Goal: Task Accomplishment & Management: Manage account settings

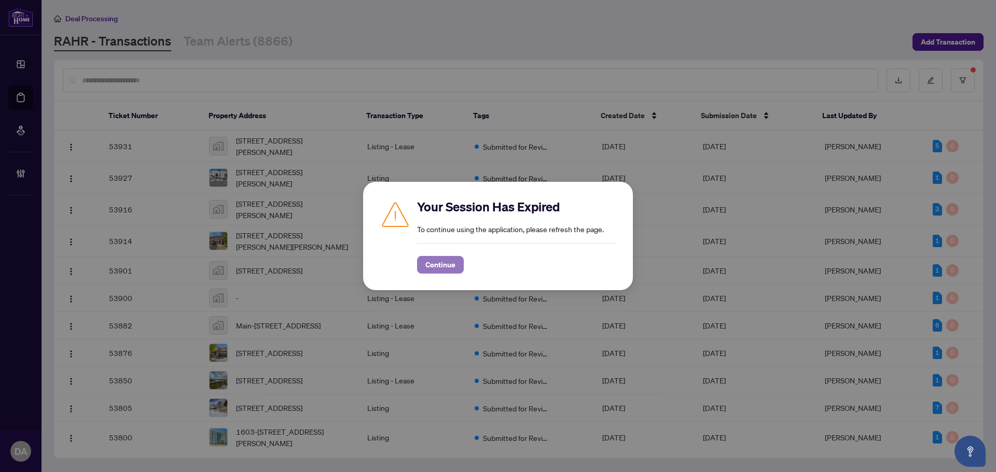
click at [435, 268] on span "Continue" at bounding box center [440, 265] width 30 height 17
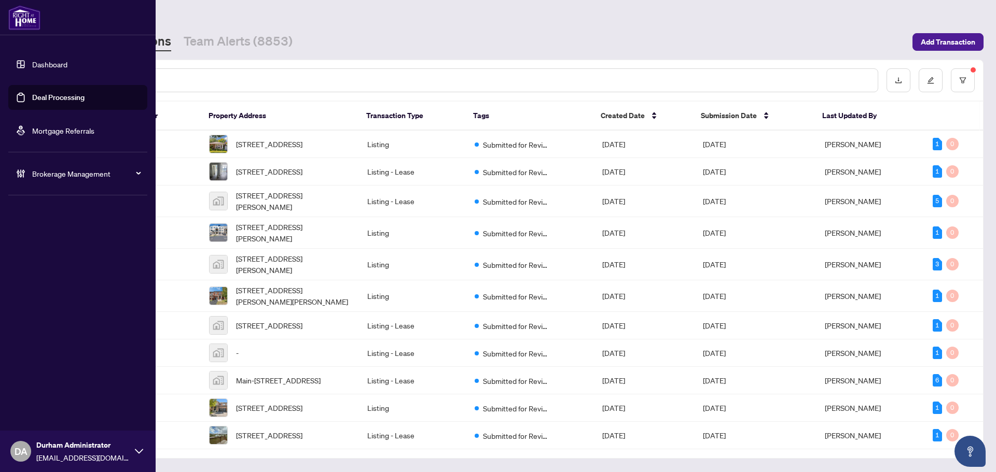
click at [102, 182] on div "Brokerage Management" at bounding box center [77, 173] width 139 height 25
click at [52, 249] on link "Manage Agents" at bounding box center [47, 248] width 51 height 9
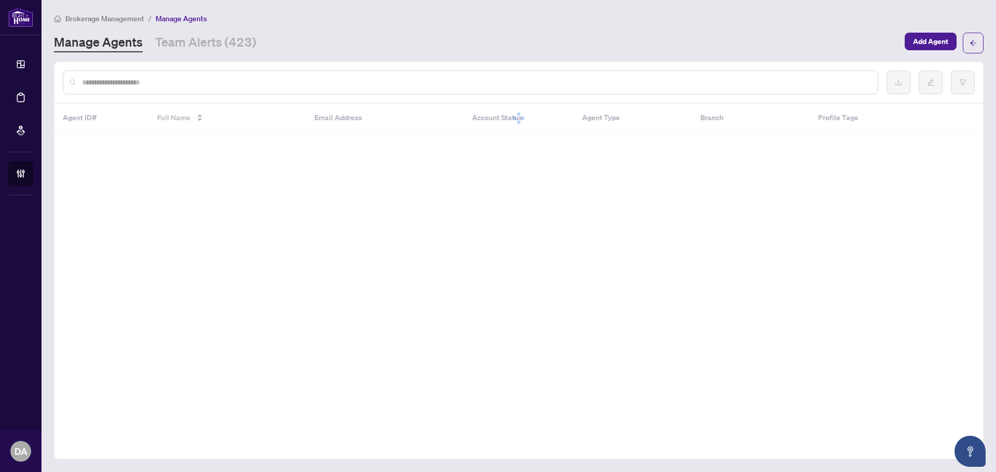
click at [179, 77] on input "text" at bounding box center [475, 82] width 787 height 11
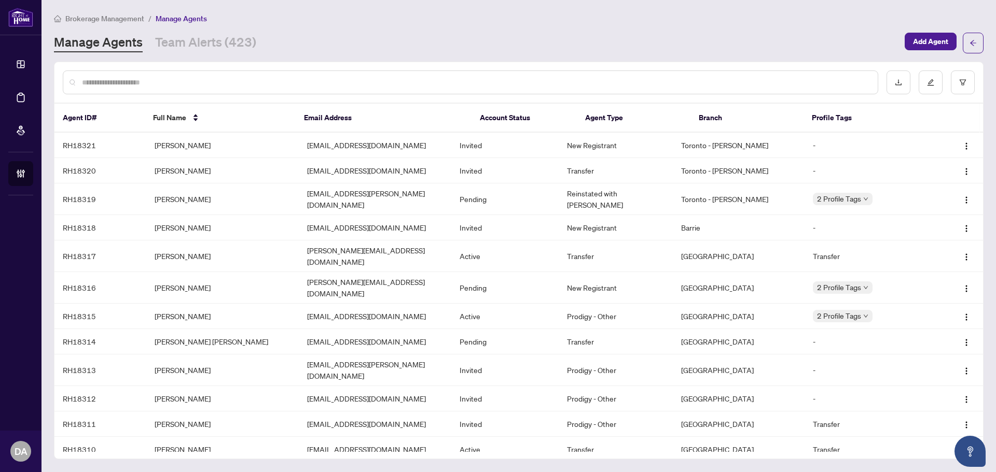
paste input "*****"
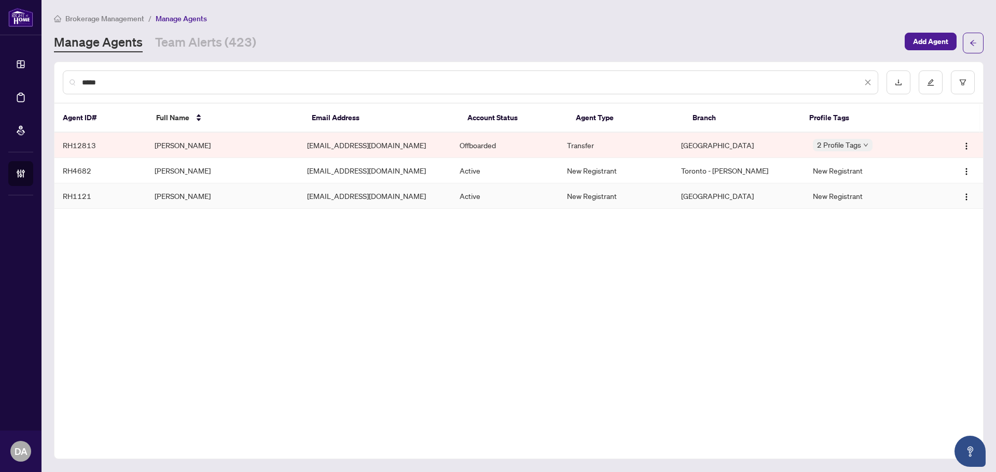
type input "*****"
click at [176, 194] on td "Enzo Antonucci" at bounding box center [222, 196] width 152 height 25
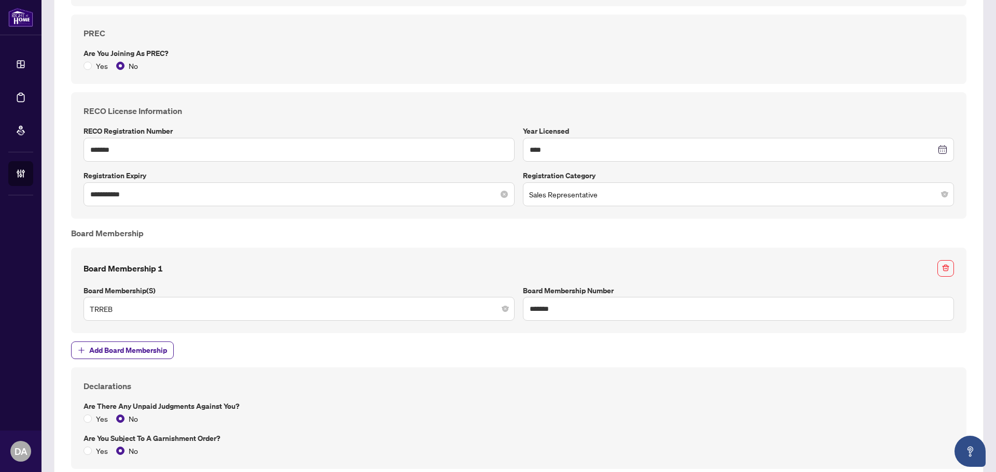
scroll to position [882, 0]
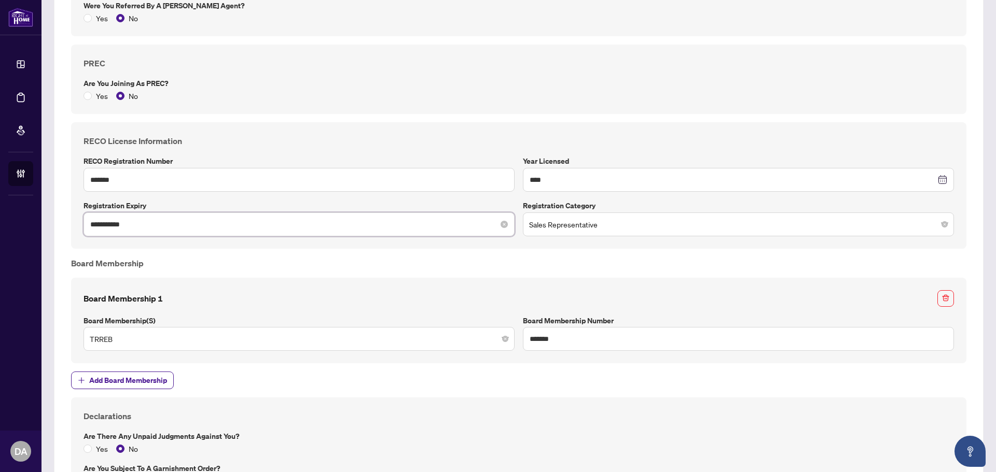
click at [292, 228] on input "**********" at bounding box center [293, 224] width 406 height 11
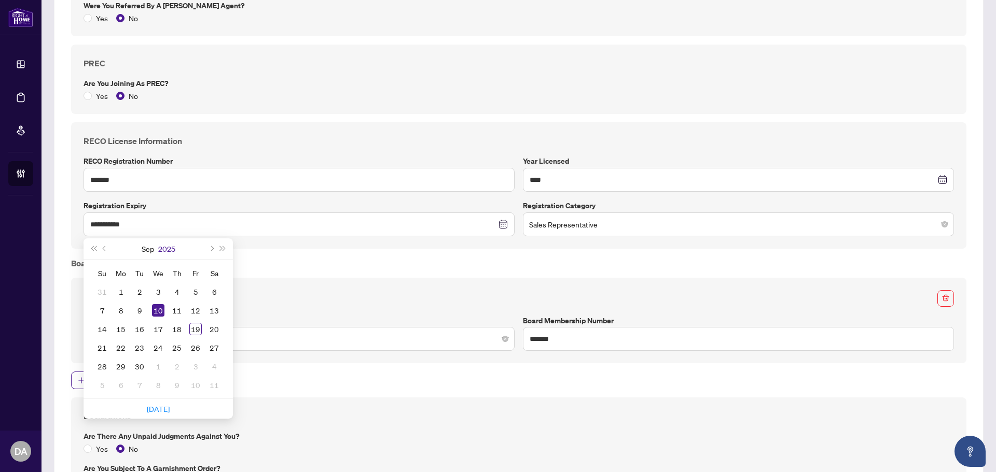
click at [166, 248] on button "2025" at bounding box center [166, 249] width 17 height 21
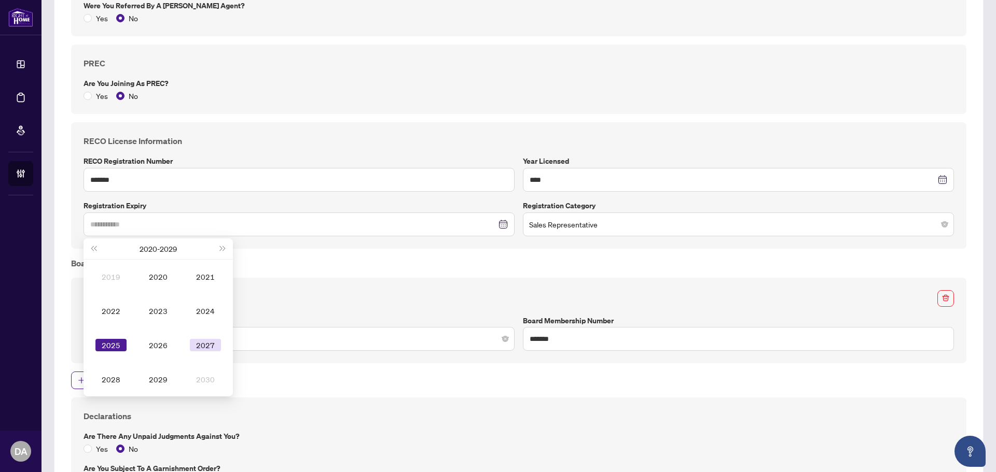
click at [217, 345] on div "2027" at bounding box center [205, 345] width 31 height 12
click at [200, 347] on div "Sep" at bounding box center [205, 345] width 31 height 12
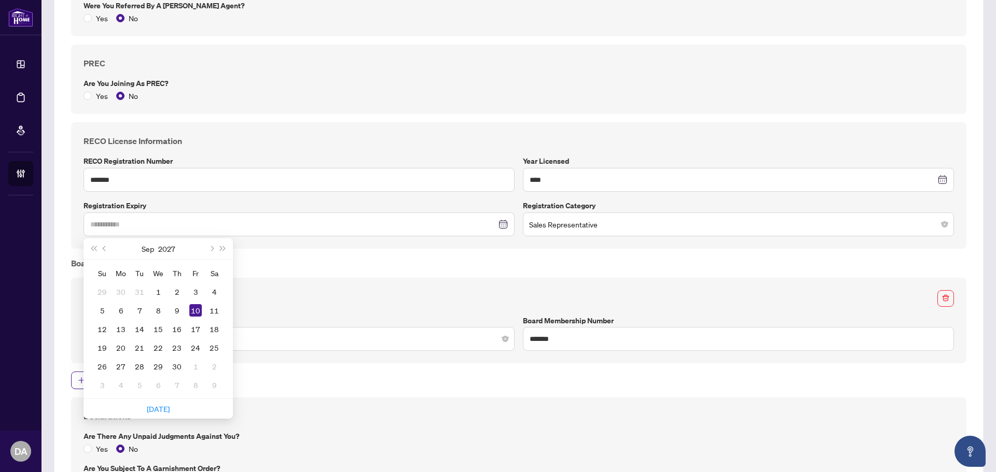
type input "**********"
click at [193, 310] on div "10" at bounding box center [195, 310] width 12 height 12
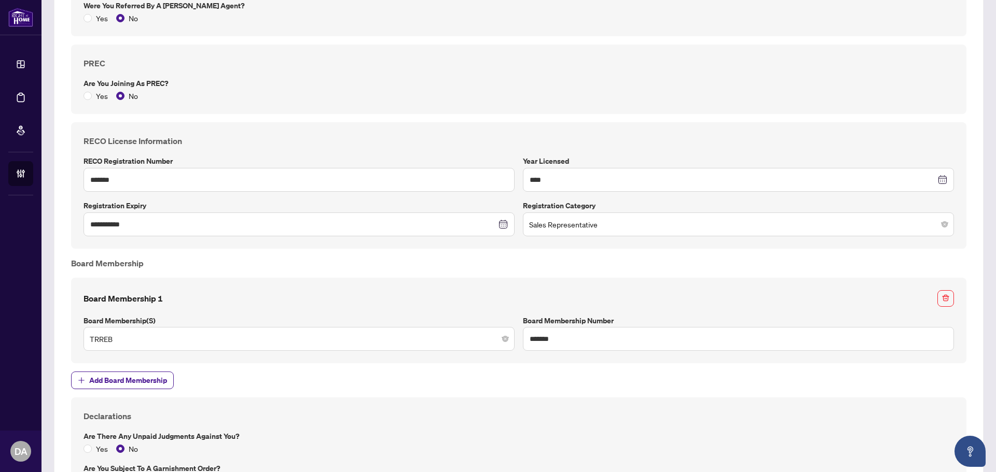
click at [193, 310] on div "Board Membership 1 Board Membership(s) TRREB Board Membership Number *******" at bounding box center [518, 320] width 878 height 61
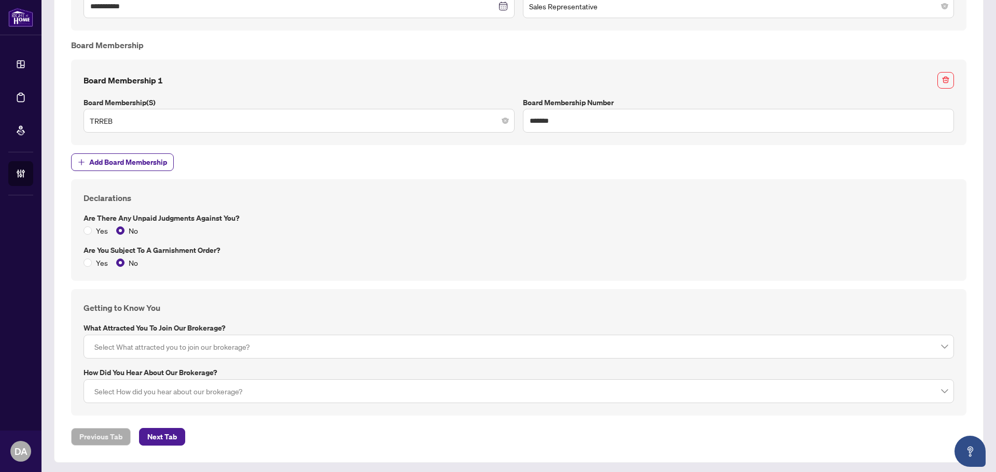
scroll to position [1102, 0]
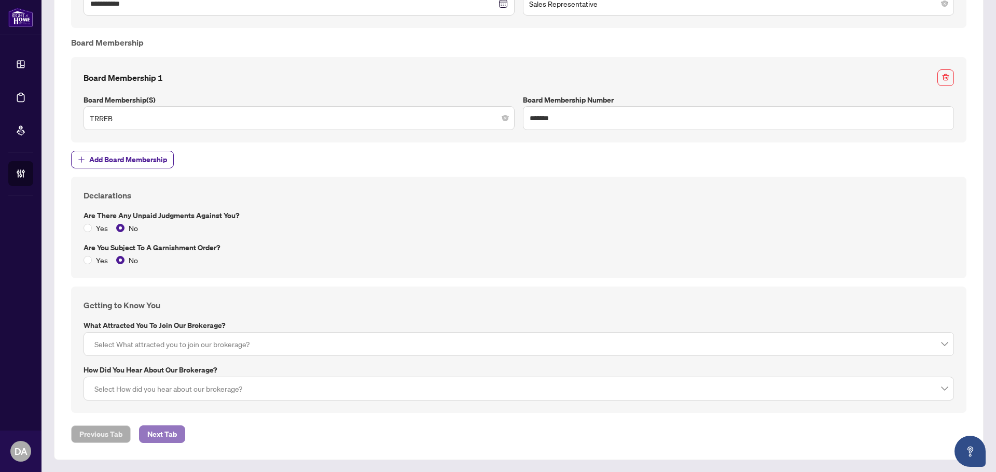
click at [182, 431] on button "Next Tab" at bounding box center [162, 435] width 46 height 18
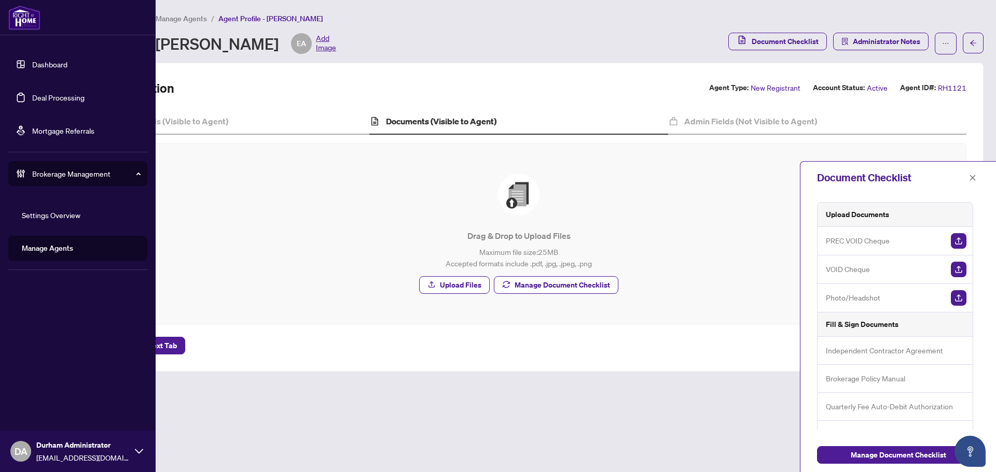
click at [40, 65] on link "Dashboard" at bounding box center [49, 64] width 35 height 9
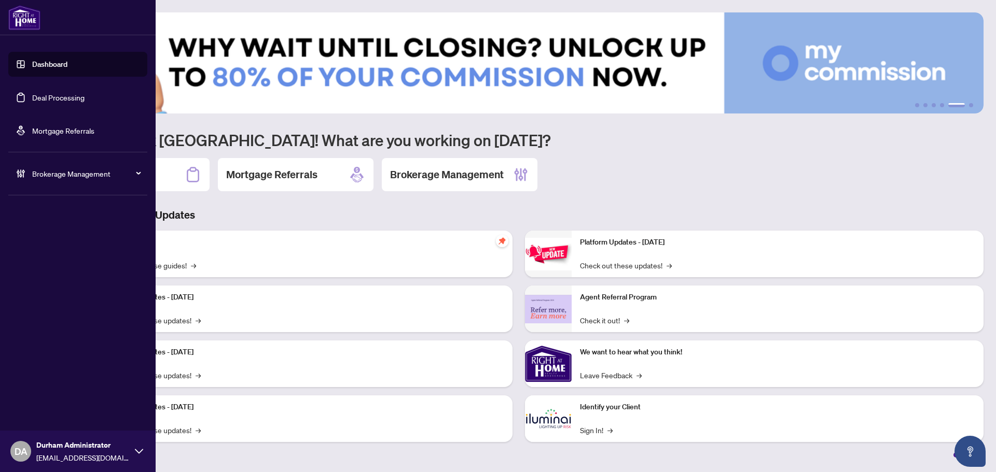
click at [43, 93] on link "Deal Processing" at bounding box center [58, 97] width 52 height 9
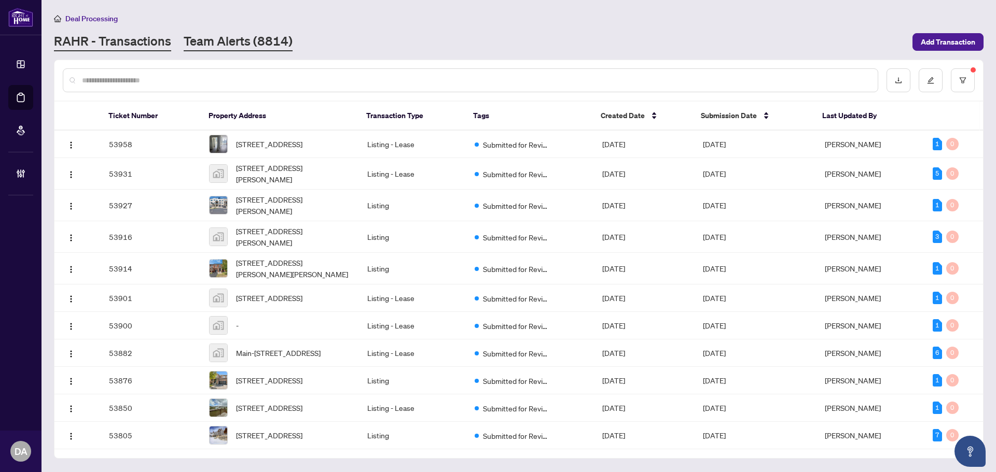
click at [263, 44] on link "Team Alerts (8814)" at bounding box center [238, 42] width 109 height 19
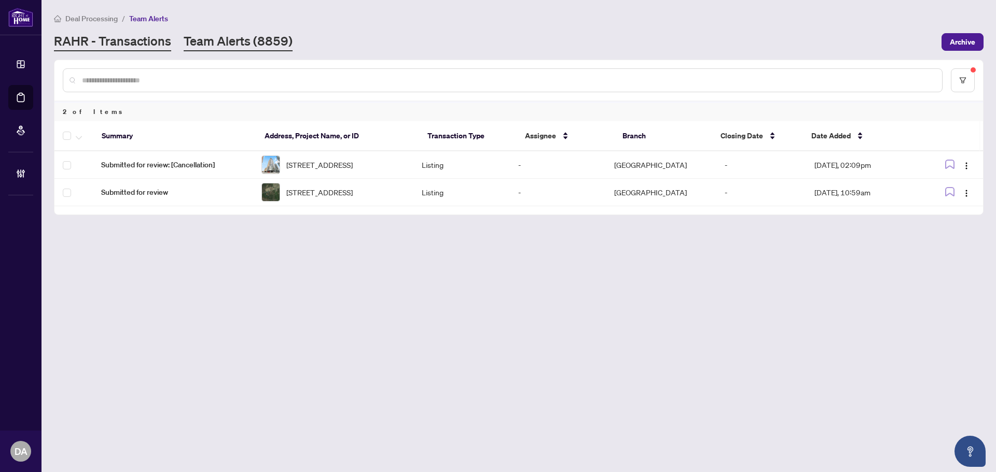
click at [139, 50] on link "RAHR - Transactions" at bounding box center [112, 42] width 117 height 19
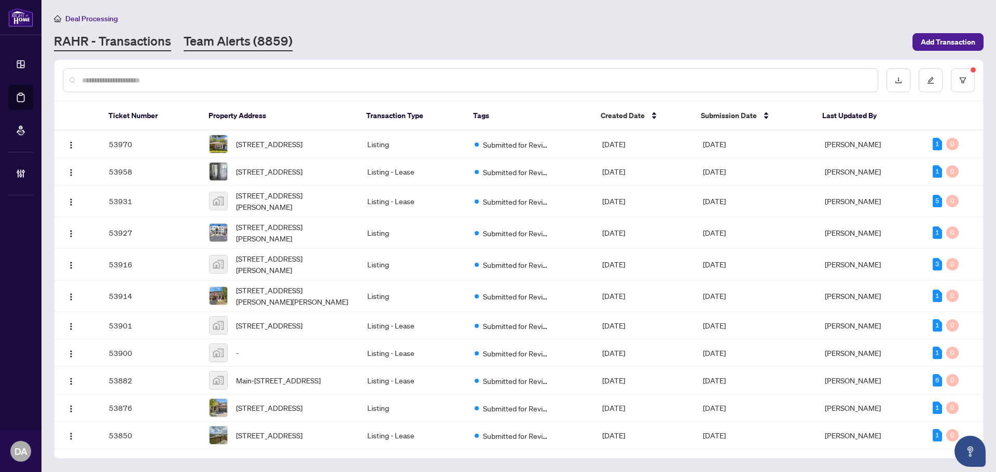
click at [216, 40] on link "Team Alerts (8859)" at bounding box center [238, 42] width 109 height 19
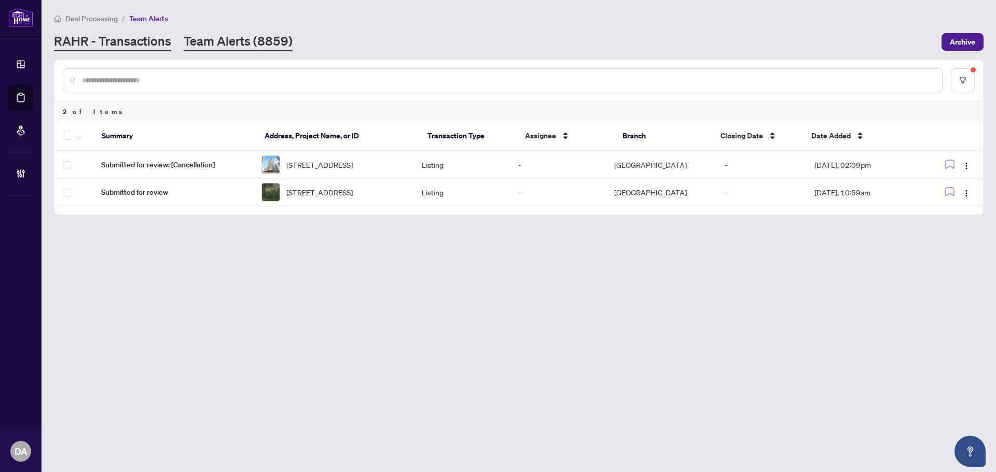
click at [153, 35] on link "RAHR - Transactions" at bounding box center [112, 42] width 117 height 19
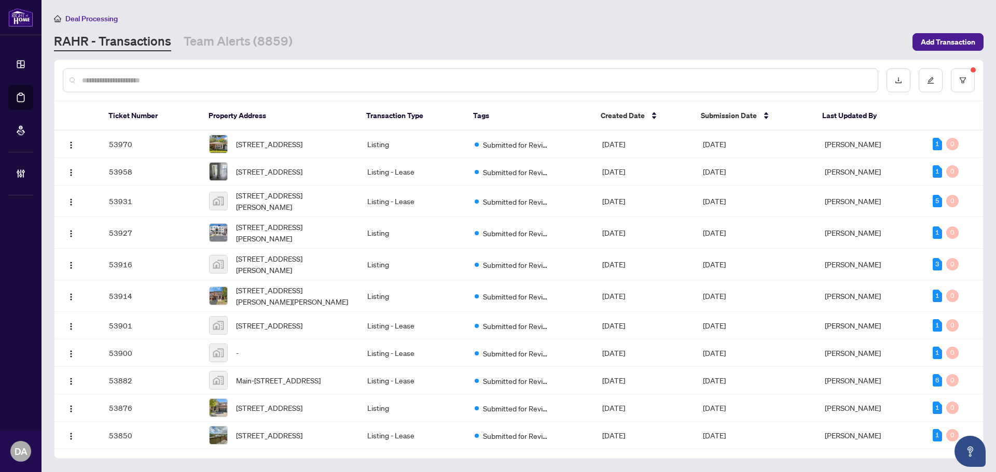
click at [274, 87] on div at bounding box center [470, 80] width 815 height 24
click at [209, 37] on link "Team Alerts (8859)" at bounding box center [238, 42] width 109 height 19
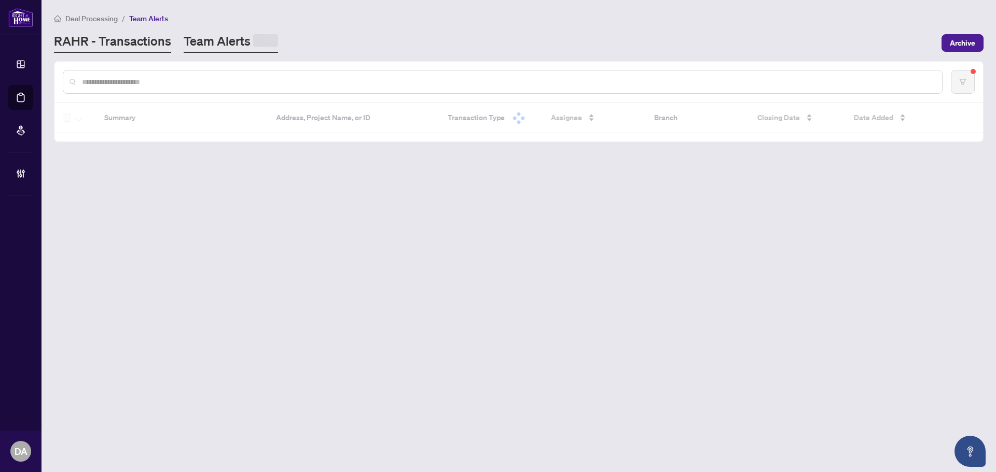
click at [121, 42] on link "RAHR - Transactions" at bounding box center [112, 43] width 117 height 20
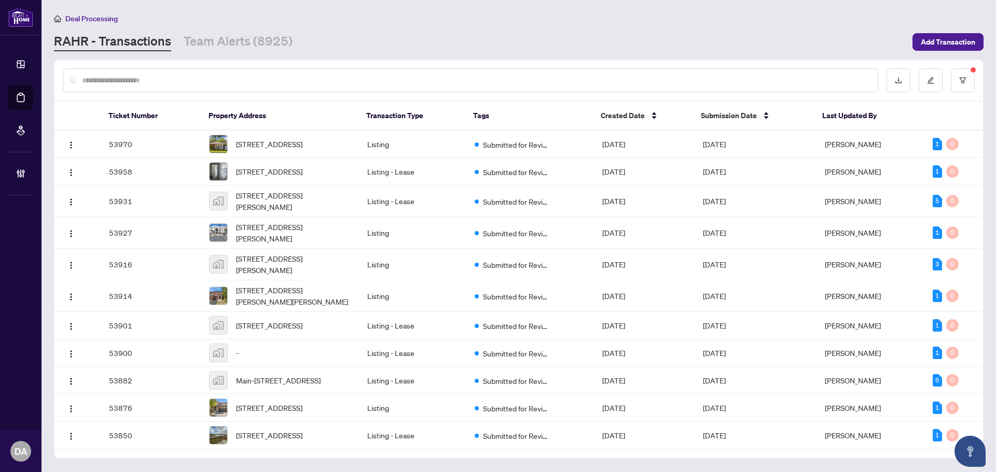
click at [348, 0] on html "Dashboard Deal Processing Mortgage Referrals Brokerage Management DA Durham Adm…" at bounding box center [498, 236] width 996 height 472
click at [214, 43] on link "Team Alerts (8925)" at bounding box center [238, 42] width 109 height 19
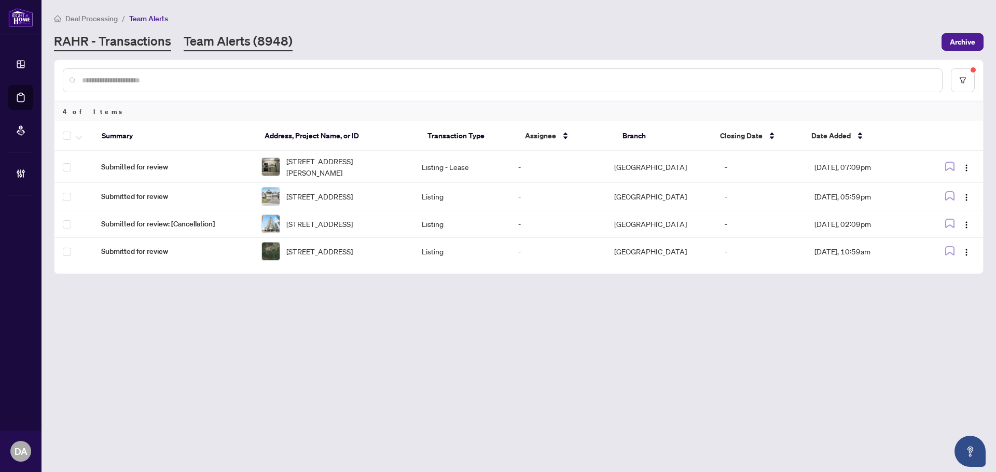
click at [133, 46] on link "RAHR - Transactions" at bounding box center [112, 42] width 117 height 19
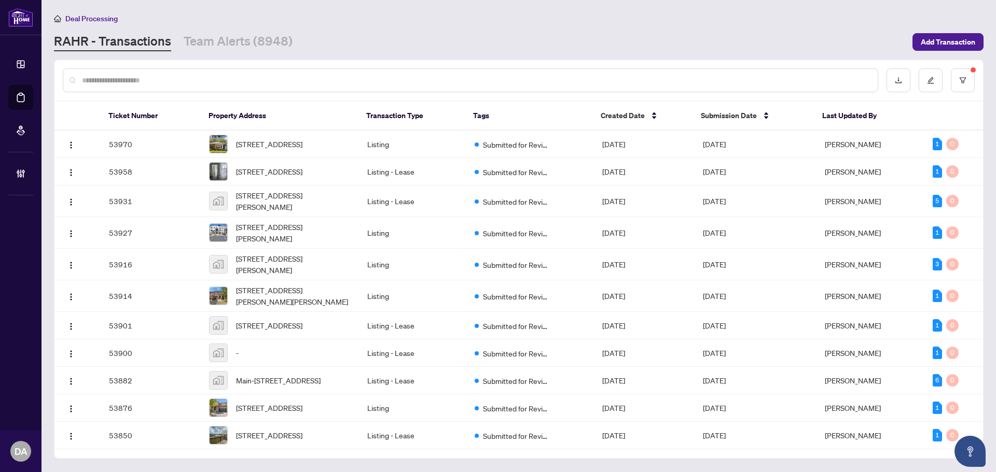
click at [215, 72] on div at bounding box center [470, 80] width 815 height 24
click at [216, 84] on input "text" at bounding box center [475, 80] width 787 height 11
paste input "*****"
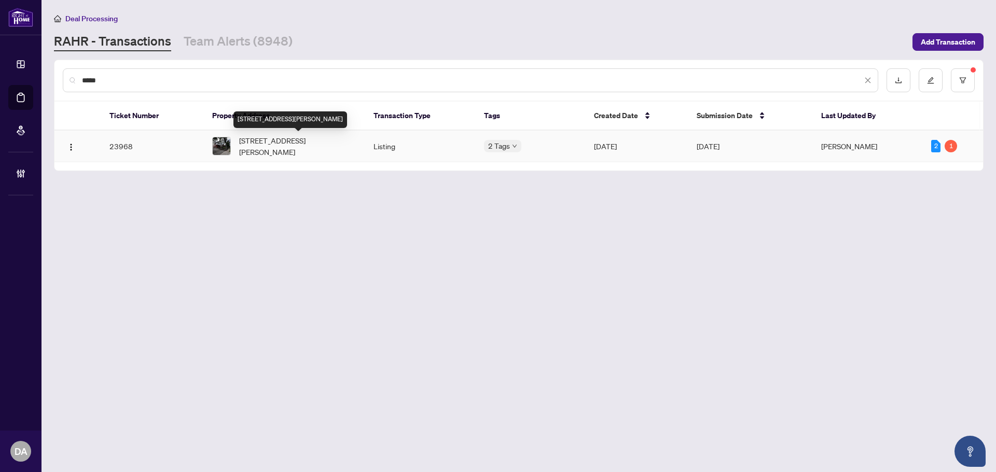
type input "*****"
click at [294, 147] on span "19 Schneider Avenue, Kitchener, ON N2G 1K7, Canada" at bounding box center [298, 146] width 118 height 23
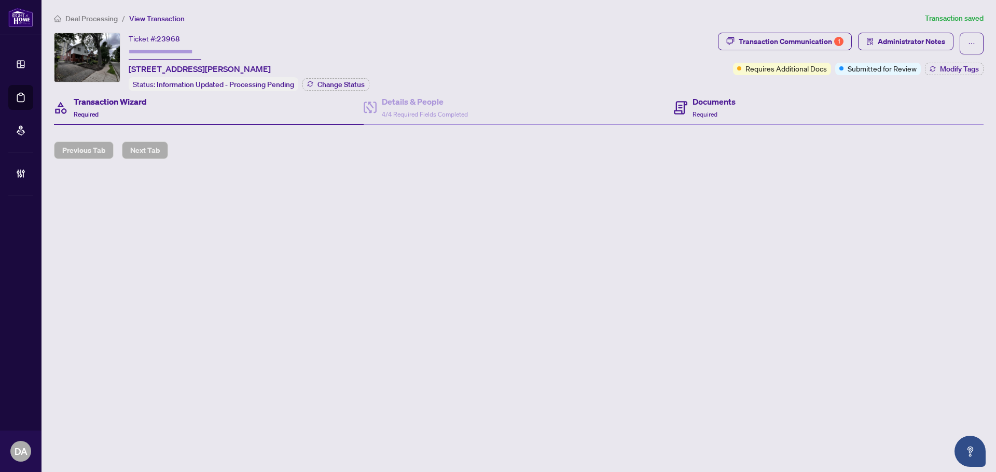
type input "*******"
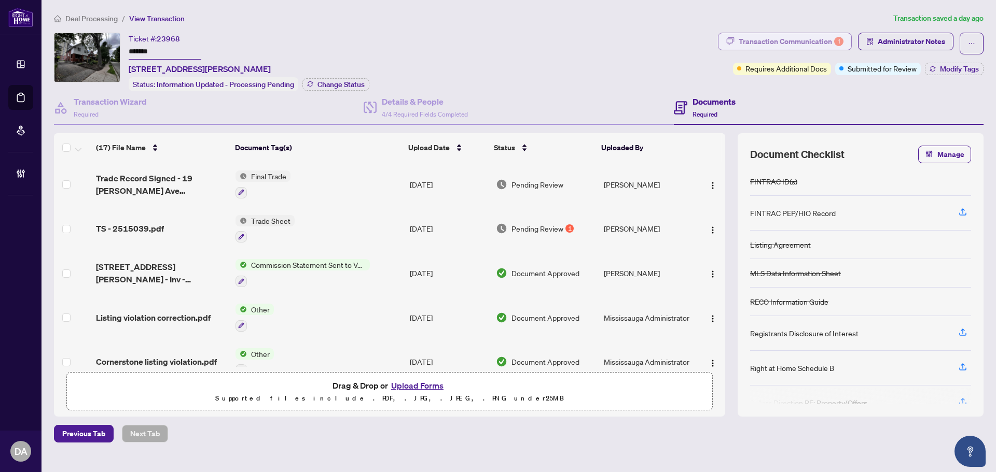
click at [764, 34] on div "Transaction Communication 1" at bounding box center [790, 41] width 105 height 17
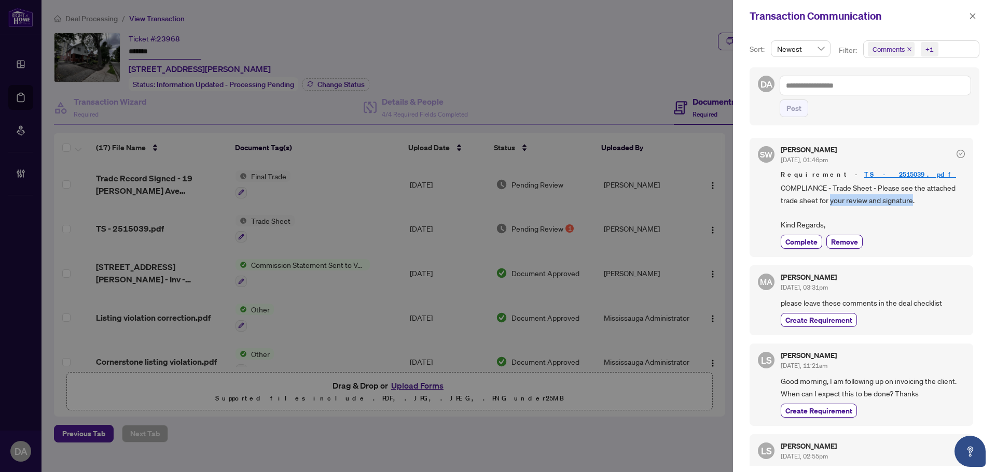
drag, startPoint x: 912, startPoint y: 205, endPoint x: 829, endPoint y: 199, distance: 83.8
click at [829, 199] on span "COMPLIANCE - Trade Sheet - Please see the attached trade sheet for your review …" at bounding box center [872, 206] width 184 height 49
click at [973, 15] on icon "close" at bounding box center [972, 15] width 7 height 7
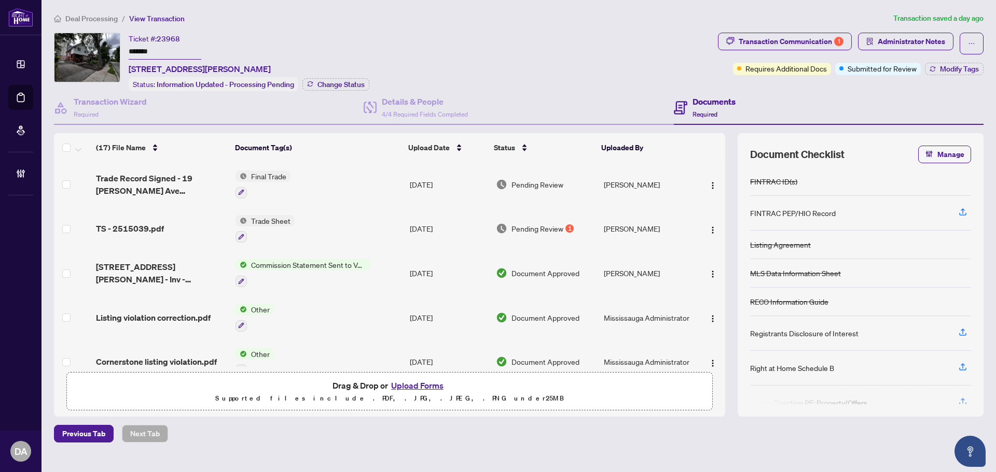
click at [388, 37] on div "Ticket #: 23968 ******* 19 Schneider Avenue, Kitchener, ON N2G 1K7, Canada Stat…" at bounding box center [384, 62] width 660 height 59
drag, startPoint x: 93, startPoint y: 13, endPoint x: 97, endPoint y: 21, distance: 9.1
click at [93, 13] on li "Deal Processing" at bounding box center [86, 18] width 64 height 12
click at [97, 21] on span "Deal Processing" at bounding box center [91, 18] width 52 height 9
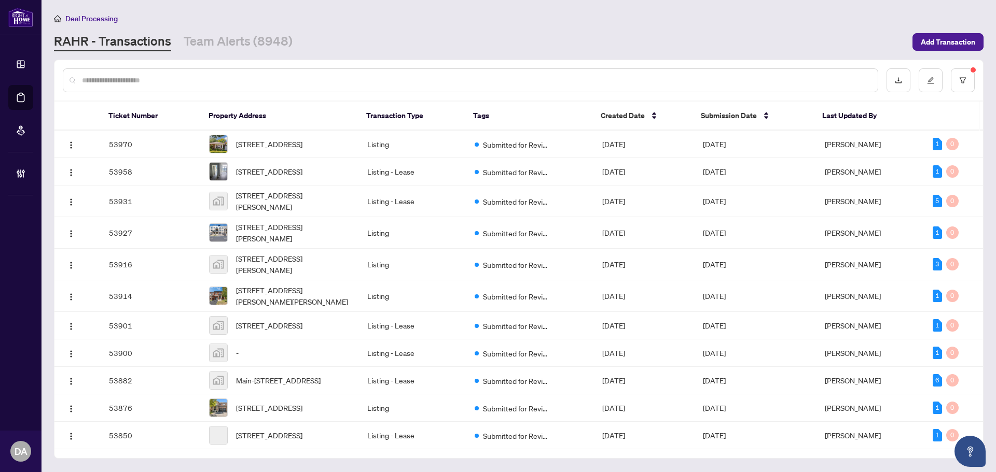
click at [175, 82] on input "text" at bounding box center [475, 80] width 787 height 11
paste input "*****"
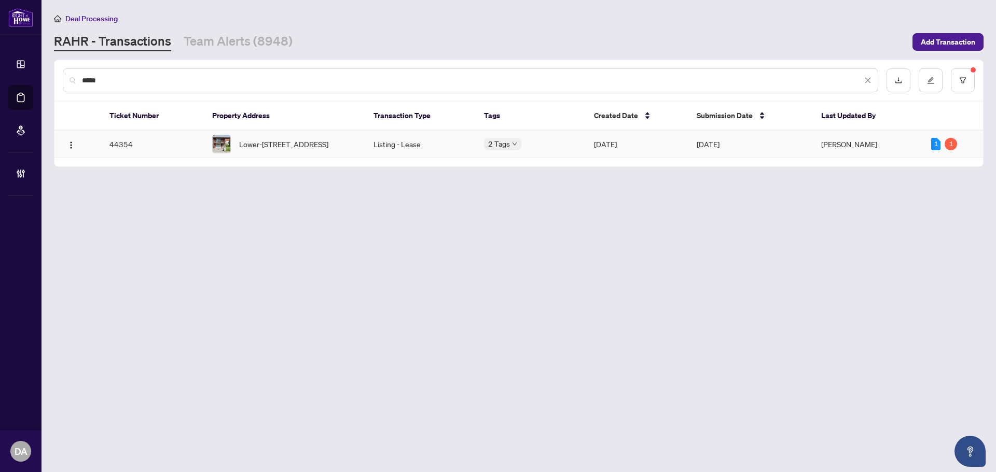
type input "*****"
click at [328, 146] on span "Lower-1157 Meander Crt, Mississauga, Ontario L4Y 4A7, Canada" at bounding box center [283, 143] width 89 height 11
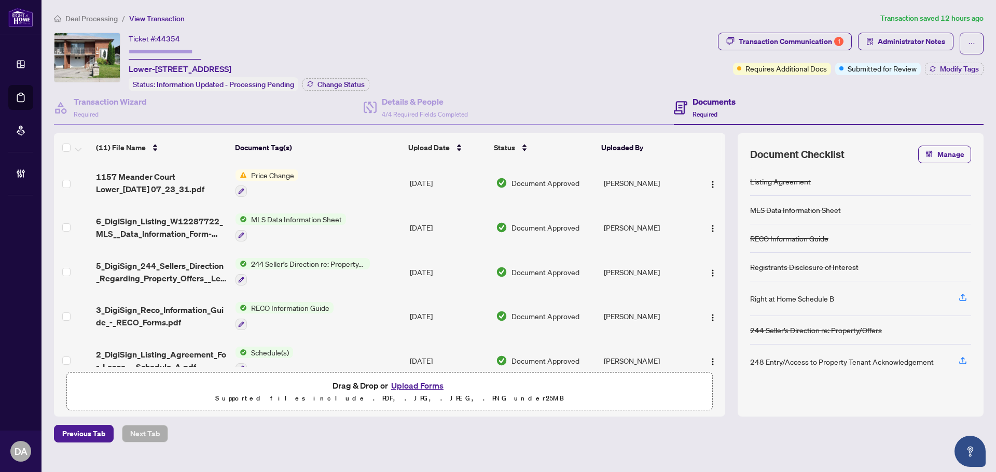
scroll to position [75, 0]
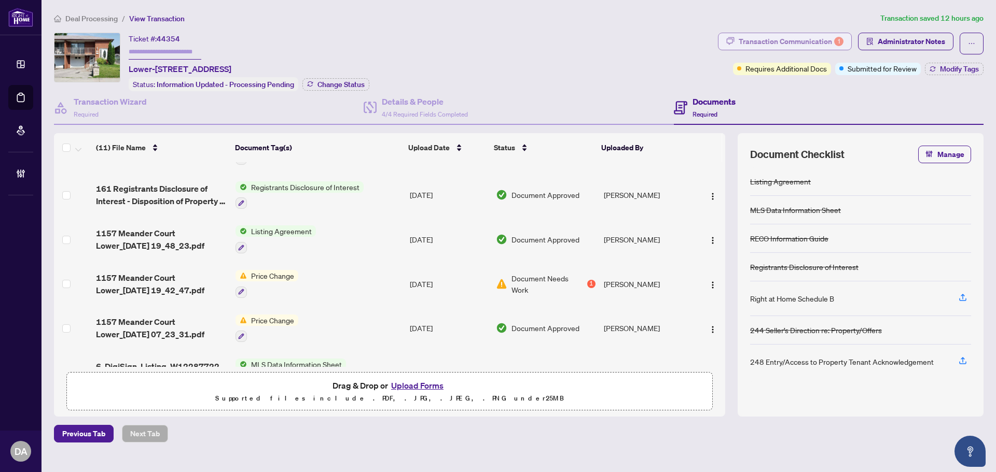
click at [799, 40] on div "Transaction Communication 1" at bounding box center [790, 41] width 105 height 17
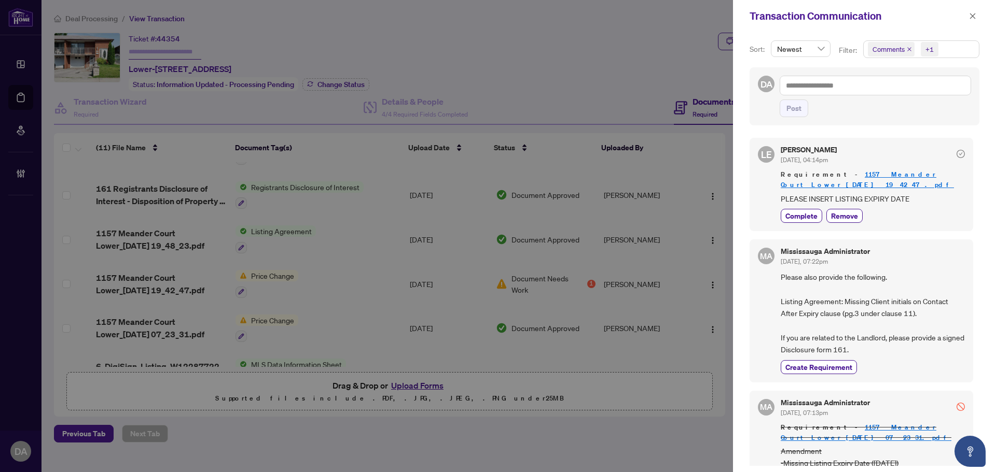
click at [587, 206] on div at bounding box center [498, 236] width 996 height 472
click at [972, 18] on icon "close" at bounding box center [972, 15] width 7 height 7
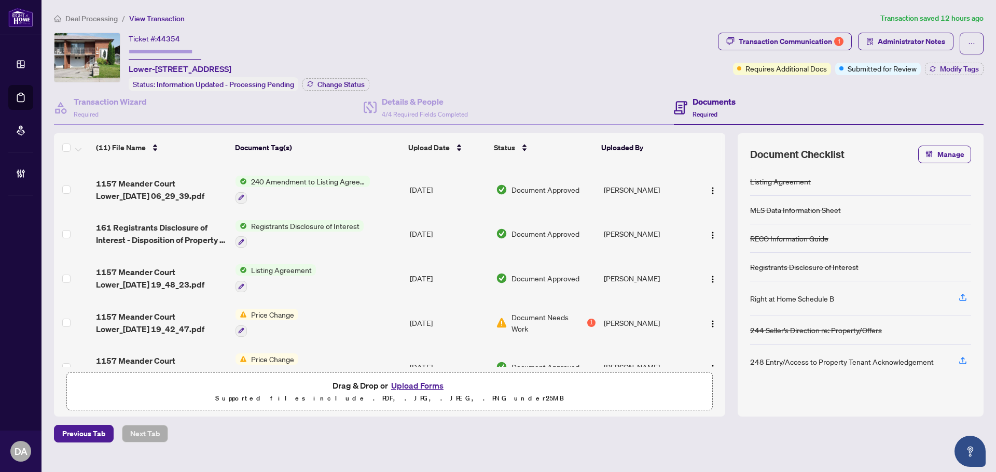
scroll to position [0, 0]
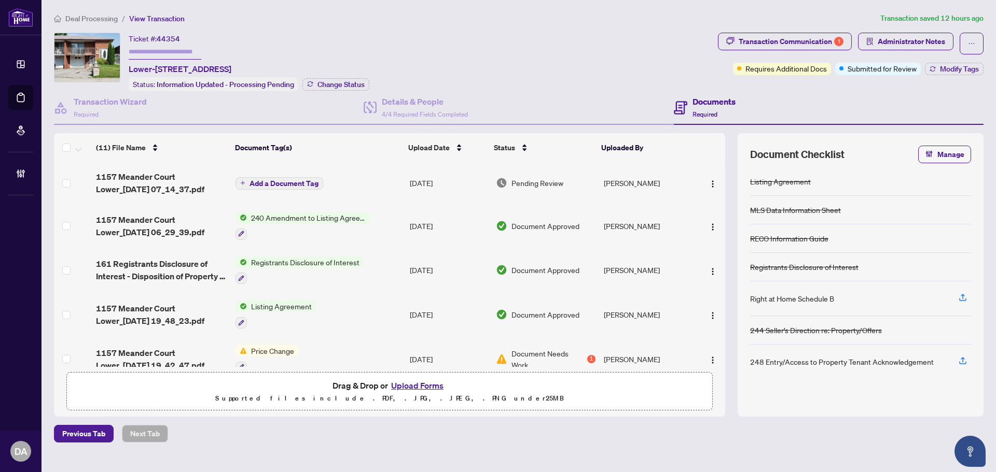
click at [363, 175] on td "Add a Document Tag" at bounding box center [318, 182] width 174 height 41
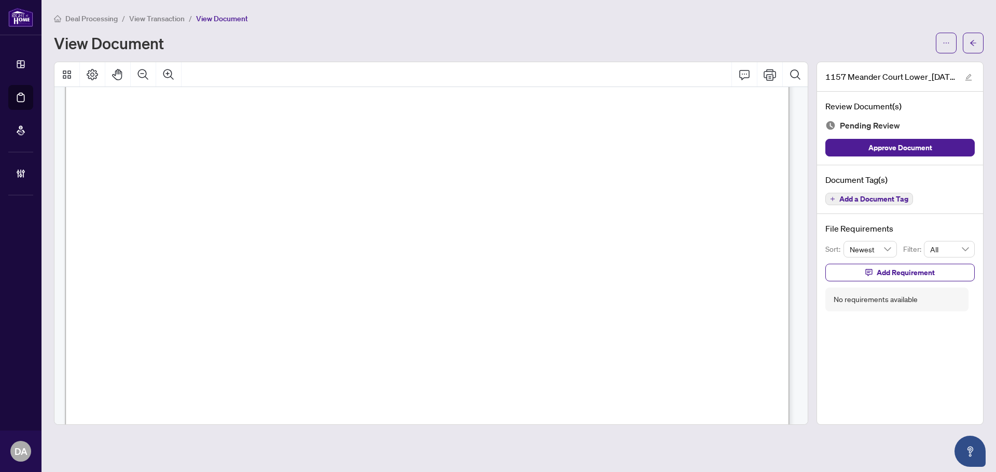
scroll to position [413, 0]
click at [160, 18] on span "View Transaction" at bounding box center [156, 18] width 55 height 9
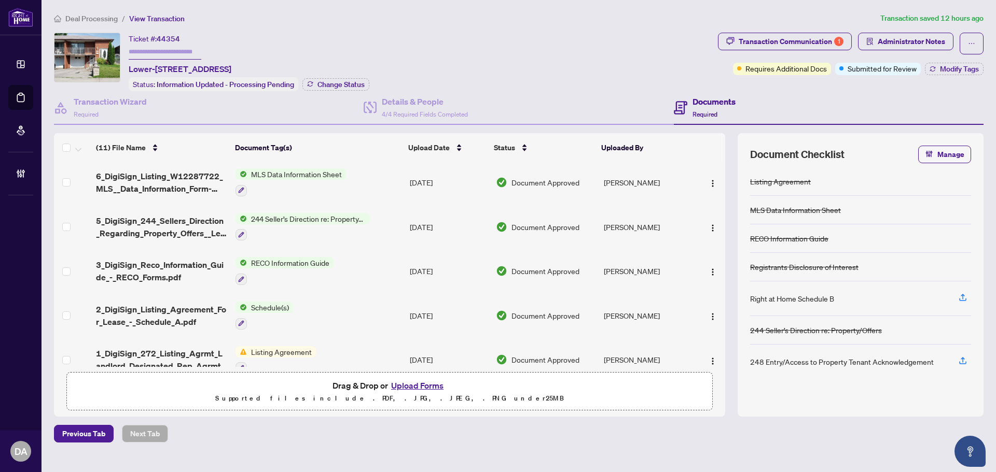
scroll to position [283, 0]
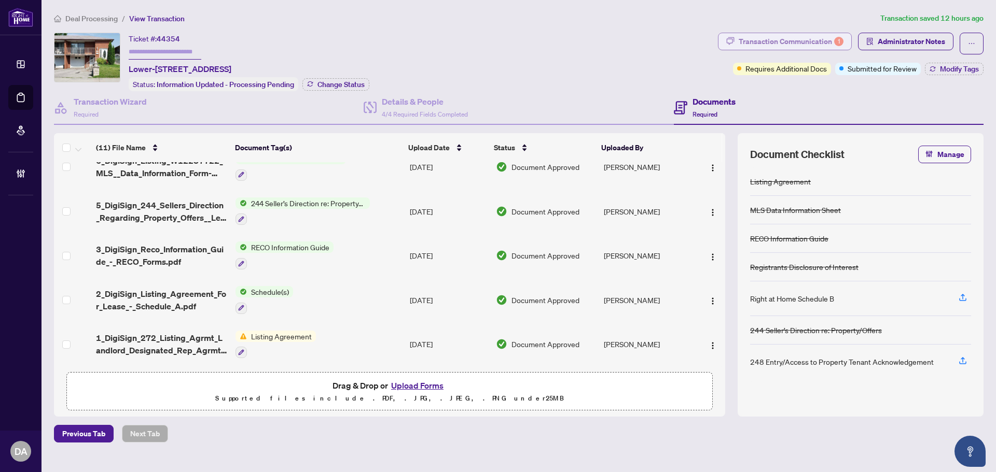
click at [777, 46] on div "Transaction Communication 1" at bounding box center [790, 41] width 105 height 17
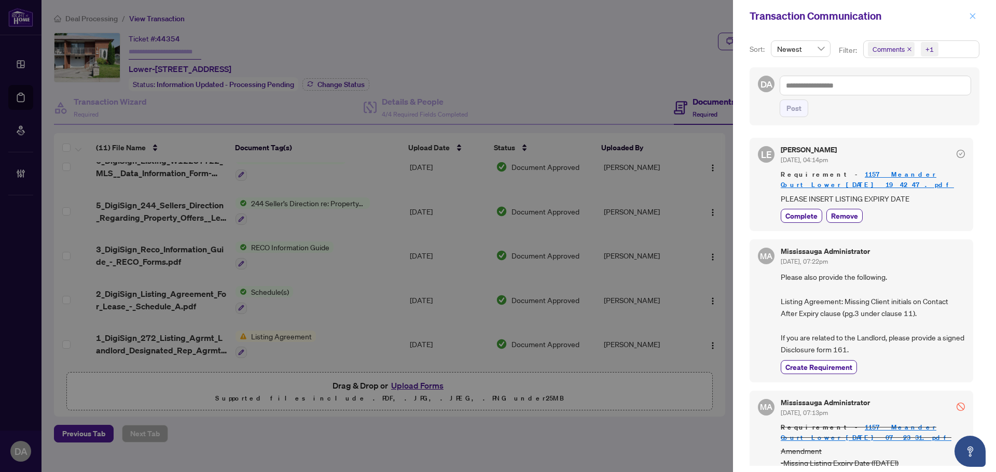
click at [967, 13] on button "button" at bounding box center [972, 16] width 13 height 12
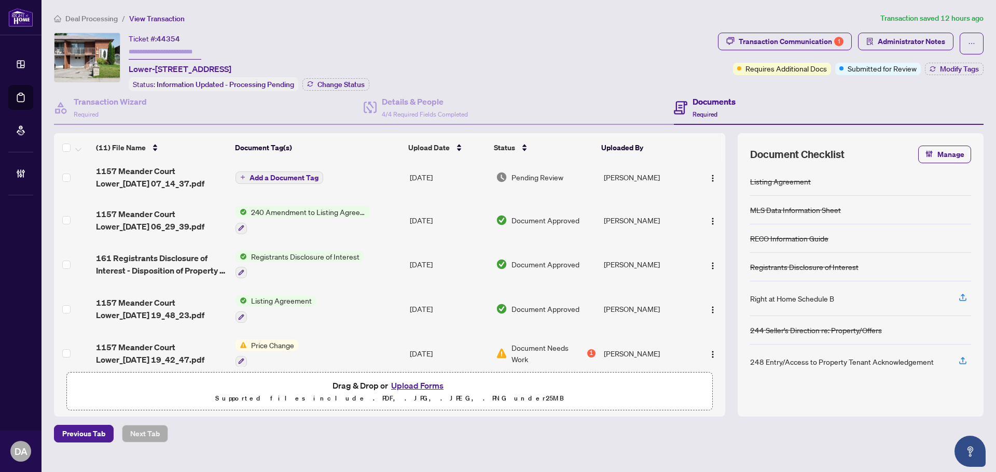
scroll to position [0, 0]
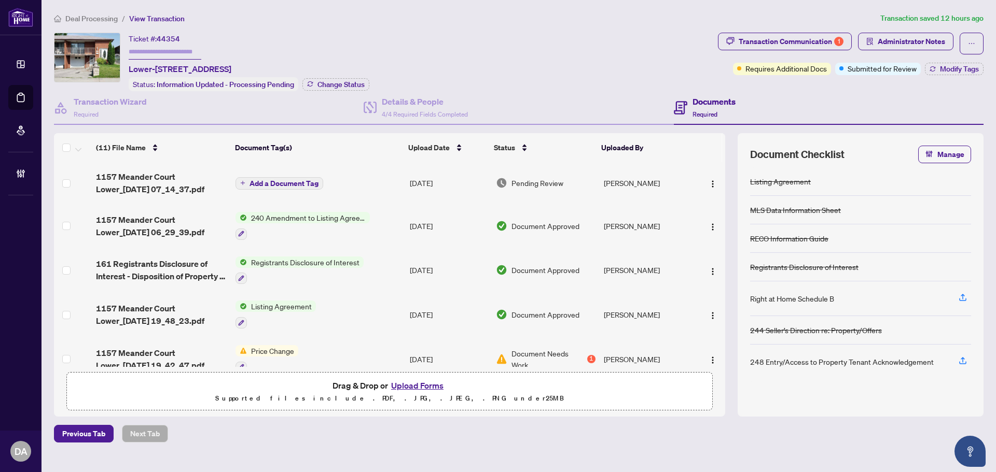
click at [370, 183] on td "Add a Document Tag" at bounding box center [318, 182] width 174 height 41
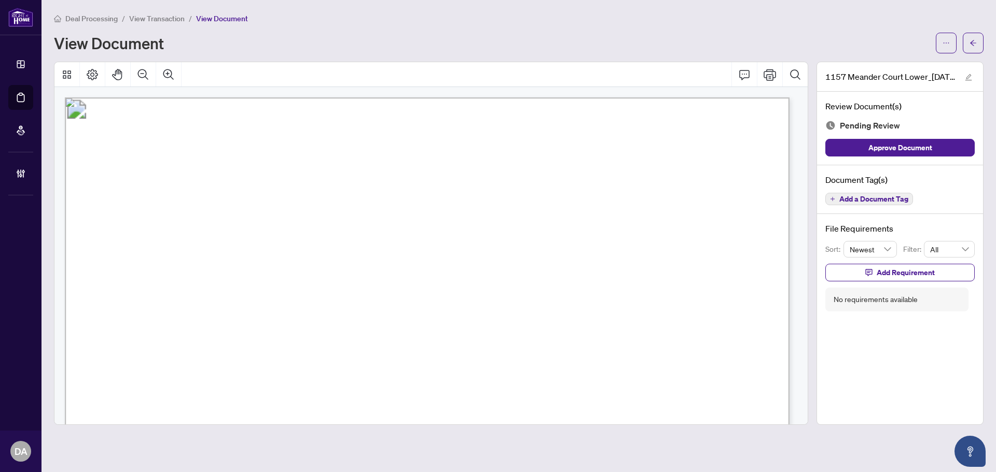
click at [171, 16] on span "View Transaction" at bounding box center [156, 18] width 55 height 9
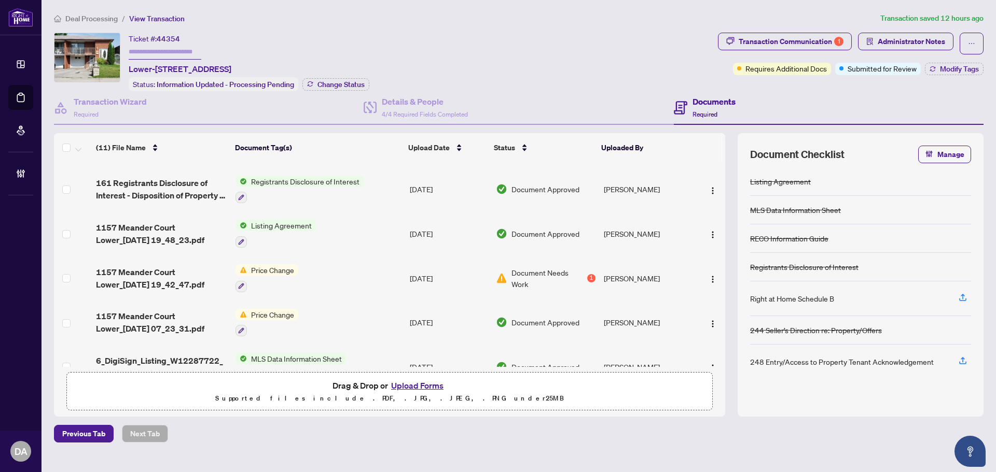
scroll to position [52, 0]
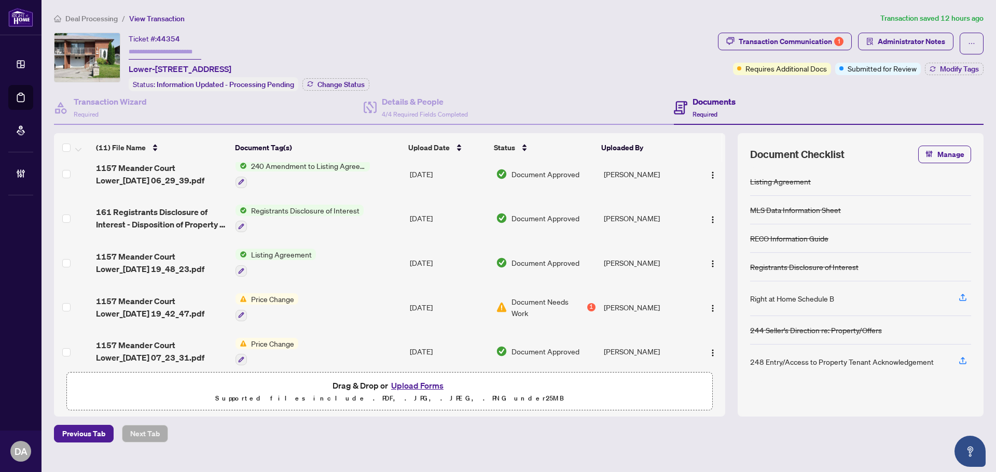
click at [332, 258] on td "Listing Agreement" at bounding box center [318, 263] width 174 height 45
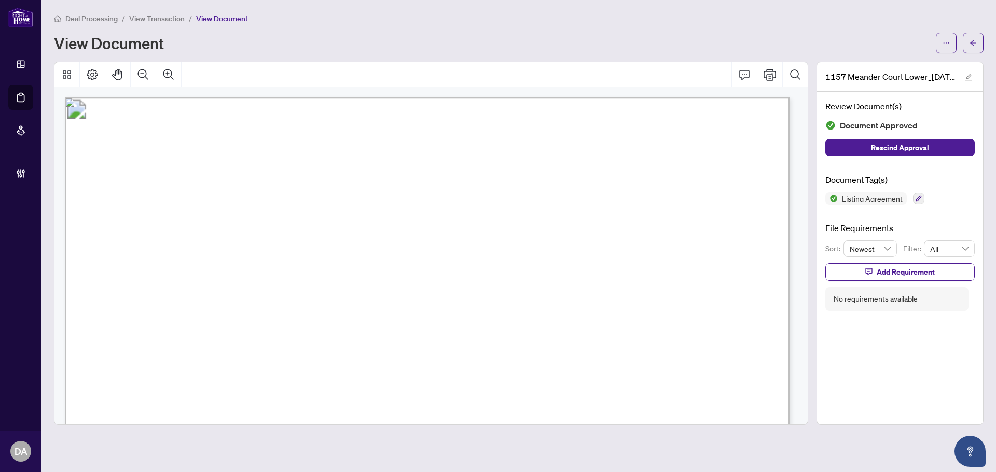
click at [175, 19] on span "View Transaction" at bounding box center [156, 18] width 55 height 9
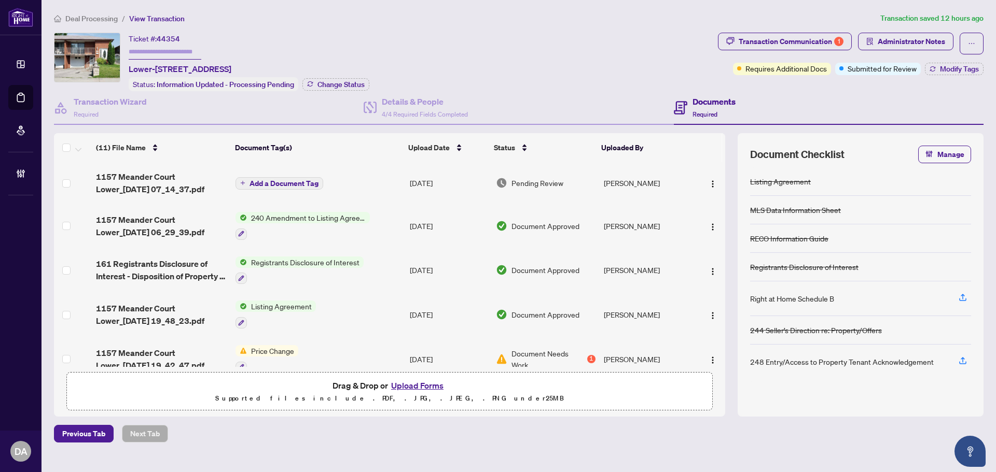
click at [360, 188] on td "Add a Document Tag" at bounding box center [318, 182] width 174 height 41
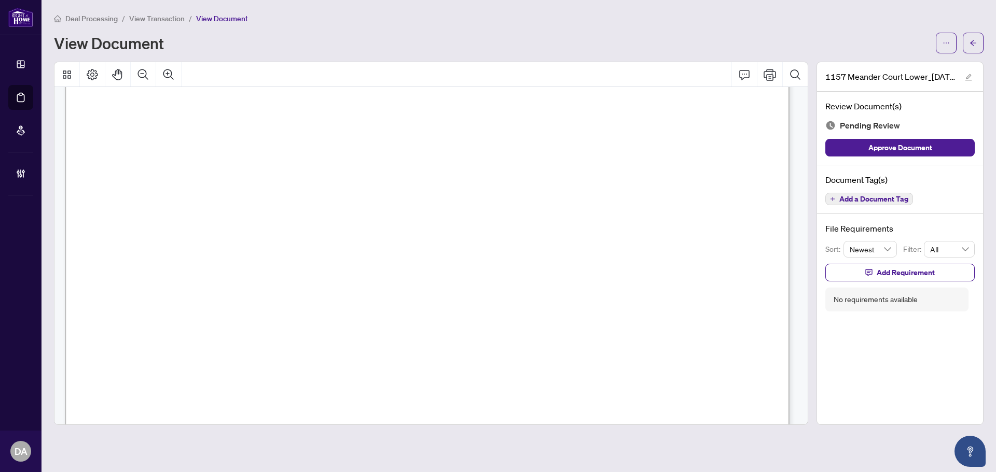
scroll to position [156, 0]
click at [147, 20] on span "View Transaction" at bounding box center [156, 18] width 55 height 9
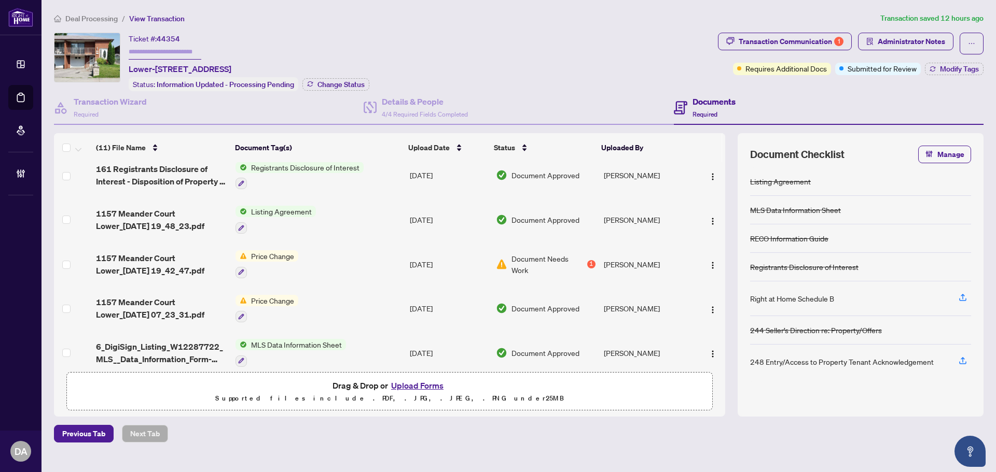
scroll to position [104, 0]
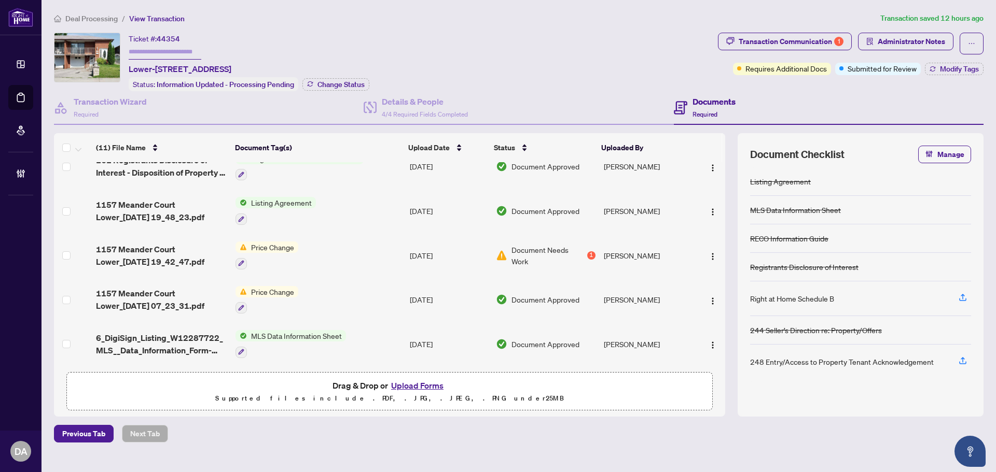
click at [339, 246] on td "Price Change" at bounding box center [318, 255] width 174 height 45
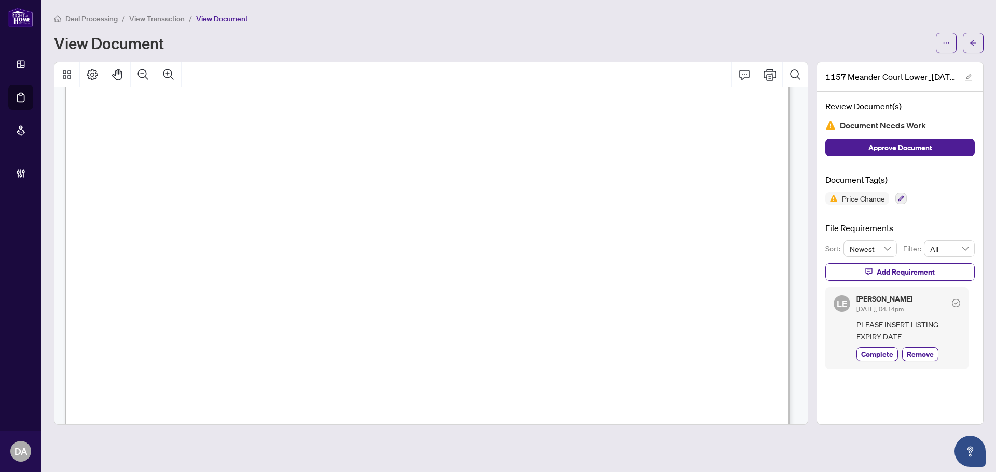
scroll to position [156, 0]
click at [158, 19] on span "View Transaction" at bounding box center [156, 18] width 55 height 9
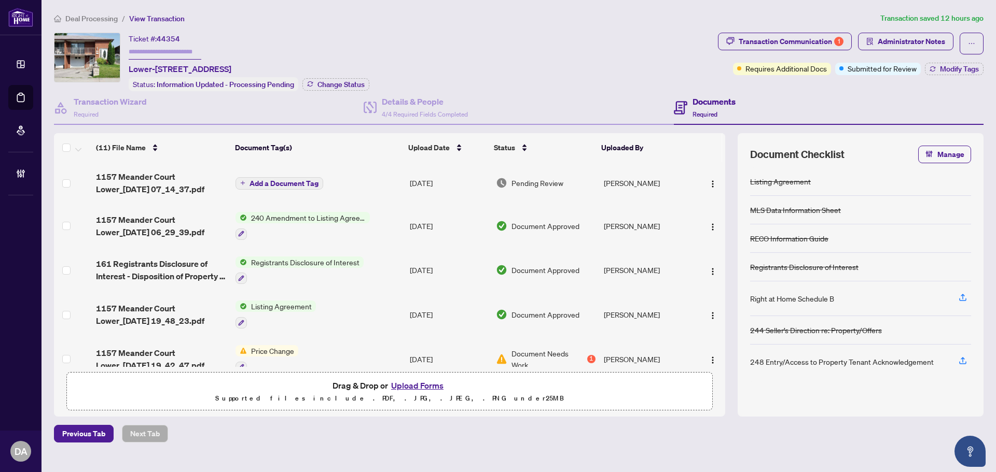
click at [380, 175] on td "Add a Document Tag" at bounding box center [318, 182] width 174 height 41
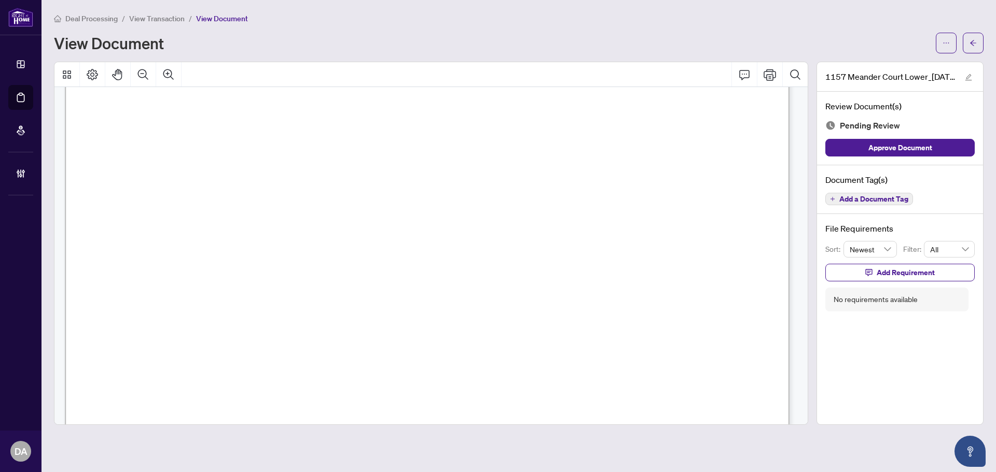
scroll to position [156, 0]
click at [158, 9] on main "Deal Processing / View Transaction / View Document View Document 1157 Meander C…" at bounding box center [518, 236] width 954 height 472
click at [158, 14] on span "View Transaction" at bounding box center [156, 18] width 55 height 9
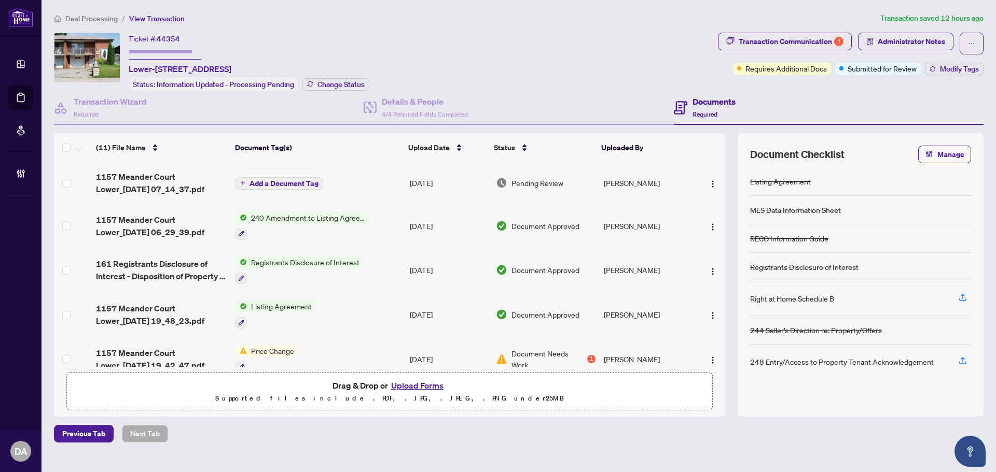
click at [106, 15] on span "Deal Processing" at bounding box center [91, 18] width 52 height 9
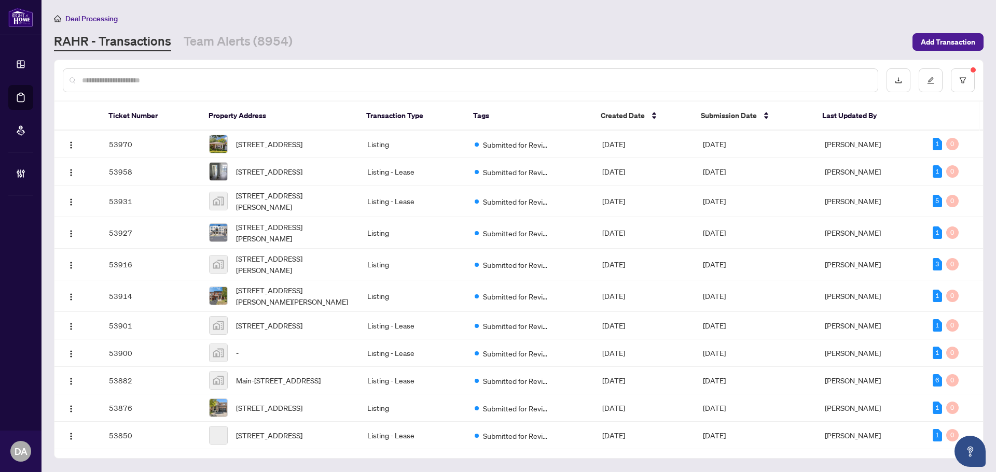
click at [201, 83] on input "text" at bounding box center [475, 80] width 787 height 11
paste input "*****"
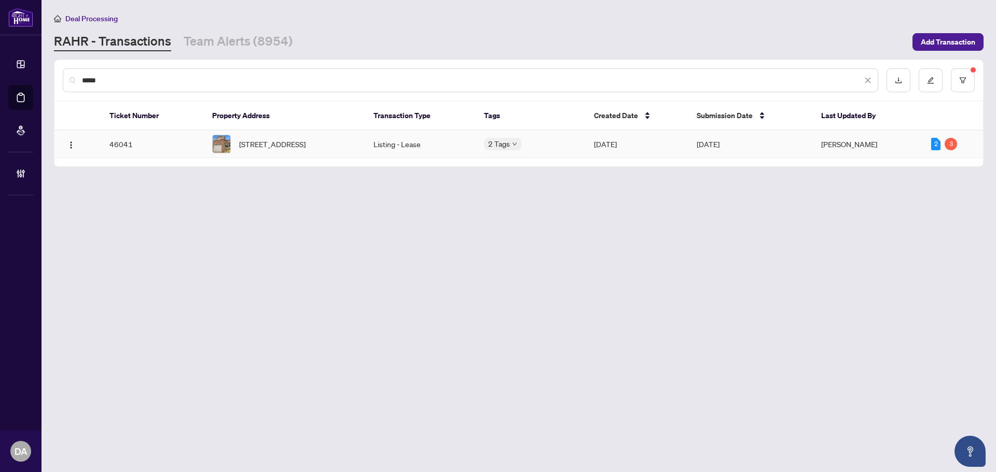
type input "*****"
click at [305, 145] on span "174 Strathnairn Ave, Toronto, Ontario M6M 2G1, Canada" at bounding box center [272, 143] width 66 height 11
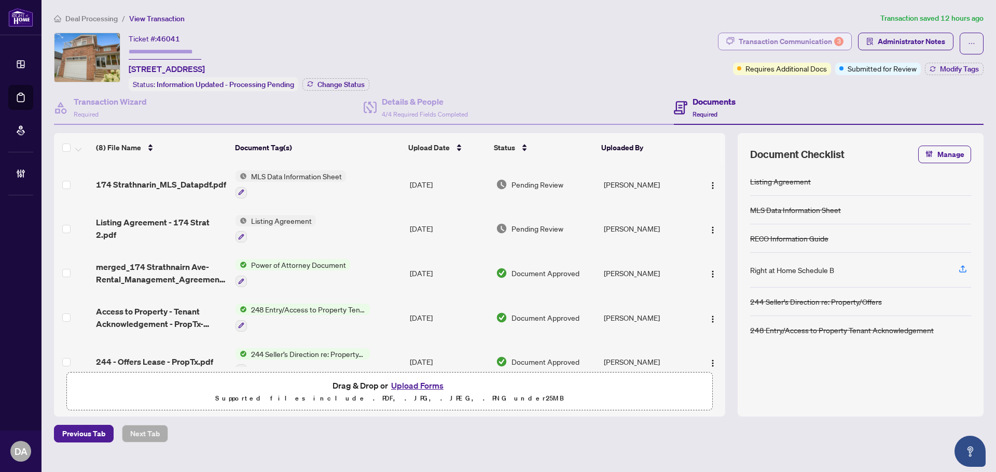
click at [826, 43] on div "Transaction Communication 3" at bounding box center [790, 41] width 105 height 17
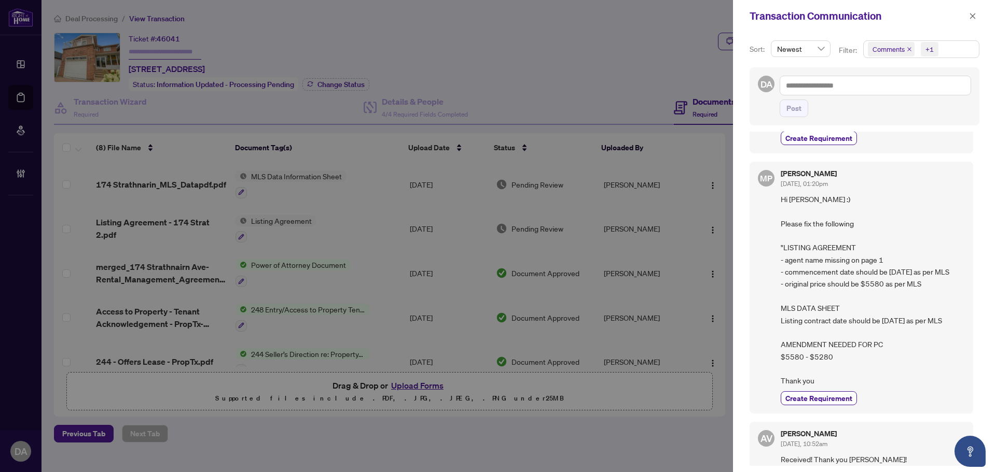
scroll to position [52, 0]
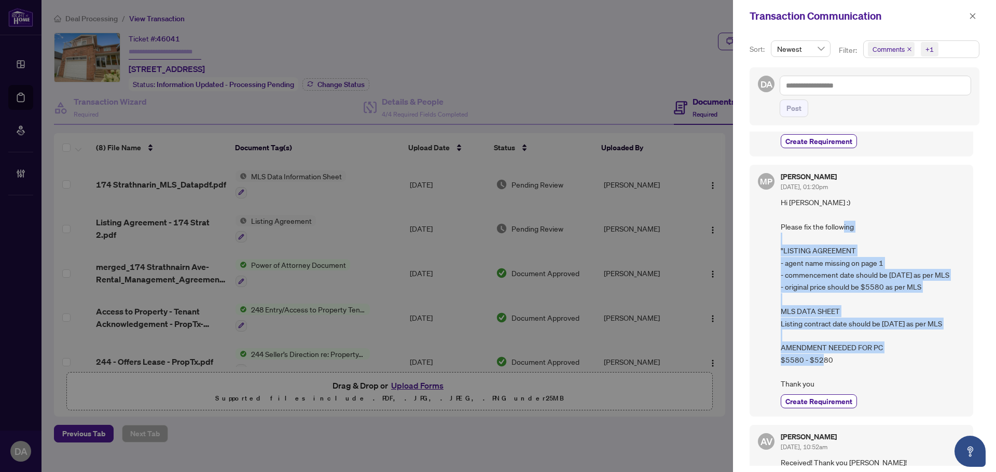
drag, startPoint x: 790, startPoint y: 252, endPoint x: 853, endPoint y: 354, distance: 120.2
click at [854, 355] on span "Hi Chris :) Please fix the following "LISTING AGREEMENT - agent name missing on…" at bounding box center [872, 294] width 184 height 194
click at [967, 19] on button "button" at bounding box center [972, 16] width 13 height 12
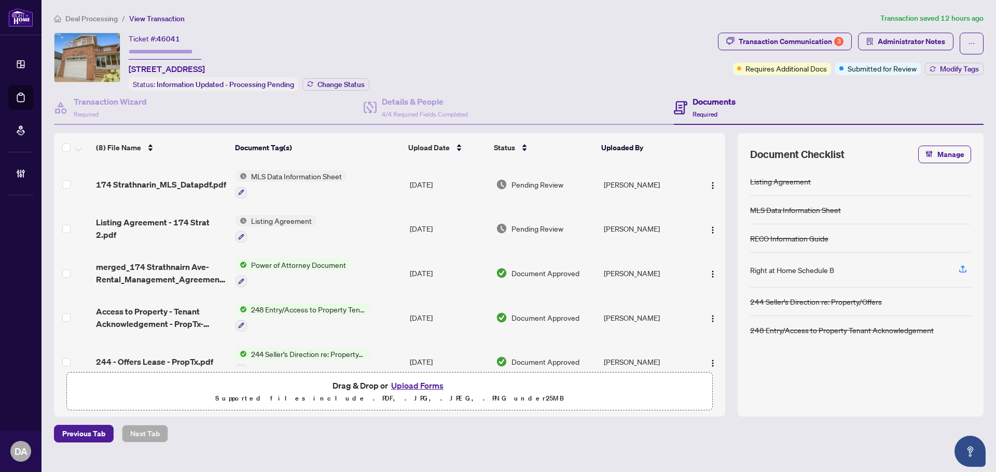
click at [333, 229] on td "Listing Agreement" at bounding box center [318, 229] width 174 height 45
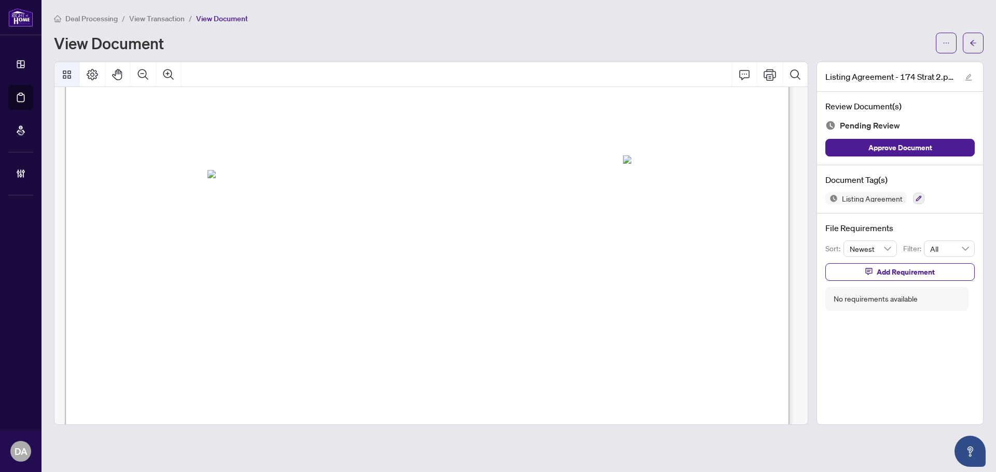
scroll to position [311, 0]
click at [162, 17] on span "View Transaction" at bounding box center [156, 18] width 55 height 9
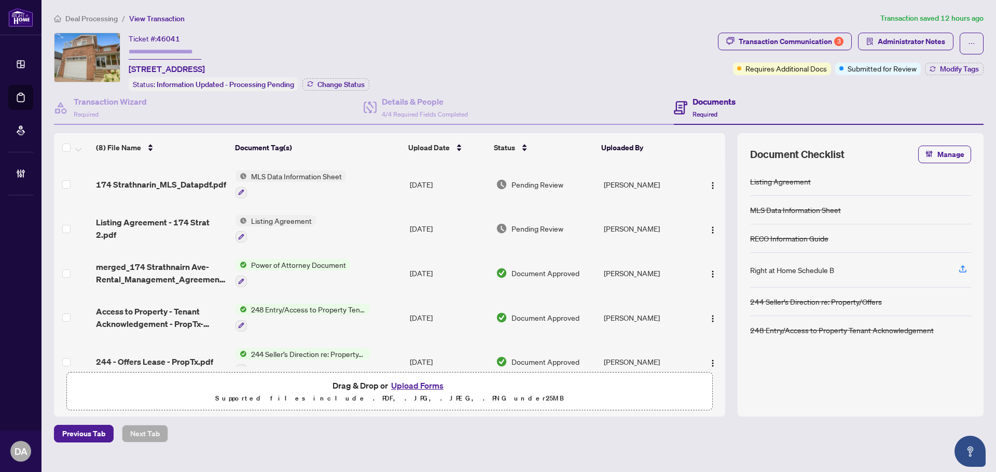
click at [73, 20] on span "Deal Processing" at bounding box center [91, 18] width 52 height 9
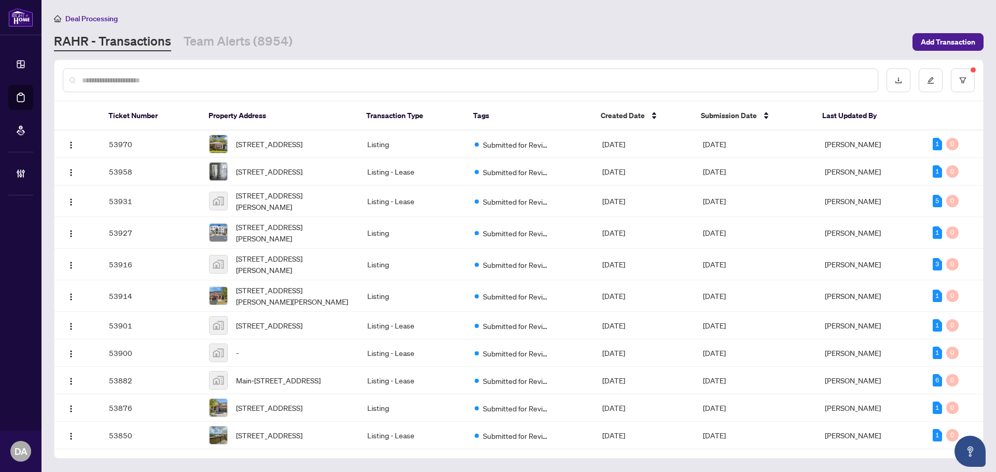
click at [158, 81] on input "text" at bounding box center [475, 80] width 787 height 11
paste input "*****"
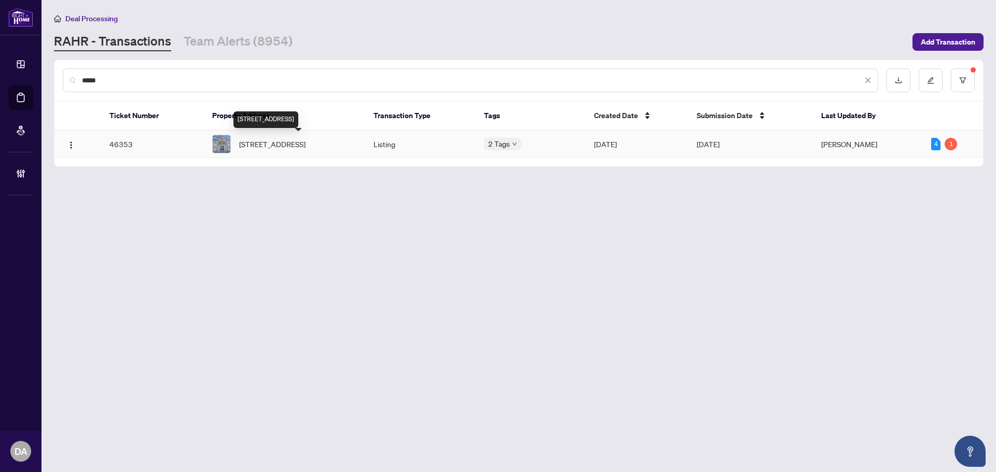
type input "*****"
click at [298, 138] on span "27-42 Pinery Tr, Toronto, Ontario M1B 6H9, Canada" at bounding box center [272, 143] width 66 height 11
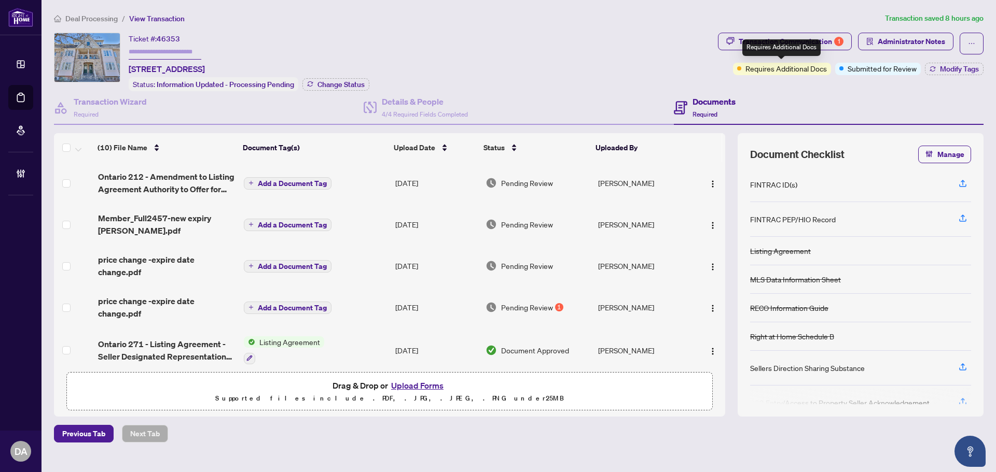
click at [797, 50] on div "Requires Additional Docs" at bounding box center [781, 47] width 78 height 17
click at [836, 35] on div "Transaction Communication 1" at bounding box center [790, 41] width 105 height 17
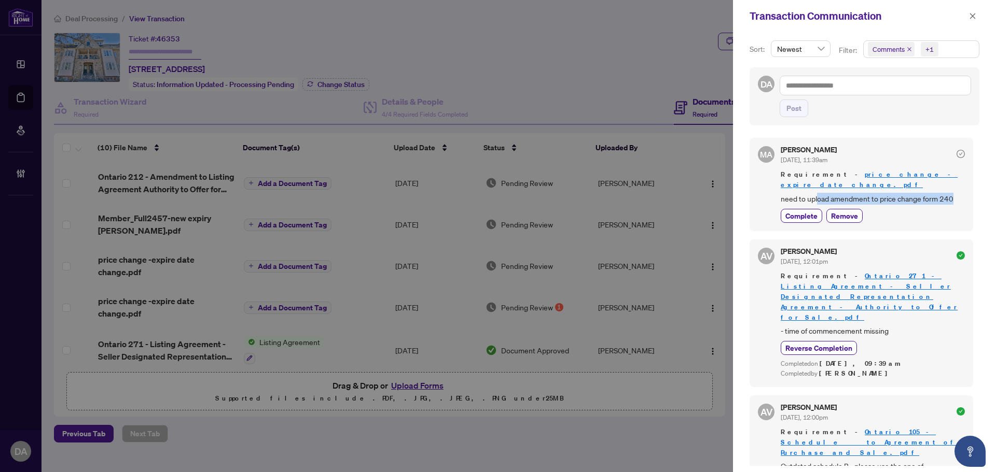
drag, startPoint x: 951, startPoint y: 190, endPoint x: 818, endPoint y: 186, distance: 132.3
click at [818, 193] on span "need to upload amendment to price change form 240" at bounding box center [872, 199] width 184 height 12
click at [972, 16] on icon "close" at bounding box center [972, 15] width 7 height 7
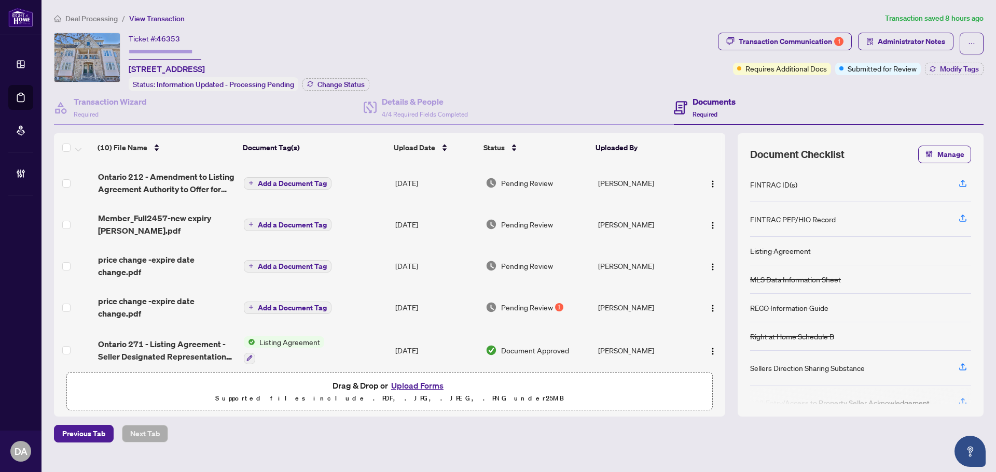
click at [350, 173] on td "Add a Document Tag" at bounding box center [316, 182] width 152 height 41
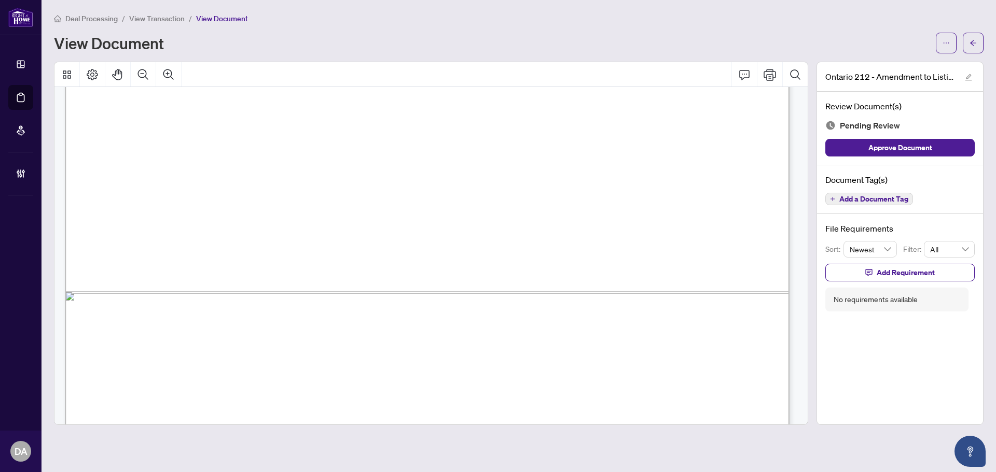
scroll to position [621, 0]
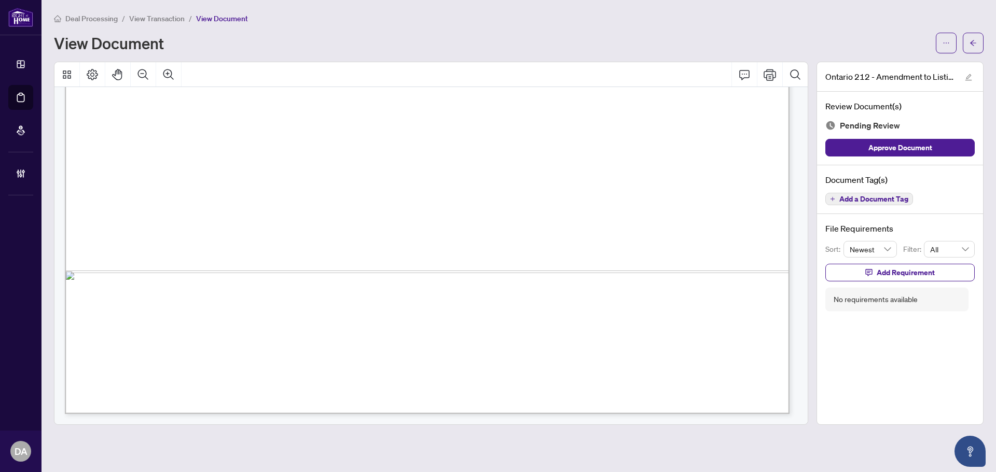
click at [173, 20] on span "View Transaction" at bounding box center [156, 18] width 55 height 9
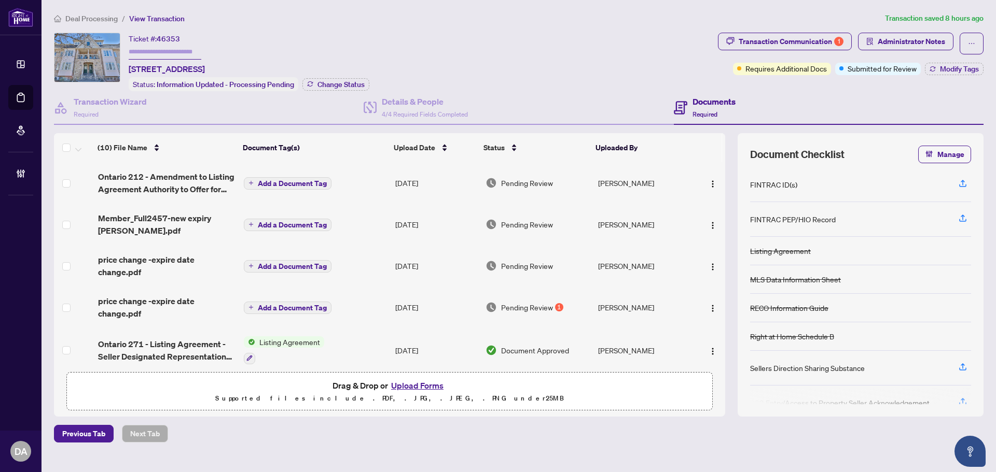
click at [352, 304] on td "Add a Document Tag" at bounding box center [316, 307] width 152 height 41
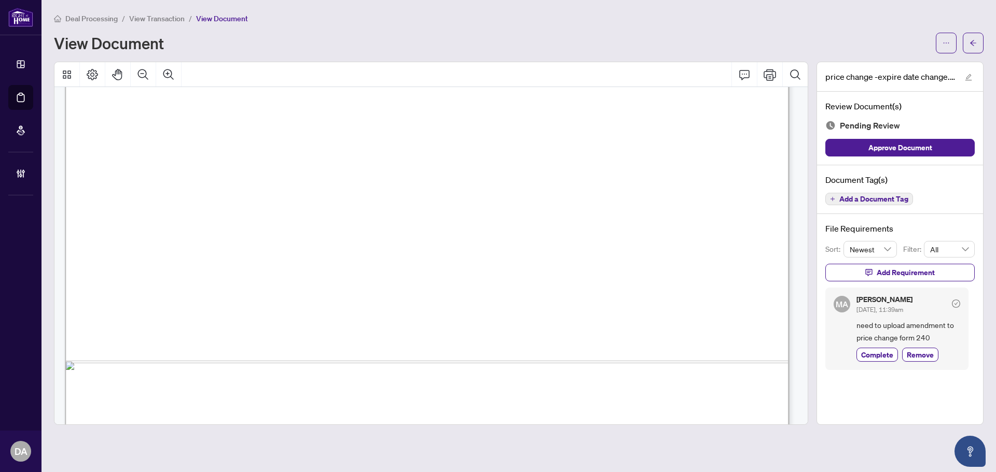
scroll to position [622, 0]
click at [151, 15] on span "View Transaction" at bounding box center [156, 18] width 55 height 9
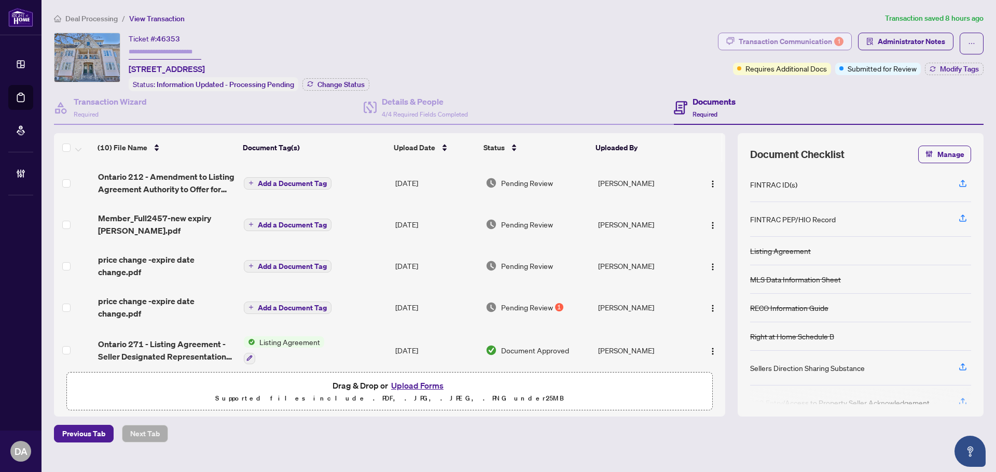
click at [801, 48] on div "Transaction Communication 1" at bounding box center [790, 41] width 105 height 17
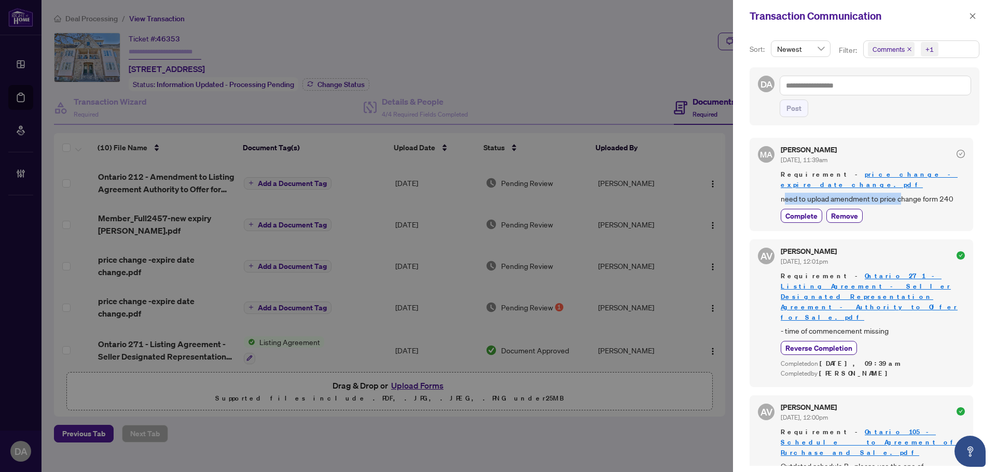
drag, startPoint x: 786, startPoint y: 187, endPoint x: 903, endPoint y: 187, distance: 117.2
click at [903, 193] on span "need to upload amendment to price change form 240" at bounding box center [872, 199] width 184 height 12
click at [800, 193] on span "need to upload amendment to price change form 240" at bounding box center [872, 199] width 184 height 12
click at [973, 16] on icon "close" at bounding box center [973, 16] width 6 height 6
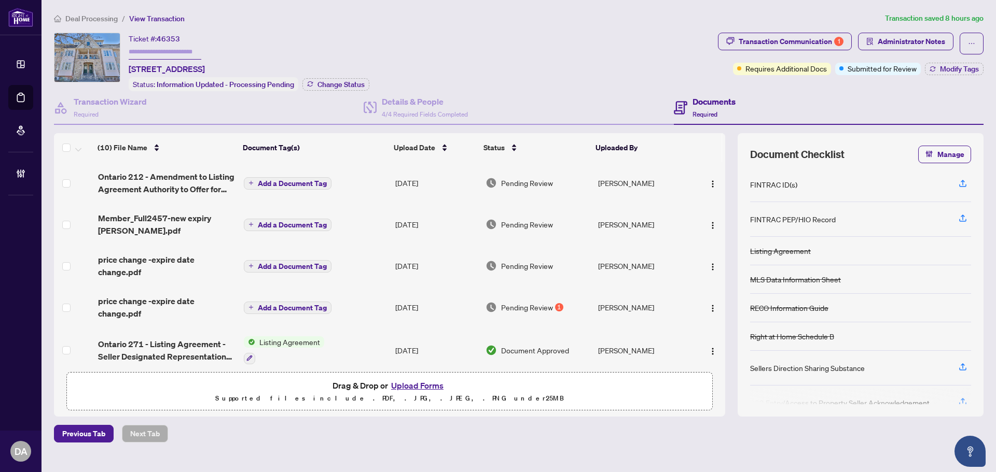
click at [347, 224] on td "Add a Document Tag" at bounding box center [316, 224] width 152 height 41
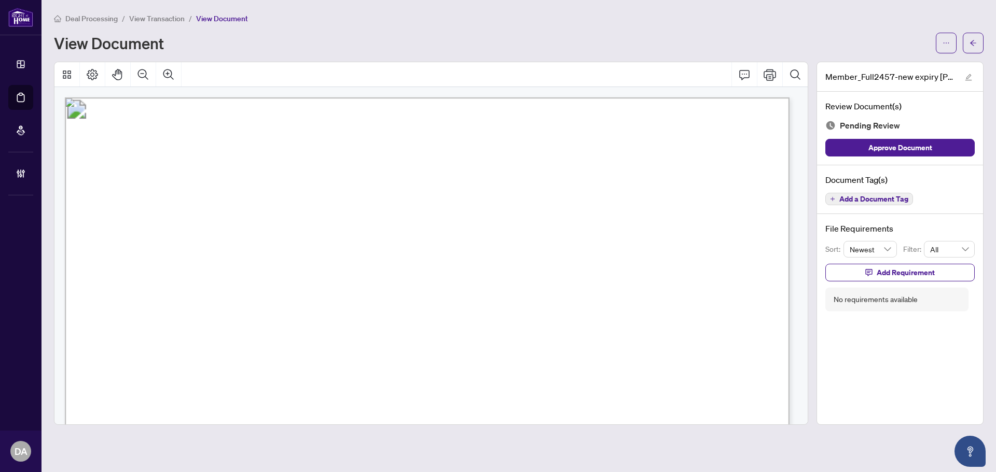
click at [169, 12] on li "View Transaction" at bounding box center [156, 18] width 55 height 12
click at [169, 15] on span "View Transaction" at bounding box center [156, 18] width 55 height 9
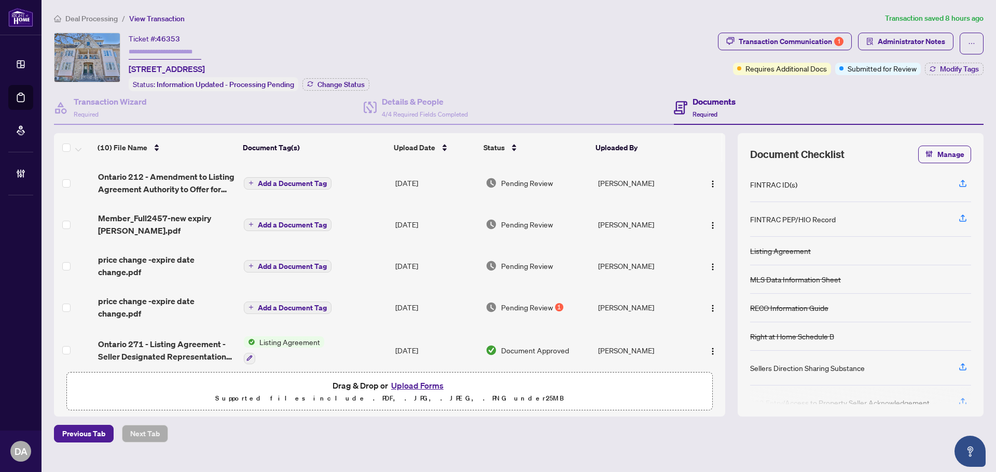
click at [351, 190] on td "Add a Document Tag" at bounding box center [316, 182] width 152 height 41
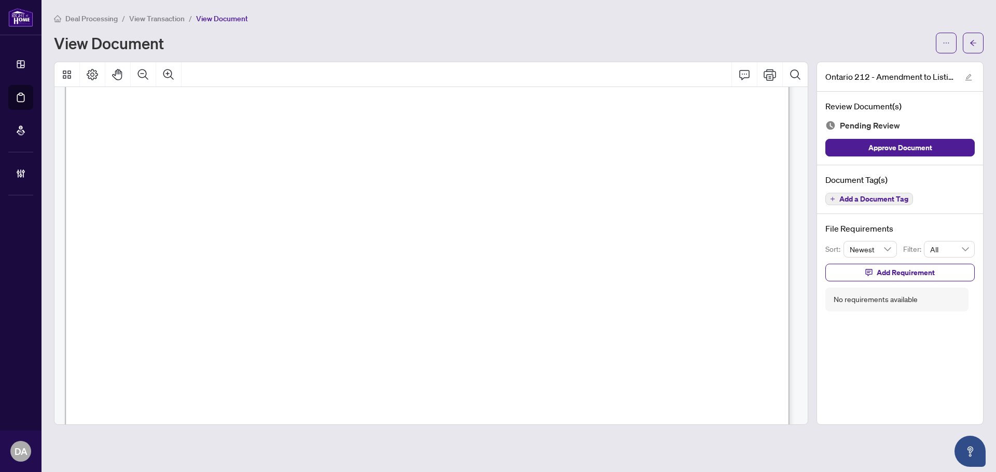
scroll to position [156, 0]
click at [855, 198] on span "Add a Document Tag" at bounding box center [873, 199] width 69 height 7
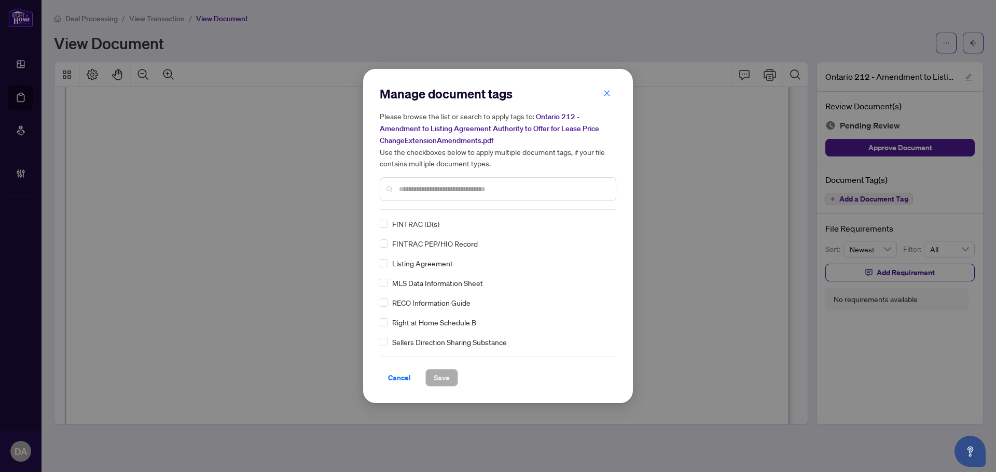
drag, startPoint x: 608, startPoint y: 99, endPoint x: 552, endPoint y: 133, distance: 65.6
click at [608, 99] on span "button" at bounding box center [606, 93] width 7 height 17
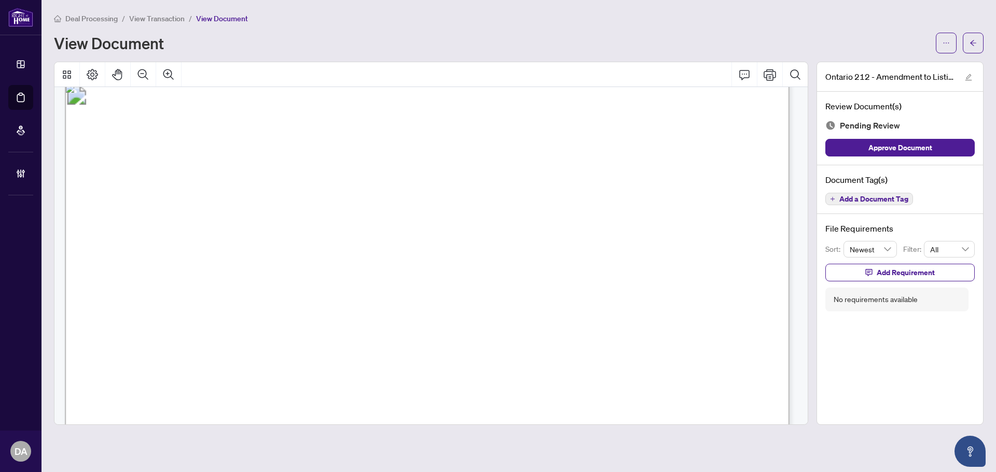
scroll to position [0, 0]
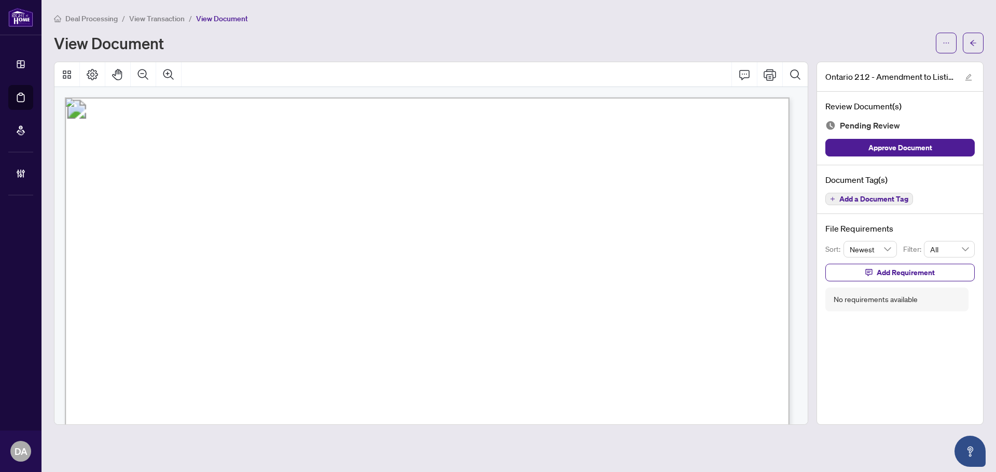
click at [891, 189] on div "Document Tag(s) Add a Document Tag" at bounding box center [900, 189] width 166 height 49
drag, startPoint x: 889, startPoint y: 201, endPoint x: 712, endPoint y: 188, distance: 177.8
click at [889, 201] on span "Add a Document Tag" at bounding box center [873, 199] width 69 height 7
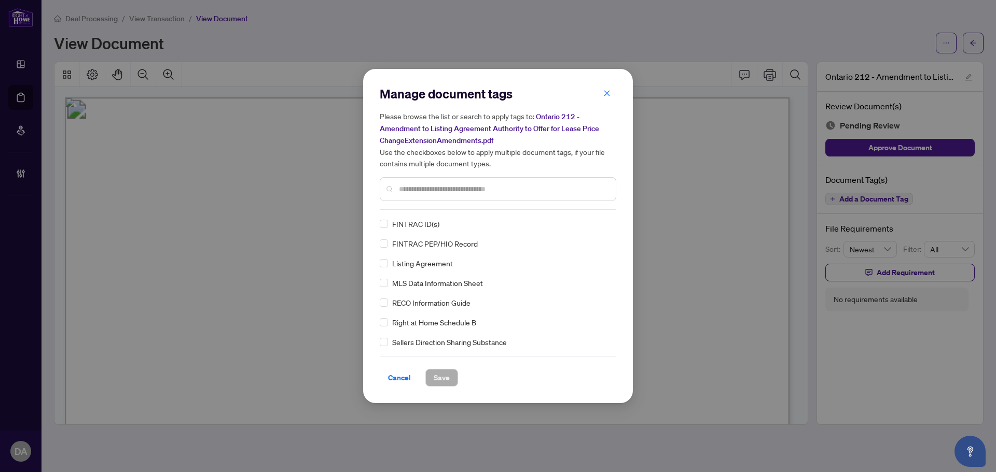
click at [415, 191] on input "text" at bounding box center [503, 189] width 208 height 11
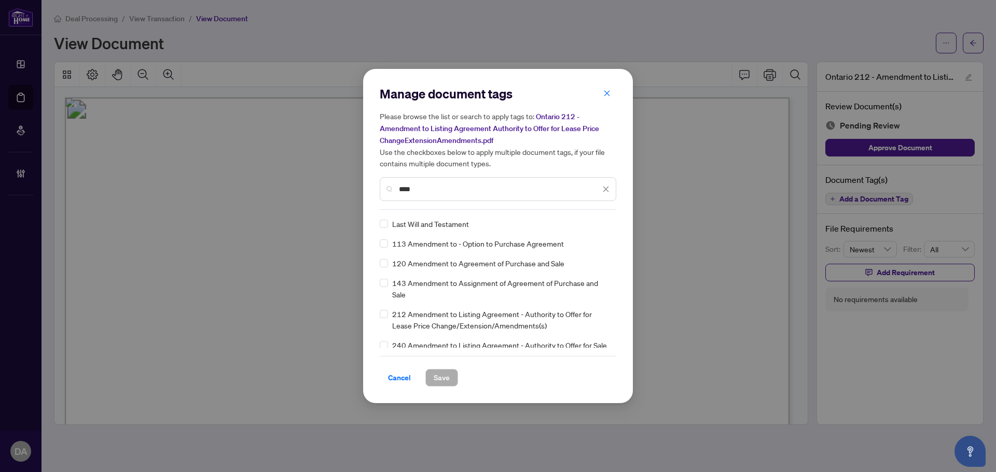
scroll to position [52, 0]
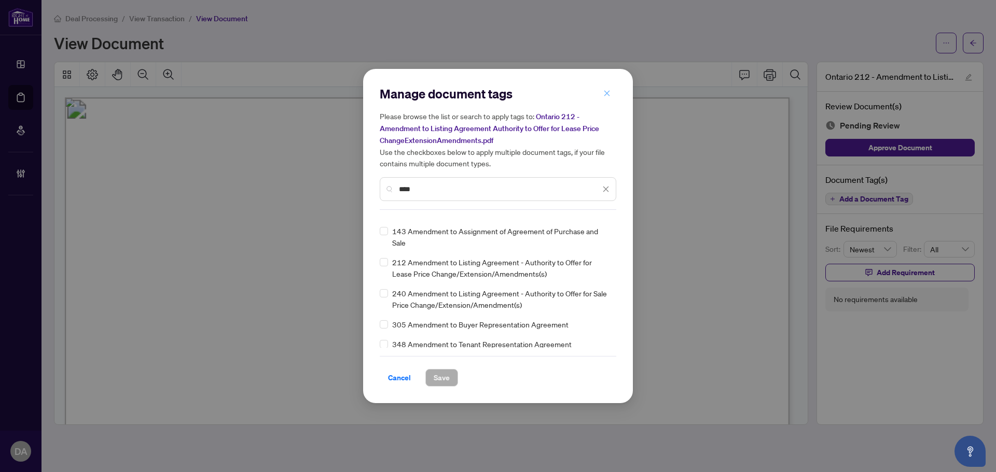
type input "****"
click at [610, 91] on button "button" at bounding box center [606, 94] width 21 height 18
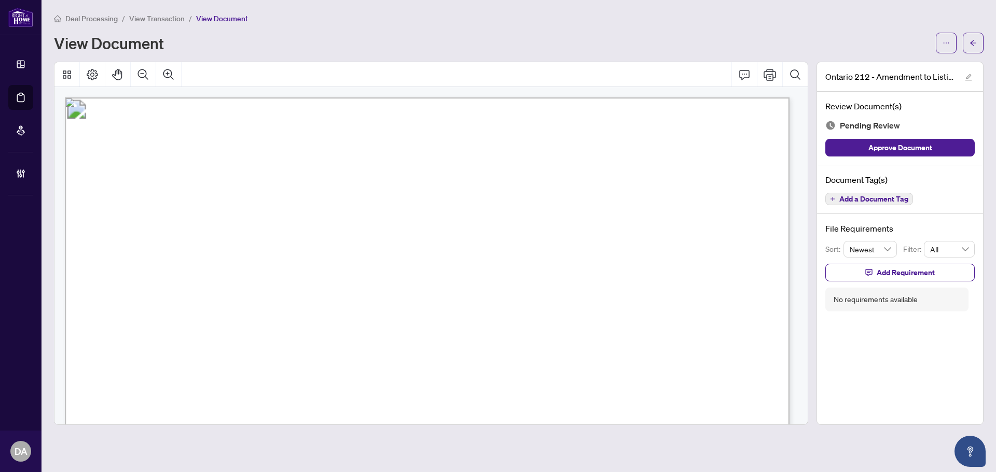
click at [166, 24] on div "Deal Processing / View Transaction / View Document View Document" at bounding box center [518, 32] width 929 height 41
click at [164, 20] on span "View Transaction" at bounding box center [156, 18] width 55 height 9
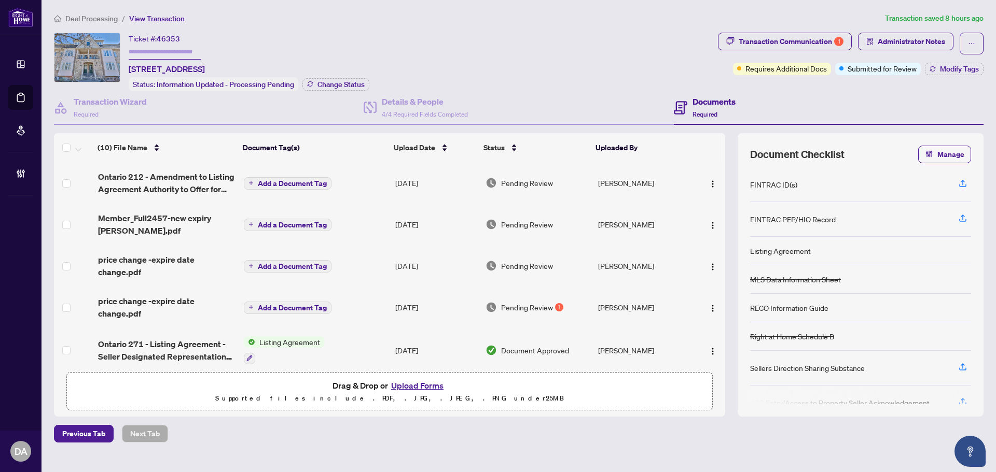
click at [90, 16] on span "Deal Processing" at bounding box center [91, 18] width 52 height 9
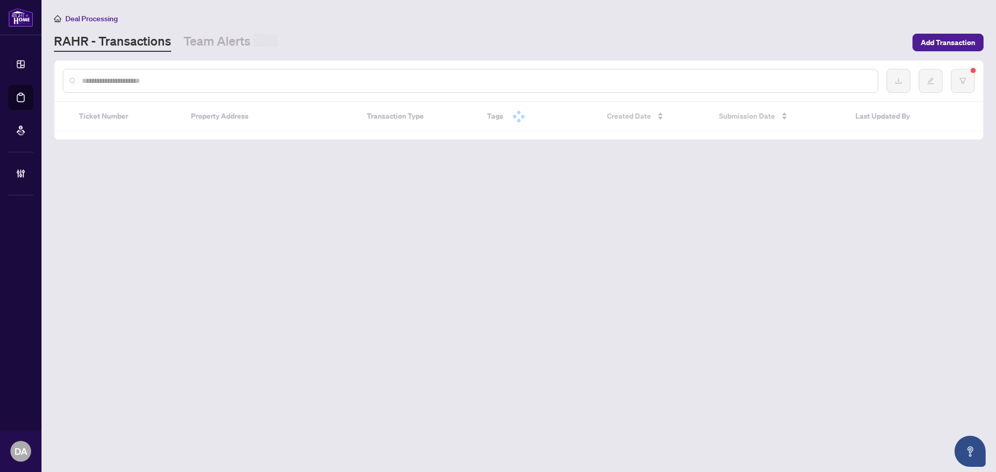
click at [146, 82] on input "text" at bounding box center [475, 80] width 787 height 11
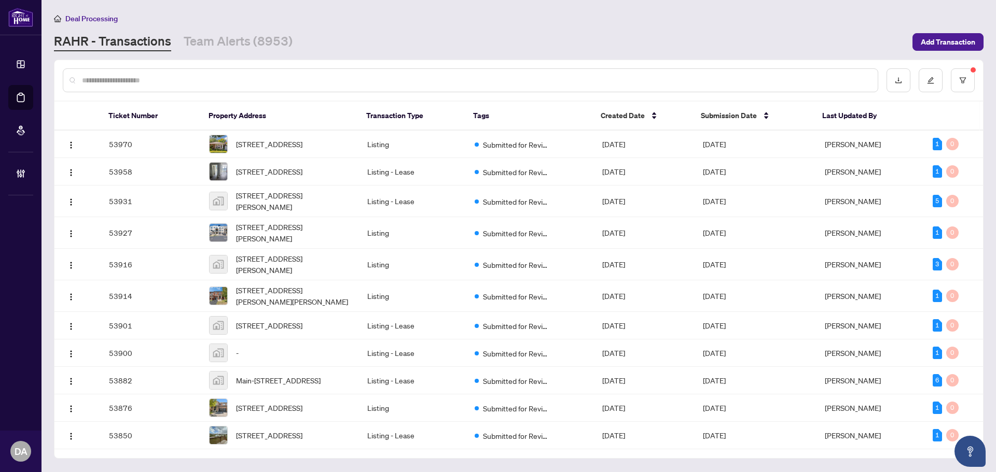
paste input "*****"
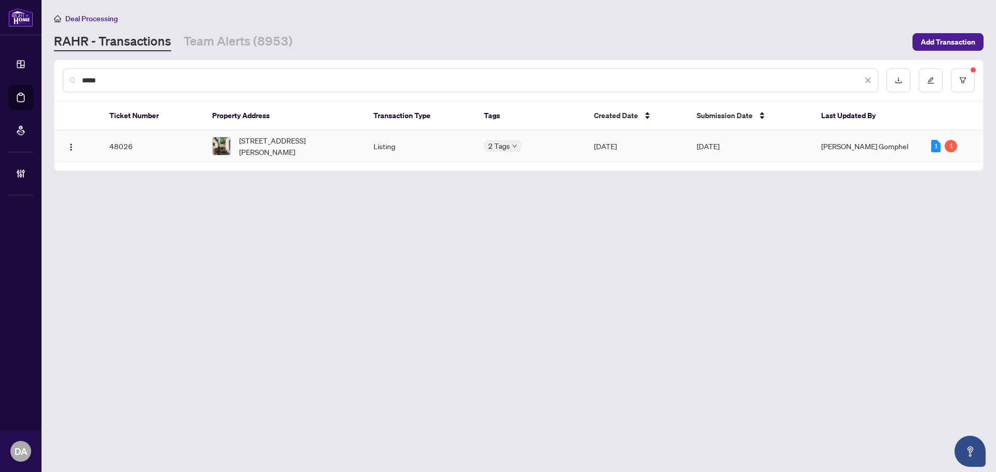
type input "*****"
click at [291, 146] on span "50 Shirley St, Toronto, Ontario M6K 1T1, Canada" at bounding box center [298, 146] width 118 height 23
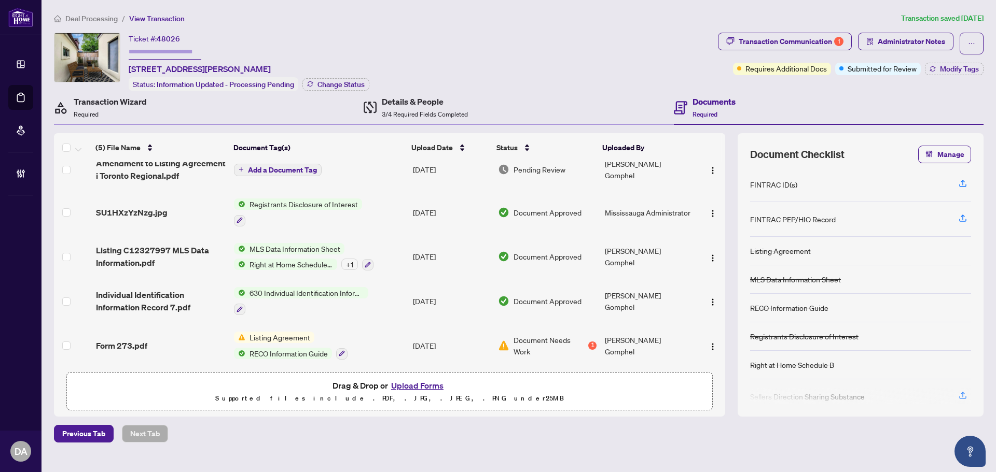
scroll to position [17, 0]
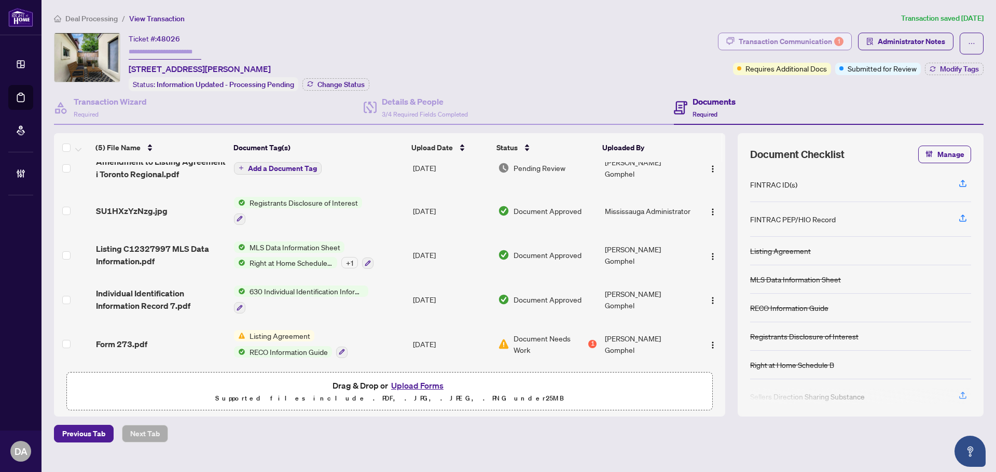
click at [813, 44] on div "Transaction Communication 1" at bounding box center [790, 41] width 105 height 17
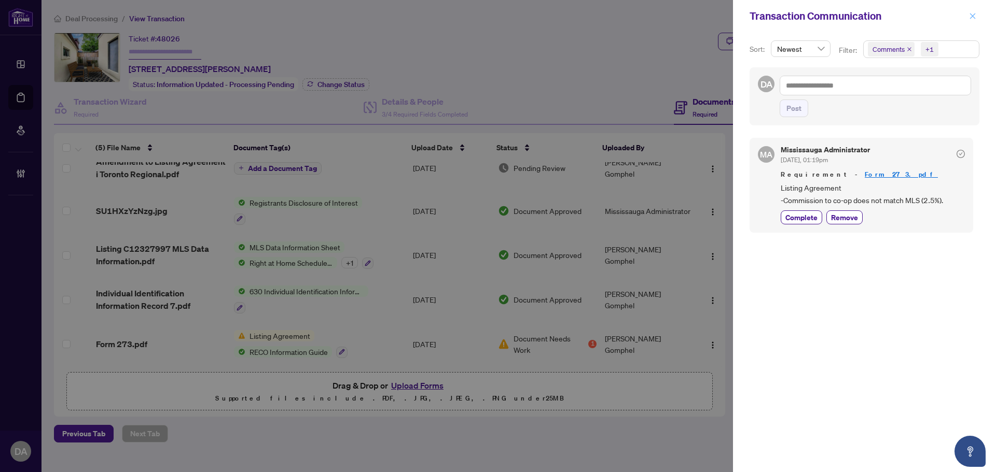
click at [969, 10] on span "button" at bounding box center [972, 16] width 7 height 17
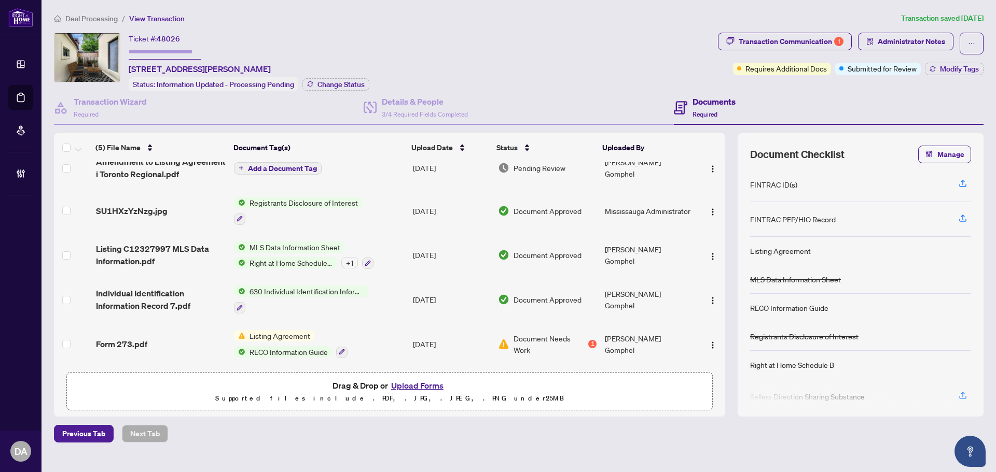
scroll to position [0, 0]
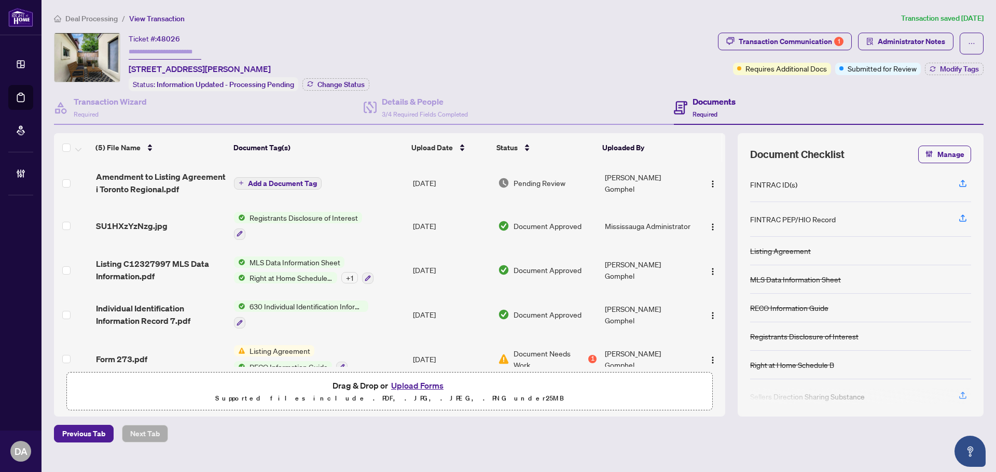
click at [354, 173] on td "Add a Document Tag" at bounding box center [319, 182] width 179 height 41
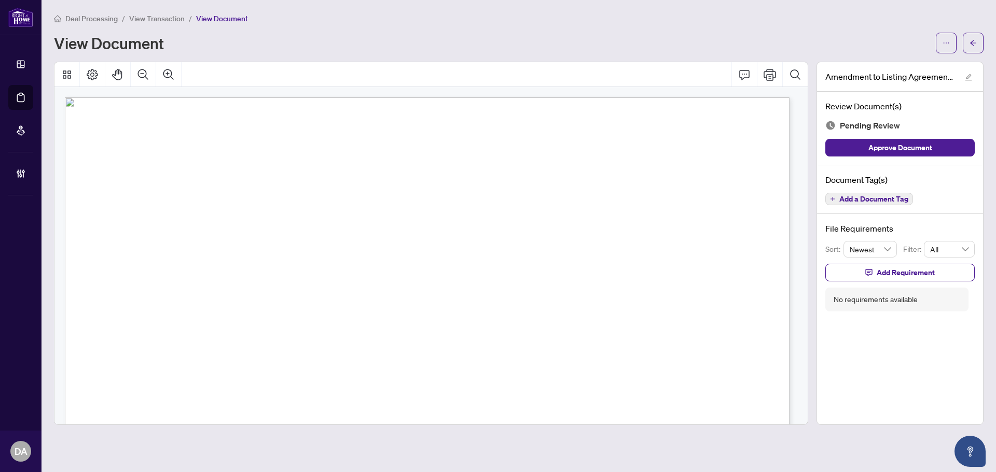
click at [160, 21] on span "View Transaction" at bounding box center [156, 18] width 55 height 9
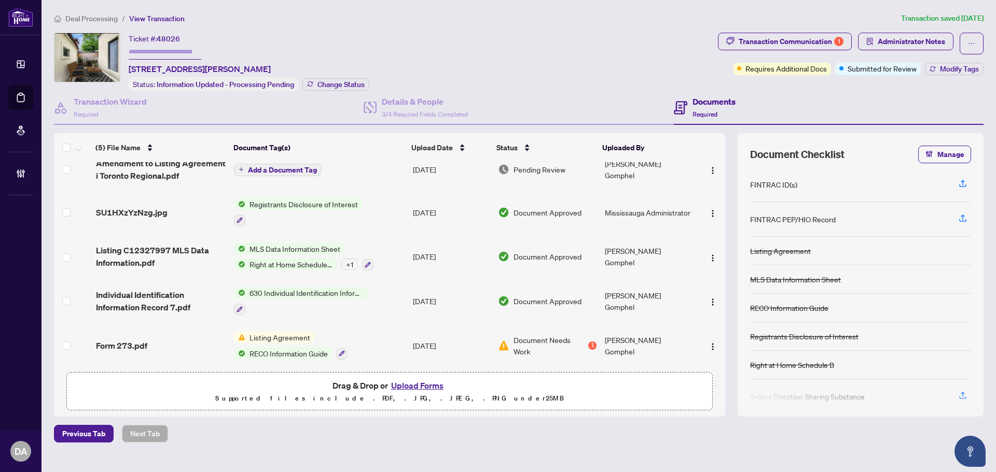
scroll to position [17, 0]
click at [780, 41] on div "Transaction Communication 1" at bounding box center [790, 41] width 105 height 17
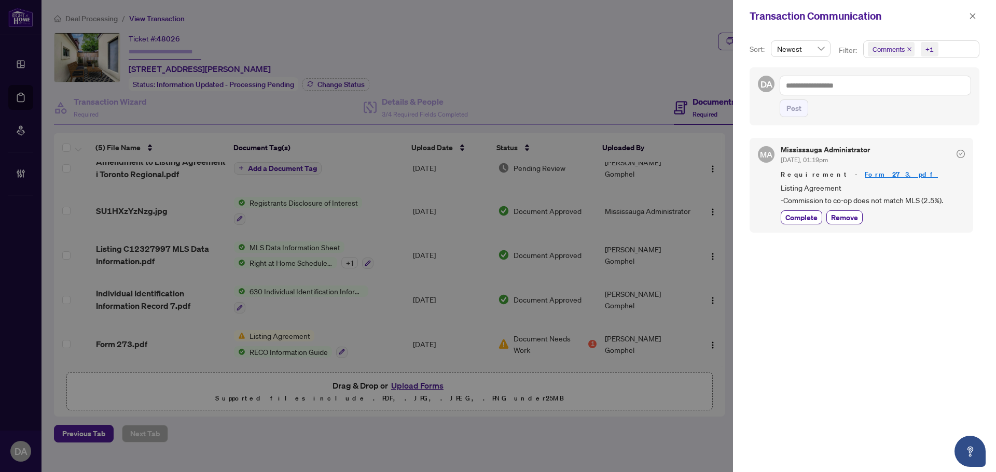
click at [963, 34] on div "Sort: Newest Filter: Comments +1 DA Post MA Mississauga Administrator Aug/12/20…" at bounding box center [864, 252] width 263 height 440
click at [864, 177] on link "Form 273.pdf" at bounding box center [900, 174] width 73 height 9
drag, startPoint x: 973, startPoint y: 11, endPoint x: 955, endPoint y: 26, distance: 24.0
click at [973, 11] on span "button" at bounding box center [972, 16] width 7 height 17
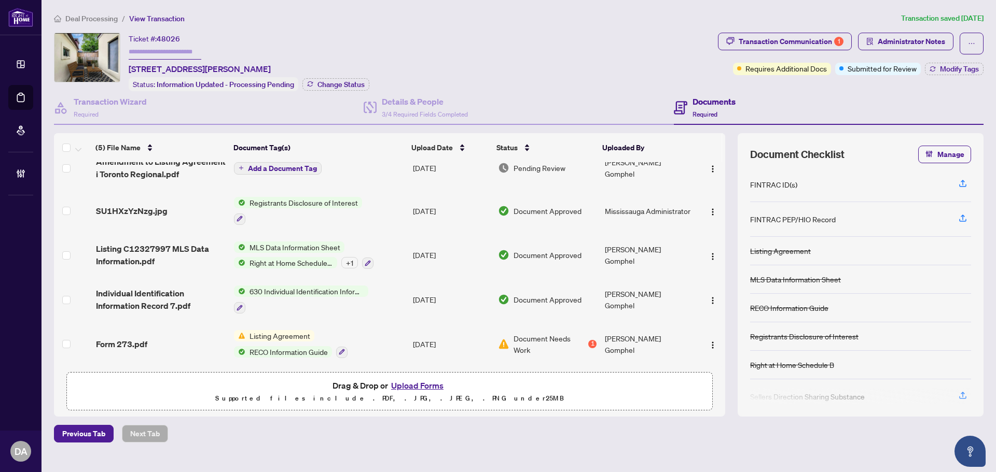
scroll to position [0, 0]
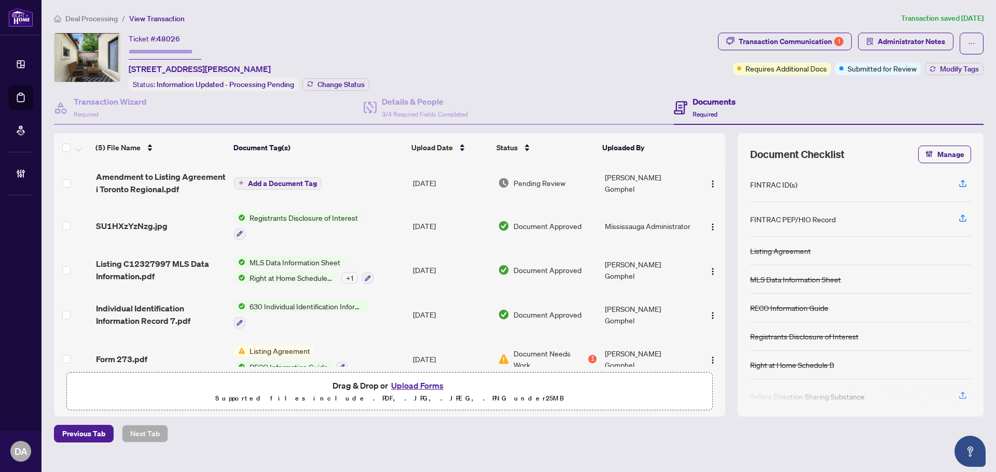
click at [364, 184] on td "Add a Document Tag" at bounding box center [319, 182] width 179 height 41
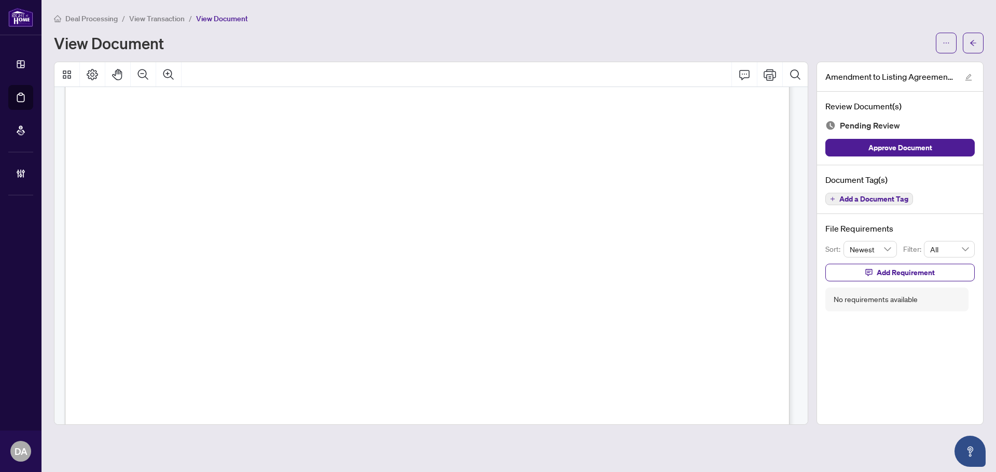
scroll to position [645, 0]
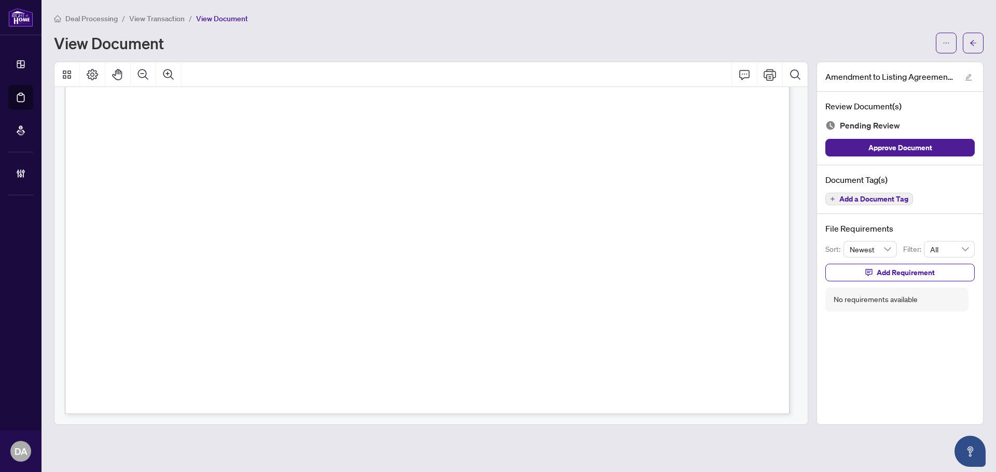
click at [158, 20] on span "View Transaction" at bounding box center [156, 18] width 55 height 9
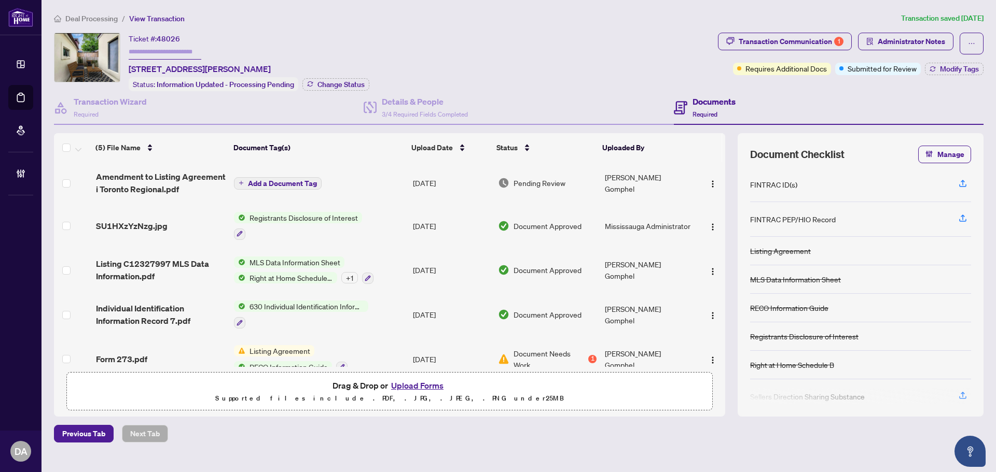
scroll to position [17, 0]
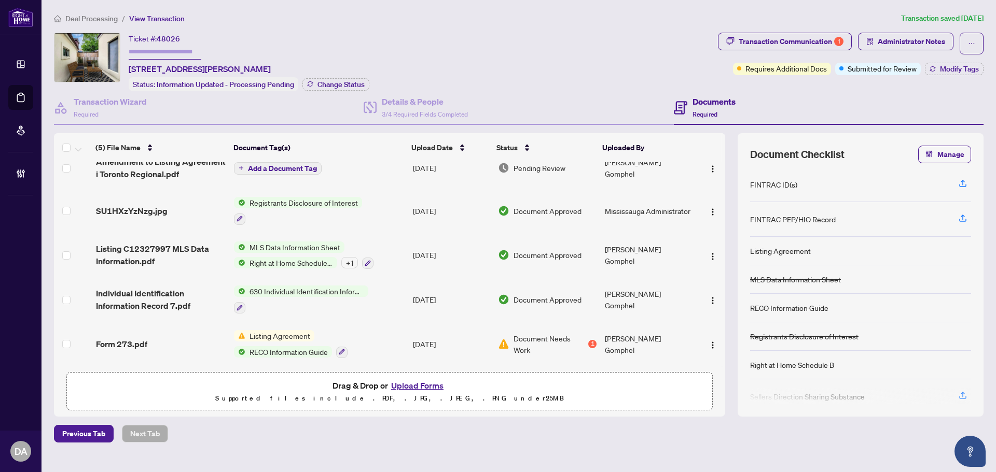
click at [378, 334] on td "Listing Agreement RECO Information Guide" at bounding box center [319, 344] width 179 height 45
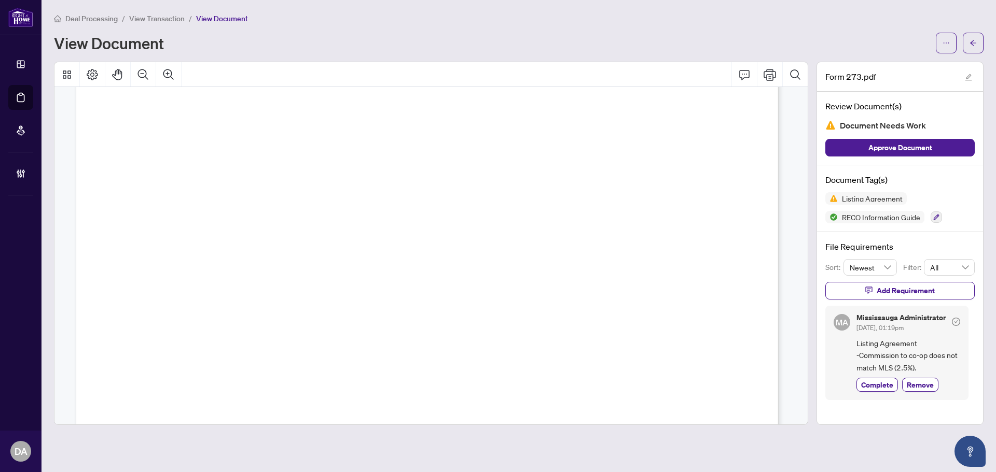
scroll to position [259, 0]
click at [167, 21] on span "View Transaction" at bounding box center [156, 18] width 55 height 9
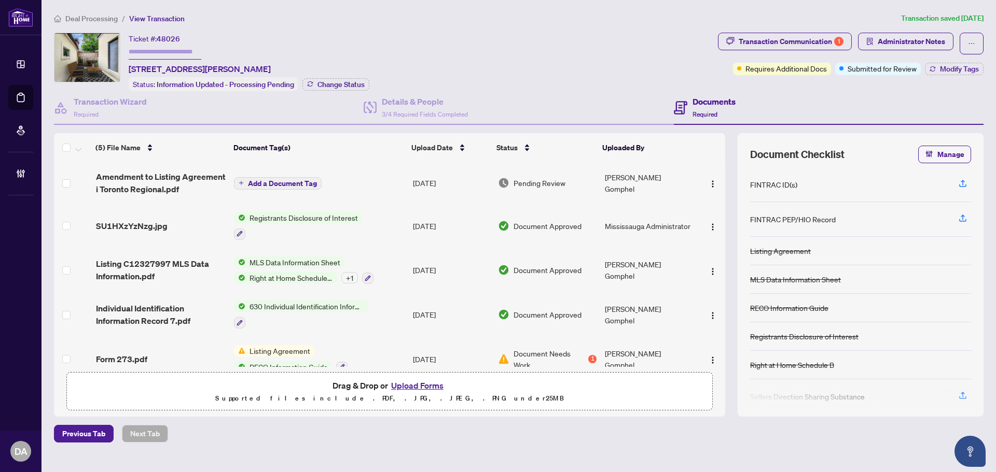
click at [368, 185] on td "Add a Document Tag" at bounding box center [319, 182] width 179 height 41
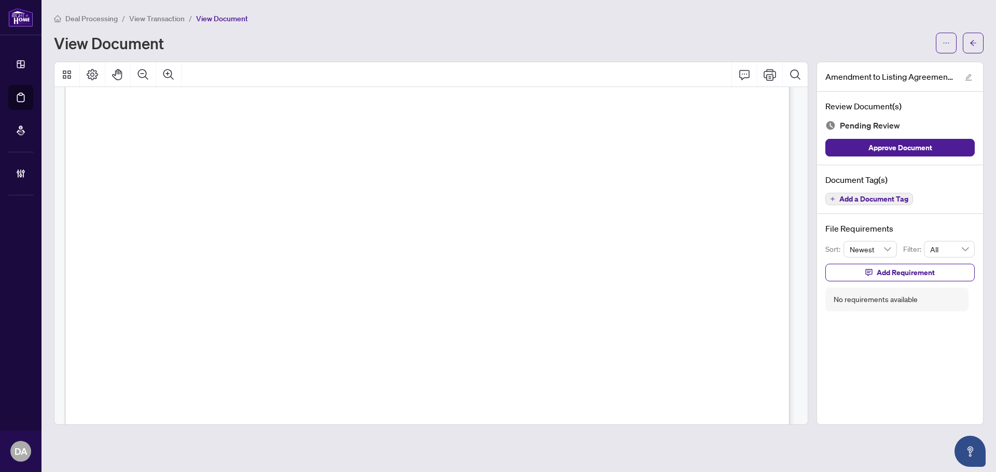
scroll to position [104, 0]
click at [159, 22] on span "View Transaction" at bounding box center [156, 18] width 55 height 9
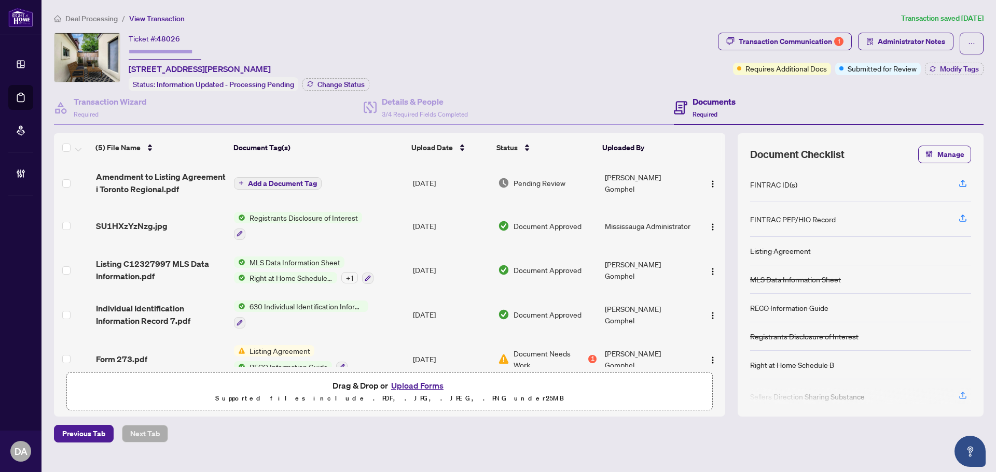
click at [308, 184] on span "Add a Document Tag" at bounding box center [282, 183] width 69 height 7
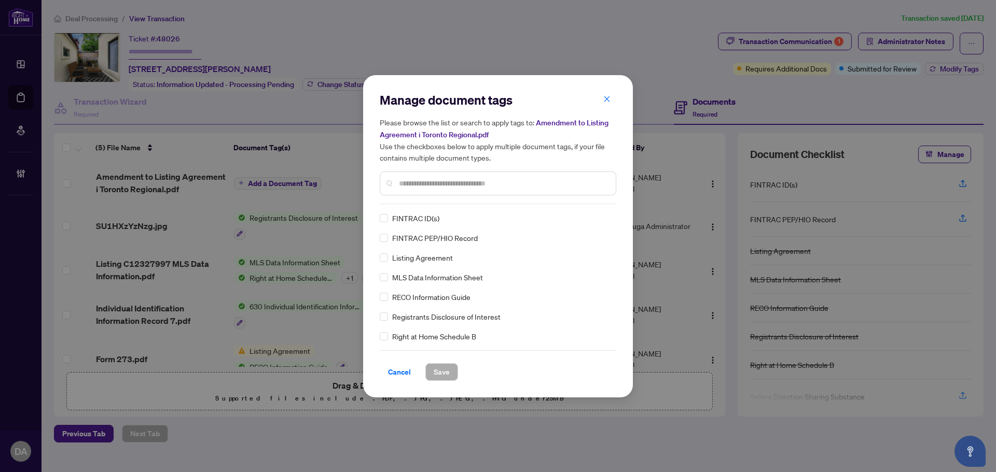
drag, startPoint x: 611, startPoint y: 94, endPoint x: 579, endPoint y: 110, distance: 35.9
click at [611, 94] on button "button" at bounding box center [606, 100] width 21 height 18
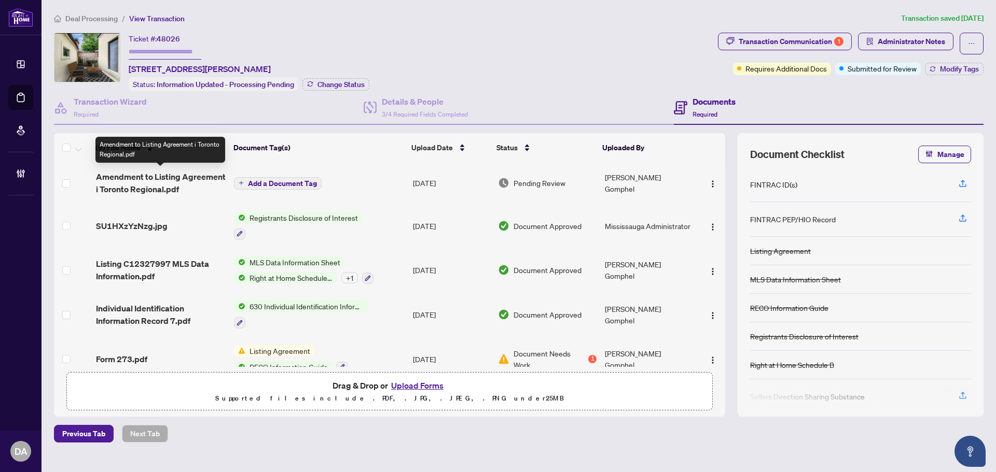
click at [166, 184] on span "Amendment to Listing Agreement i Toronto Regional.pdf" at bounding box center [161, 183] width 130 height 25
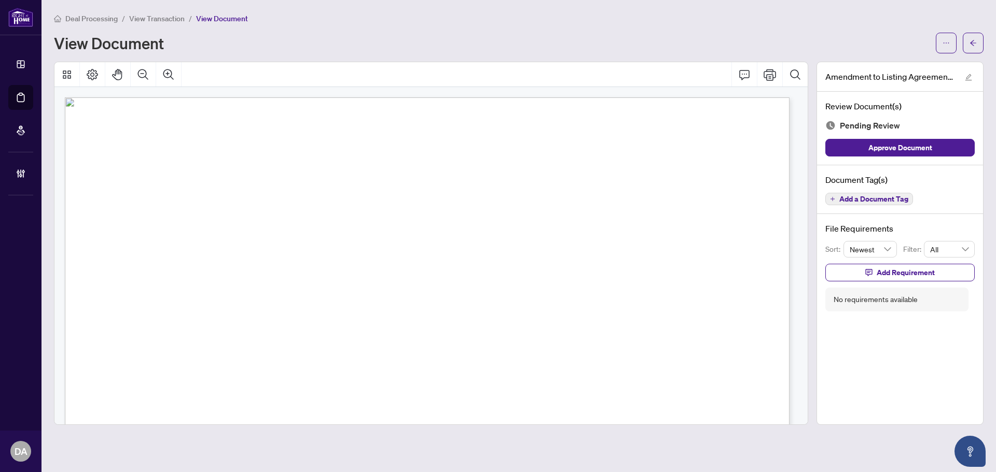
click at [147, 19] on span "View Transaction" at bounding box center [156, 18] width 55 height 9
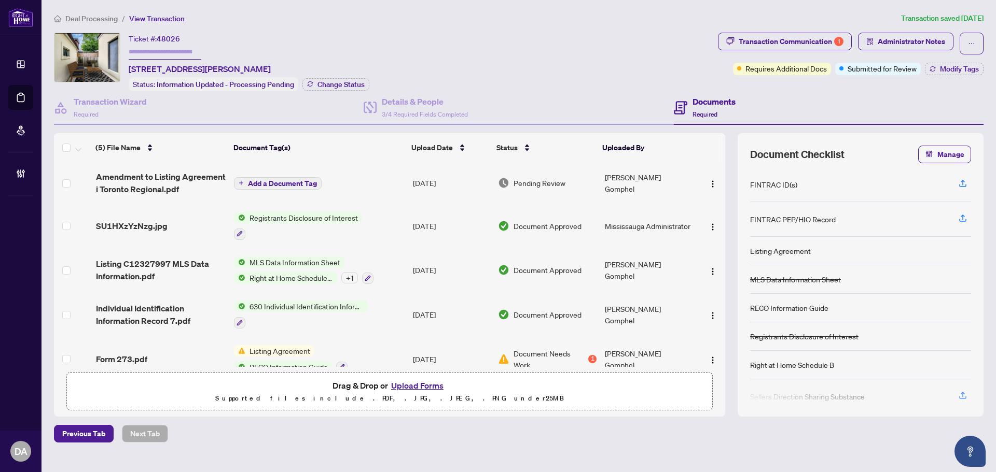
click at [294, 183] on span "Add a Document Tag" at bounding box center [282, 183] width 69 height 7
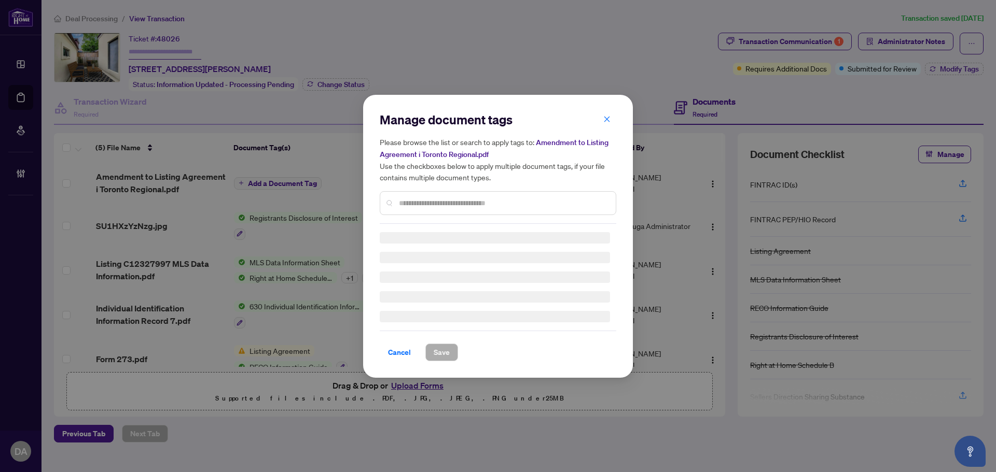
click at [429, 206] on div "Manage document tags Please browse the list or search to apply tags to: Amendme…" at bounding box center [498, 236] width 236 height 250
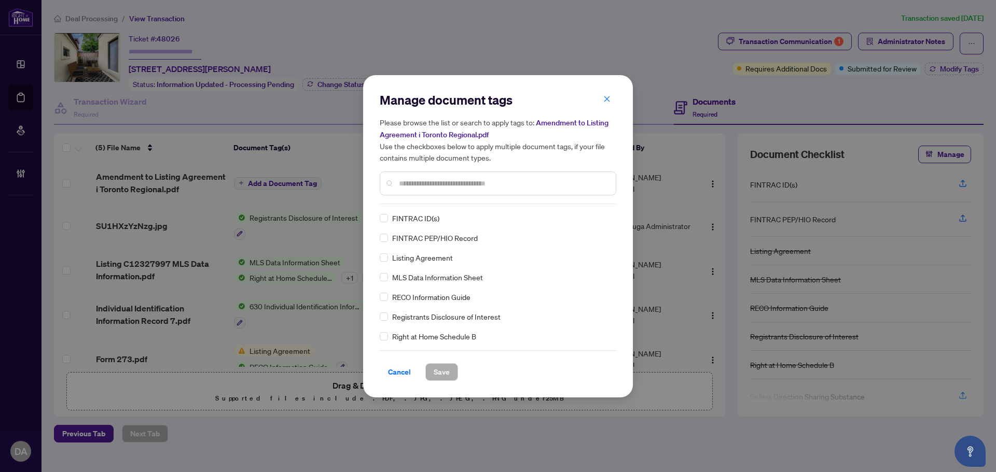
click at [428, 187] on input "text" at bounding box center [503, 183] width 208 height 11
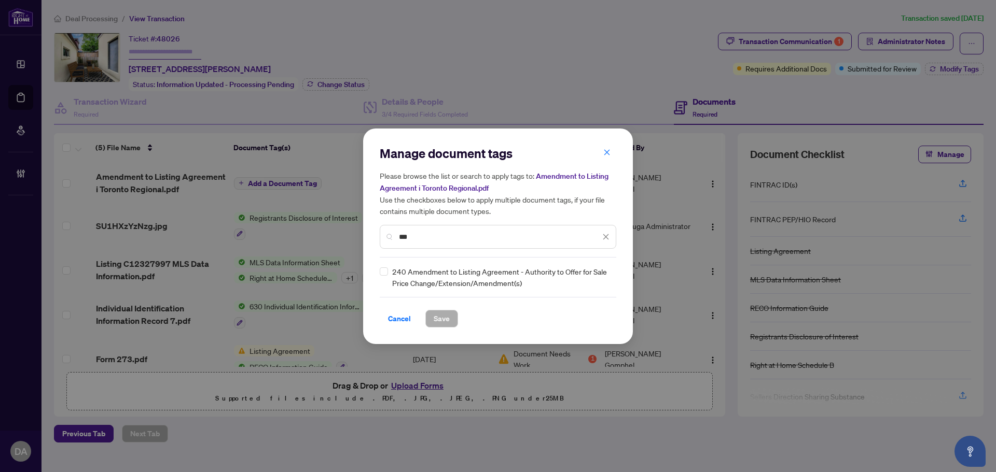
type input "***"
click at [388, 270] on div "240 Amendment to Listing Agreement - Authority to Offer for Sale Price Change/E…" at bounding box center [495, 277] width 230 height 23
click at [598, 272] on img at bounding box center [595, 277] width 10 height 10
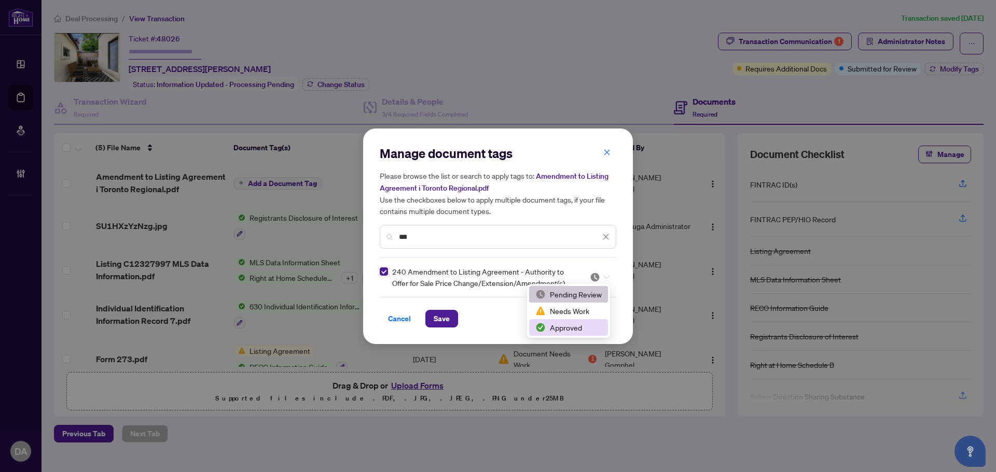
drag, startPoint x: 554, startPoint y: 329, endPoint x: 523, endPoint y: 328, distance: 30.6
click at [554, 329] on div "Approved" at bounding box center [568, 327] width 66 height 11
click at [449, 318] on span "Save" at bounding box center [442, 319] width 16 height 17
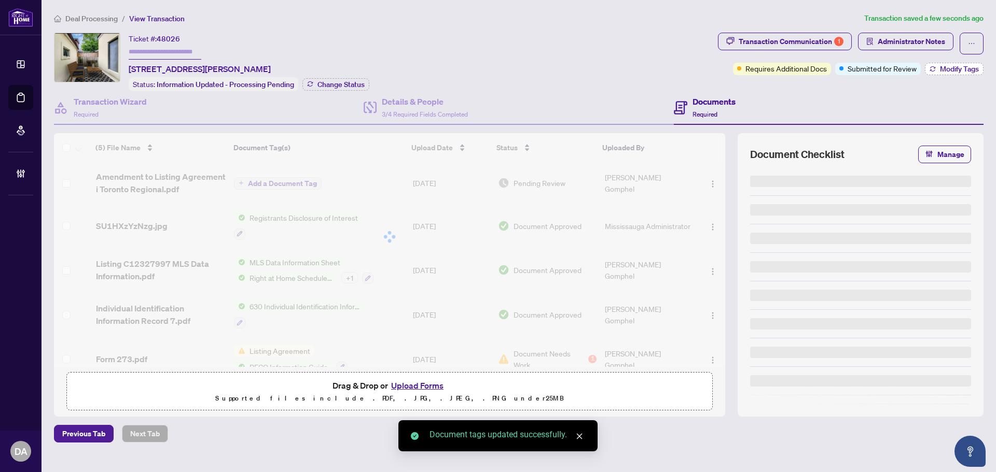
click at [936, 68] on button "Modify Tags" at bounding box center [954, 69] width 59 height 12
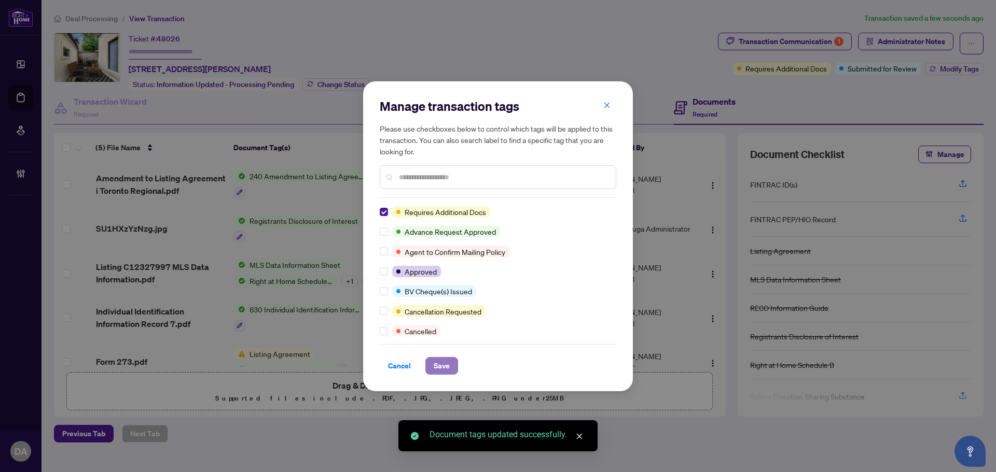
click at [439, 367] on span "Save" at bounding box center [442, 366] width 16 height 17
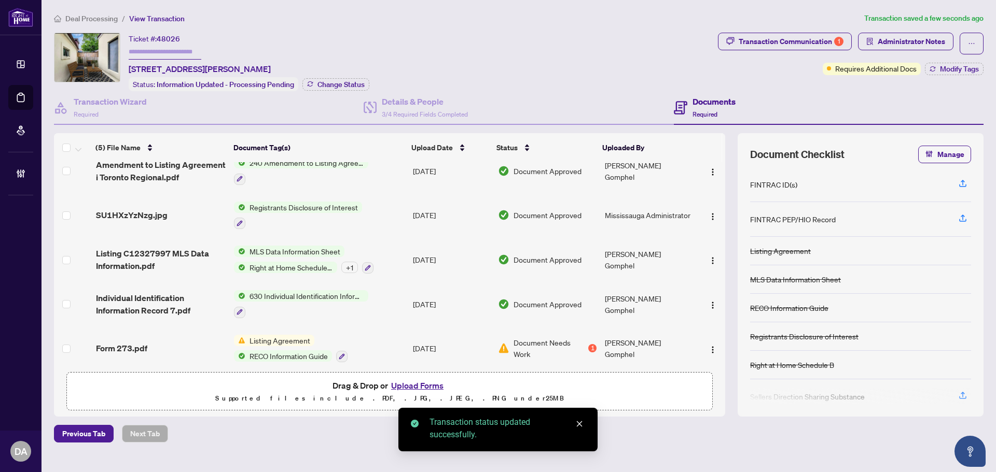
scroll to position [20, 0]
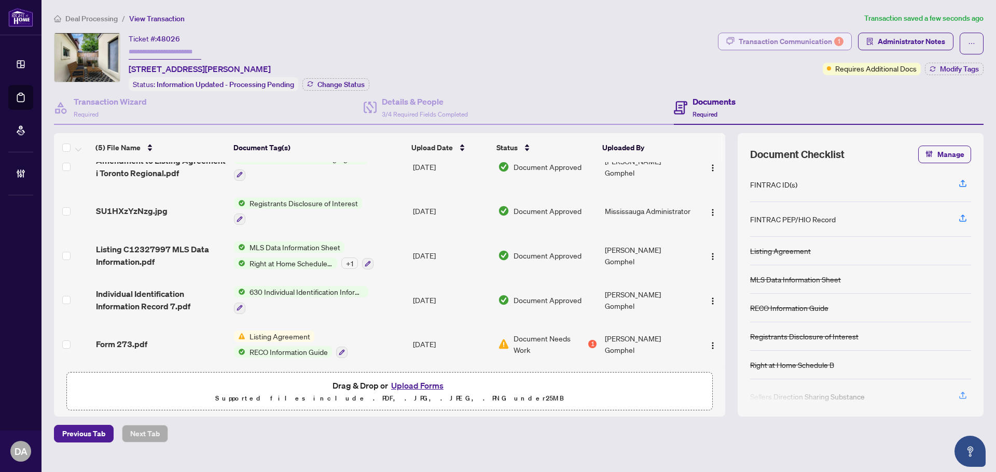
click at [768, 38] on div "Transaction Communication 1" at bounding box center [790, 41] width 105 height 17
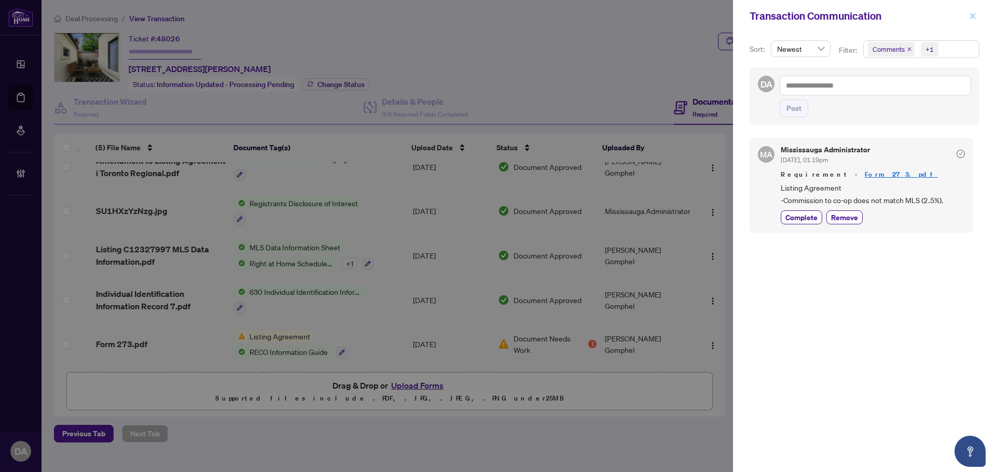
click at [972, 15] on icon "close" at bounding box center [972, 15] width 7 height 7
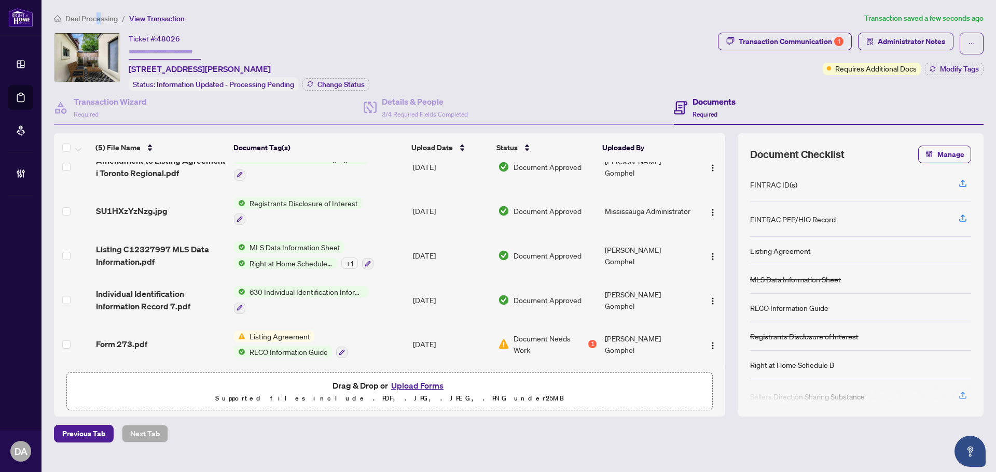
click at [98, 17] on span "Deal Processing" at bounding box center [91, 18] width 52 height 9
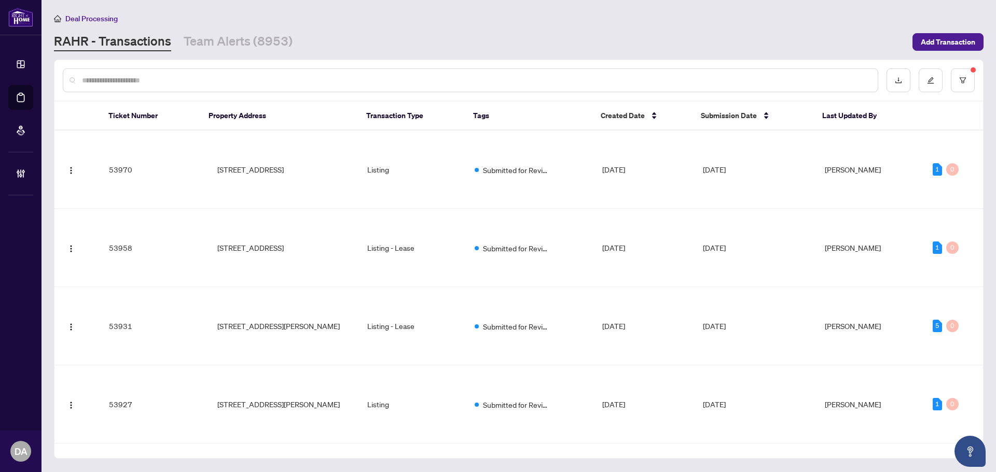
click at [155, 78] on input "text" at bounding box center [475, 80] width 787 height 11
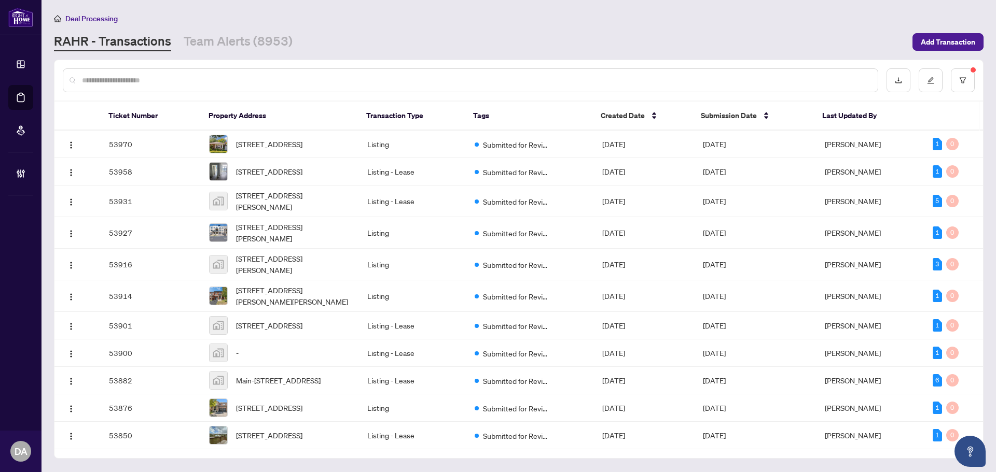
paste input "*****"
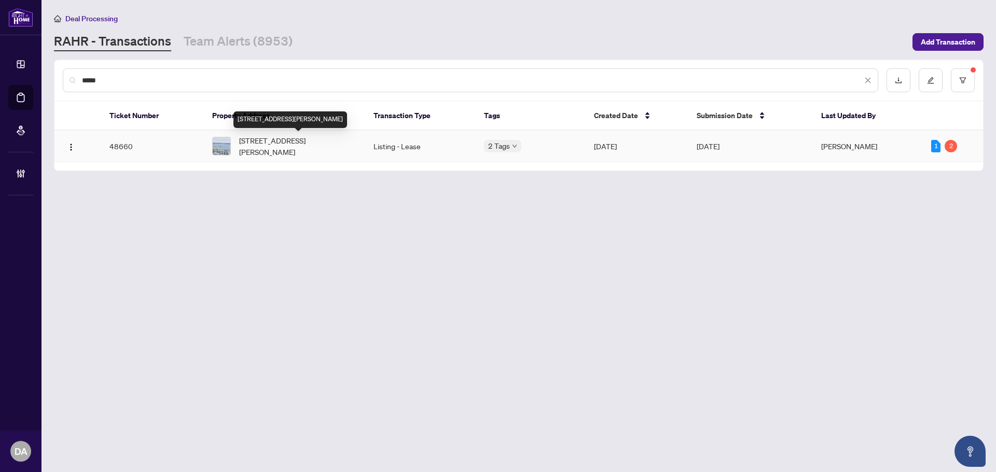
type input "*****"
click at [331, 142] on span "2309-38 Iannuzzi St, Toronto, Ontario M5V 0S2, Canada" at bounding box center [298, 146] width 118 height 23
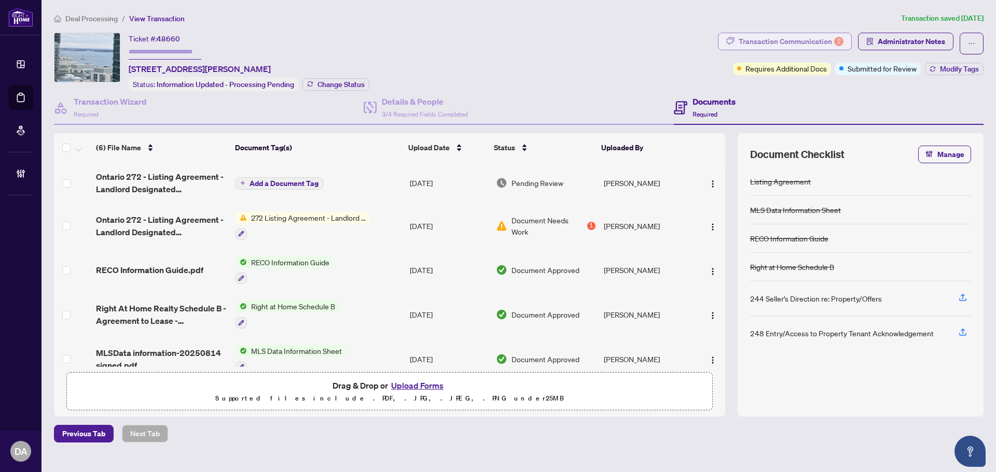
click at [767, 44] on div "Transaction Communication 2" at bounding box center [790, 41] width 105 height 17
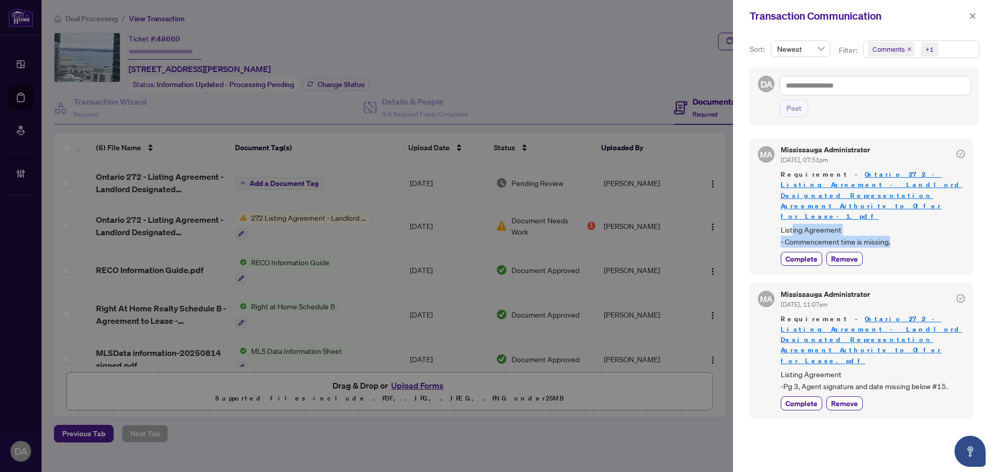
drag, startPoint x: 890, startPoint y: 223, endPoint x: 787, endPoint y: 208, distance: 103.8
click at [792, 224] on span "Listing Agreement - Commencement time is missing." at bounding box center [872, 236] width 184 height 24
click at [526, 119] on div at bounding box center [498, 236] width 996 height 472
click at [432, 178] on div at bounding box center [498, 236] width 996 height 472
click at [967, 20] on button "button" at bounding box center [972, 16] width 13 height 12
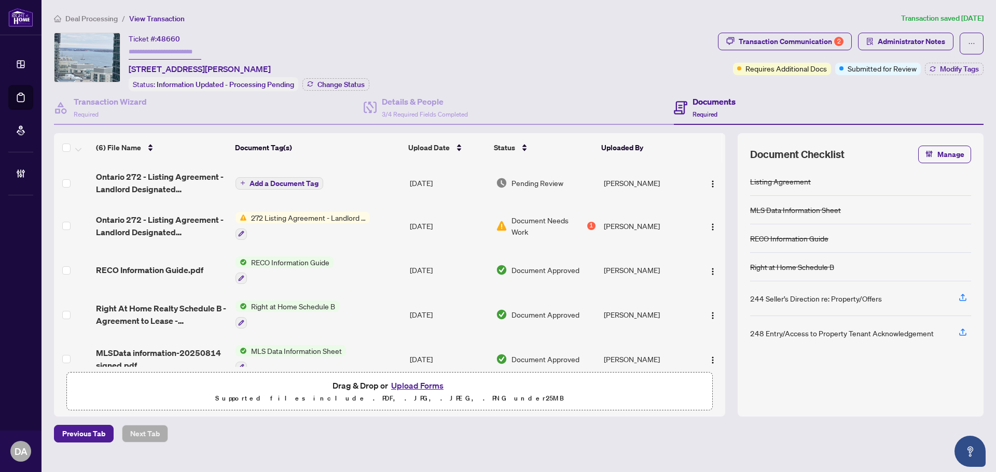
click at [351, 174] on td "Add a Document Tag" at bounding box center [318, 182] width 174 height 41
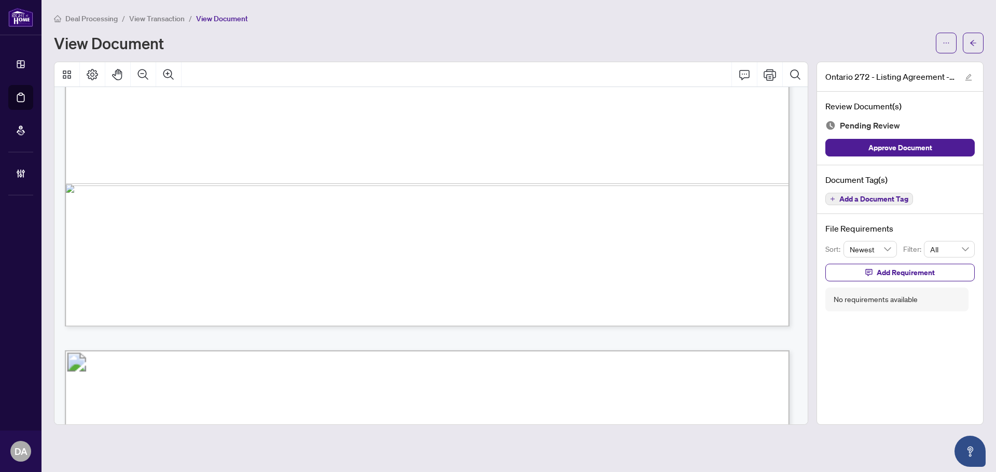
scroll to position [1763, 0]
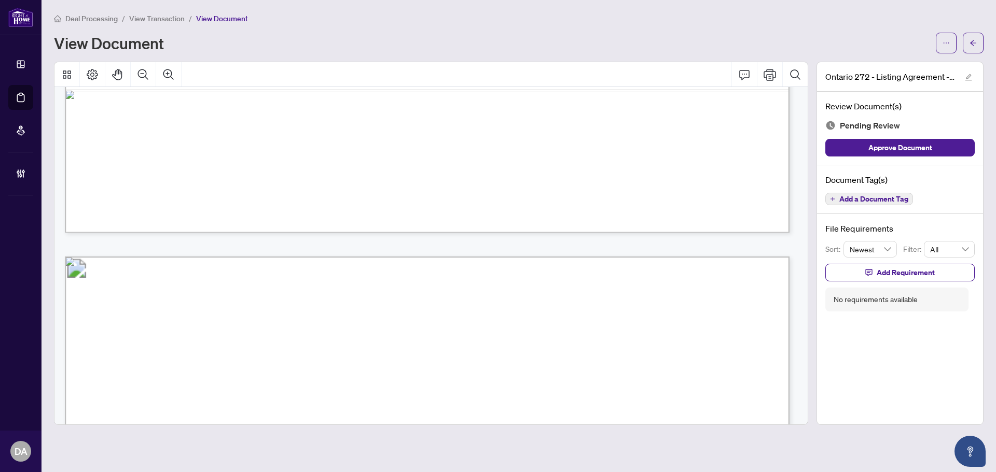
click at [149, 23] on li "View Transaction" at bounding box center [156, 18] width 55 height 12
click at [151, 19] on span "View Transaction" at bounding box center [156, 18] width 55 height 9
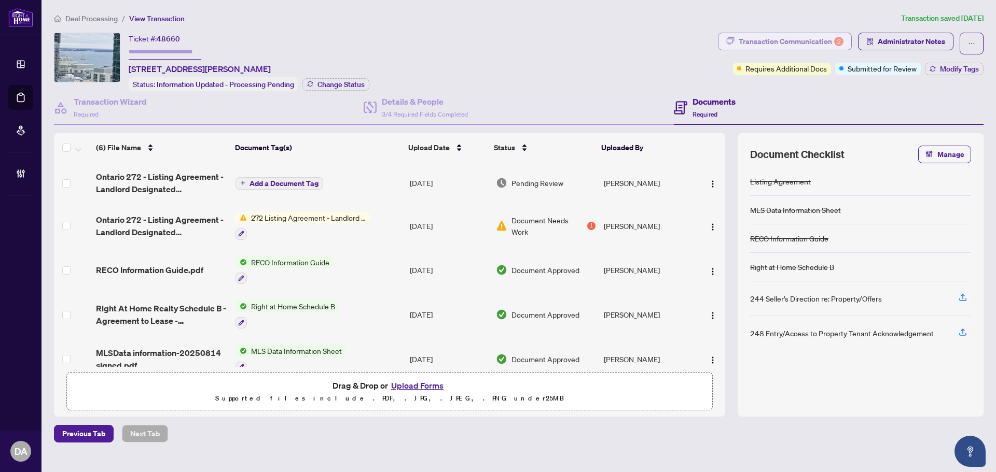
click at [832, 41] on div "Transaction Communication 2" at bounding box center [790, 41] width 105 height 17
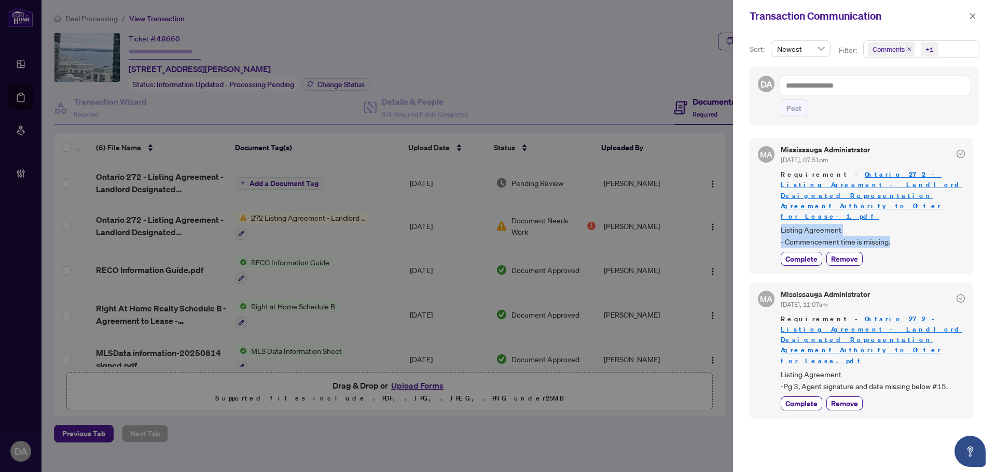
drag, startPoint x: 889, startPoint y: 224, endPoint x: 779, endPoint y: 208, distance: 111.6
click at [779, 208] on div "MA Mississauga Administrator Aug/25/2025, 07:51pm Requirement - Ontario 272 - L…" at bounding box center [861, 206] width 224 height 136
click at [970, 19] on icon "close" at bounding box center [973, 16] width 6 height 6
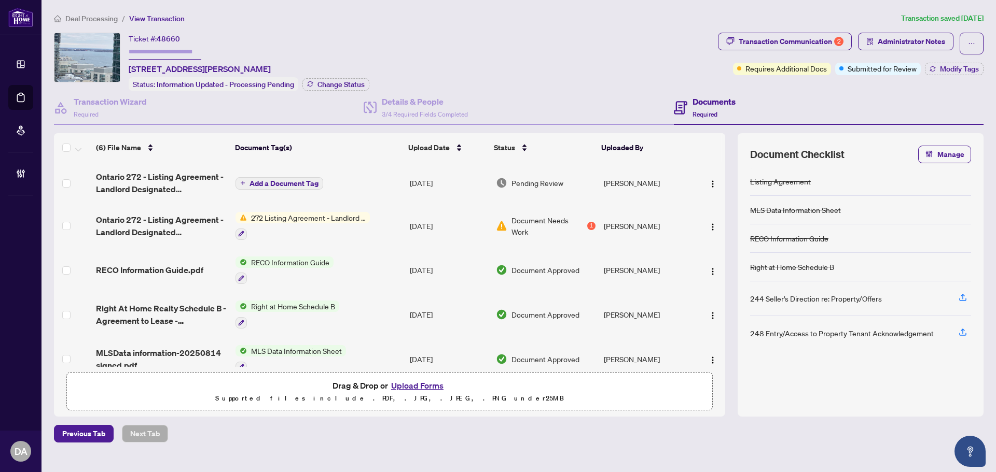
click at [343, 186] on td "Add a Document Tag" at bounding box center [318, 182] width 174 height 41
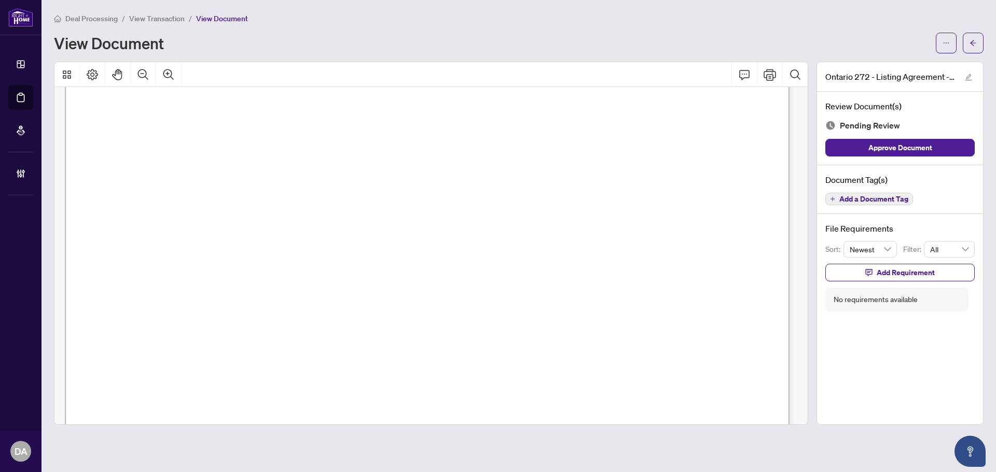
scroll to position [207, 0]
click at [896, 199] on span "Add a Document Tag" at bounding box center [873, 199] width 69 height 7
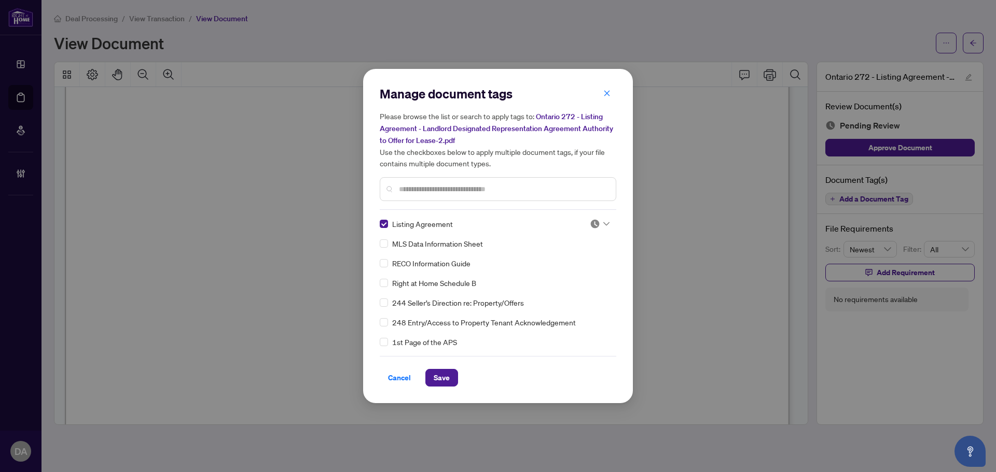
click at [585, 225] on div at bounding box center [596, 224] width 26 height 10
drag, startPoint x: 559, startPoint y: 275, endPoint x: 553, endPoint y: 280, distance: 7.0
click at [558, 276] on div "Approved" at bounding box center [565, 274] width 66 height 11
click at [438, 379] on span "Save" at bounding box center [442, 378] width 16 height 17
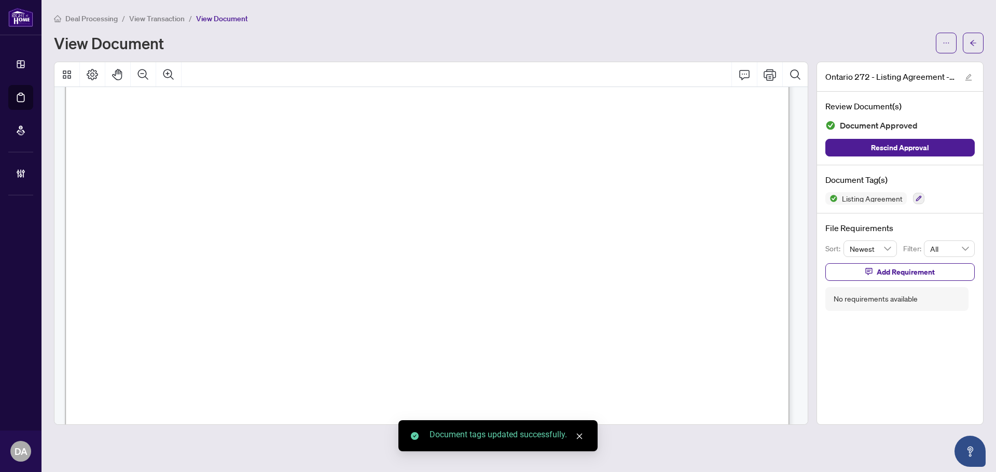
click at [171, 15] on span "View Transaction" at bounding box center [156, 18] width 55 height 9
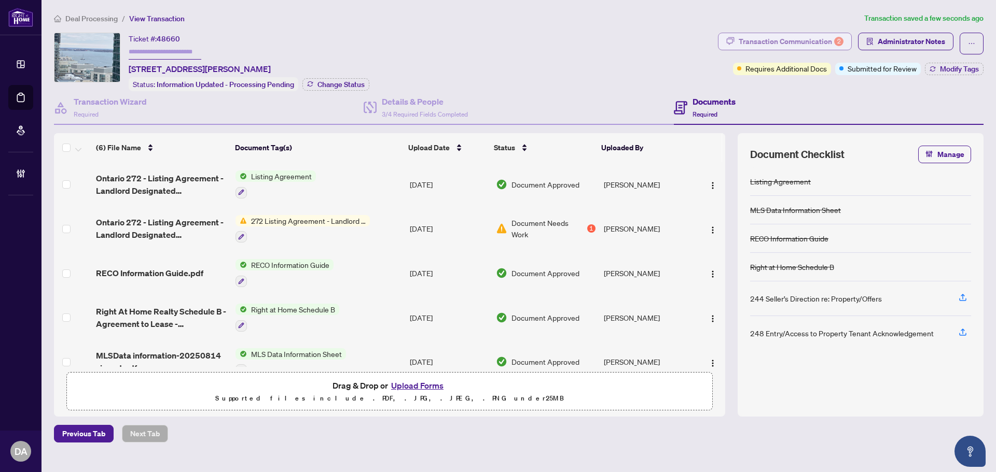
click at [771, 41] on div "Transaction Communication 2" at bounding box center [790, 41] width 105 height 17
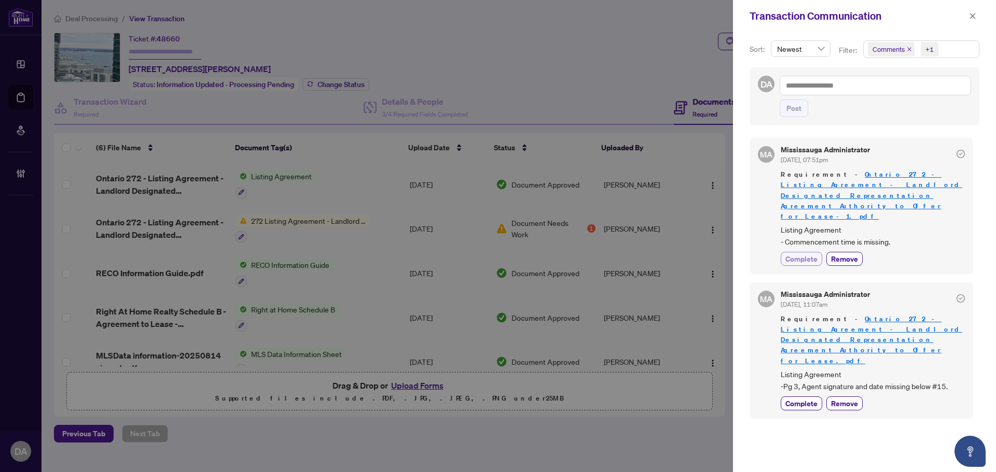
click at [799, 254] on span "Complete" at bounding box center [801, 259] width 32 height 11
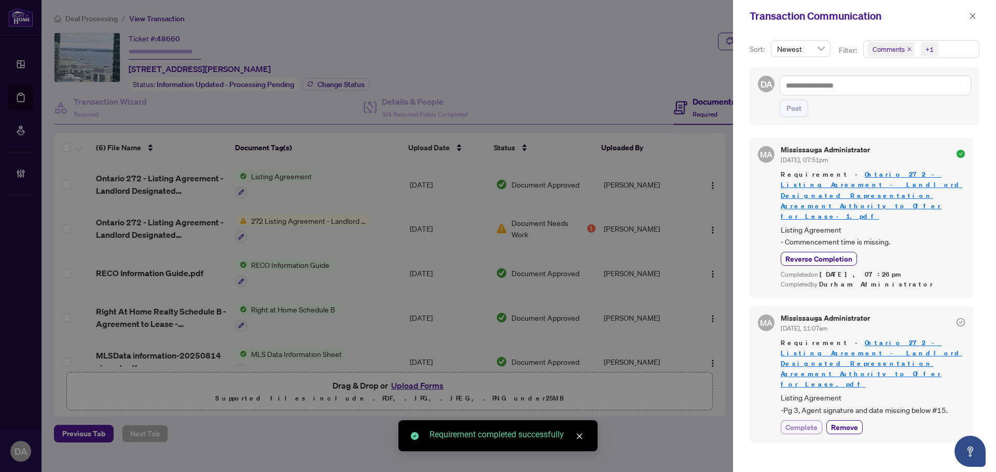
click at [802, 422] on span "Complete" at bounding box center [801, 427] width 32 height 11
click at [971, 19] on icon "close" at bounding box center [972, 15] width 7 height 7
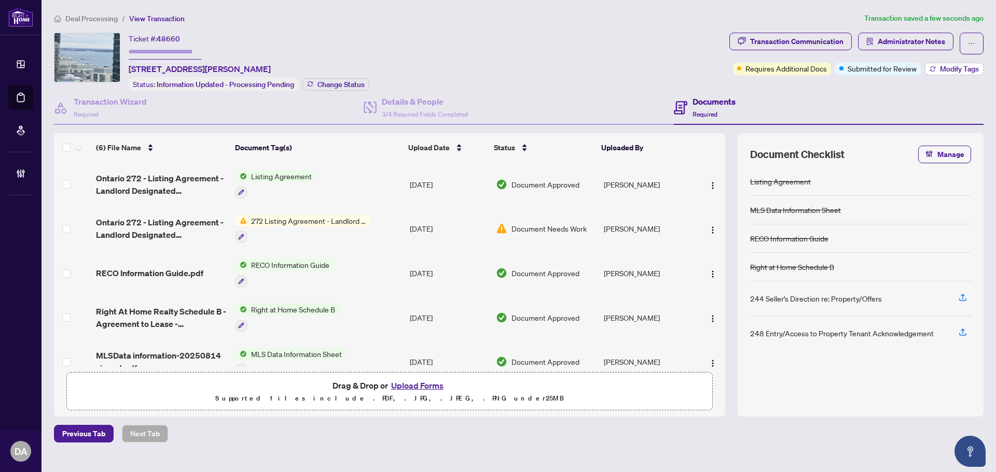
click at [947, 65] on span "Modify Tags" at bounding box center [959, 68] width 39 height 7
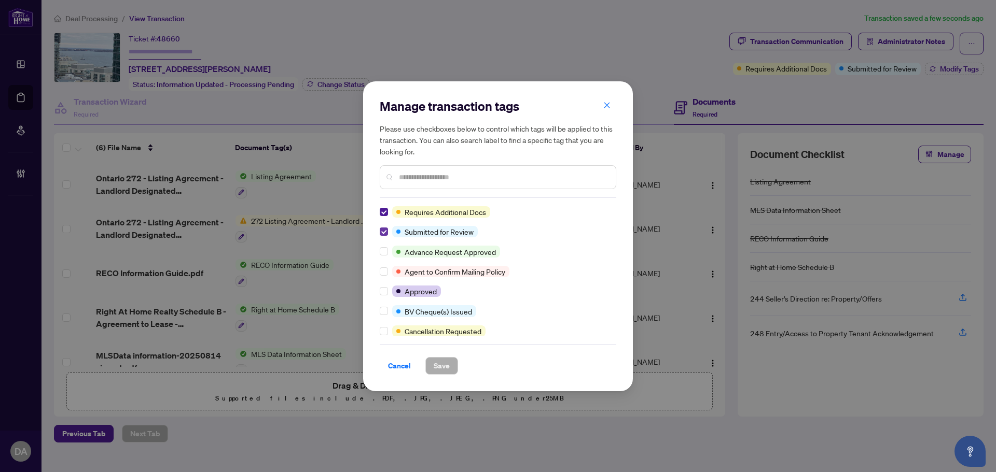
click at [380, 226] on label at bounding box center [384, 231] width 8 height 11
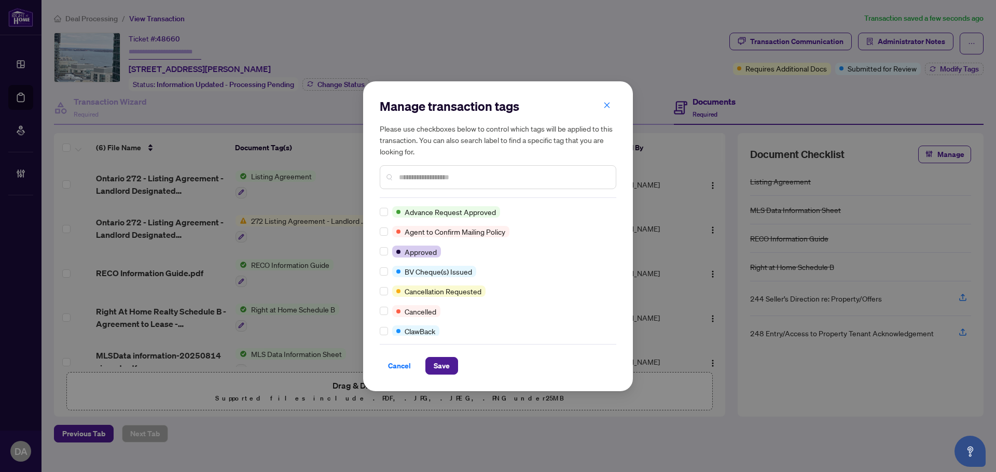
click at [388, 251] on div at bounding box center [386, 251] width 12 height 11
click at [439, 371] on span "Save" at bounding box center [442, 366] width 16 height 17
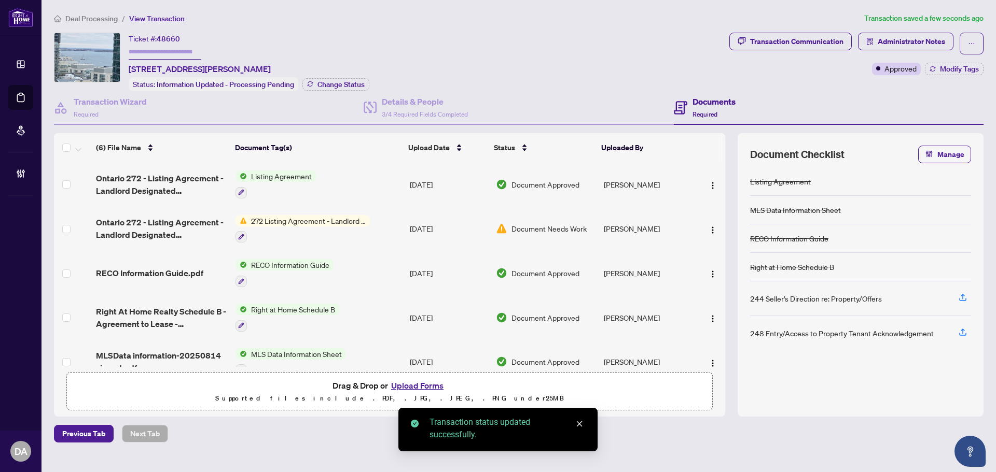
click at [102, 24] on div "Deal Processing / View Transaction Transaction saved a few seconds ago Ticket #…" at bounding box center [519, 227] width 938 height 430
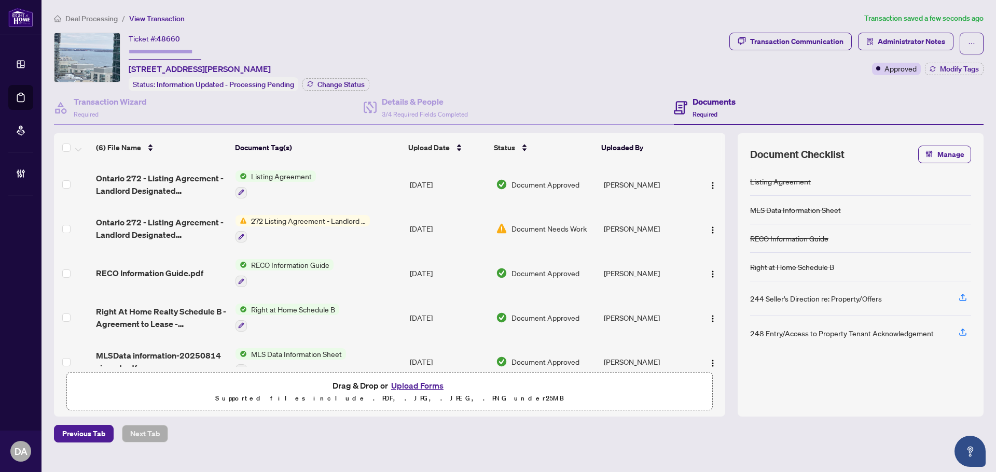
click at [97, 20] on span "Deal Processing" at bounding box center [91, 18] width 52 height 9
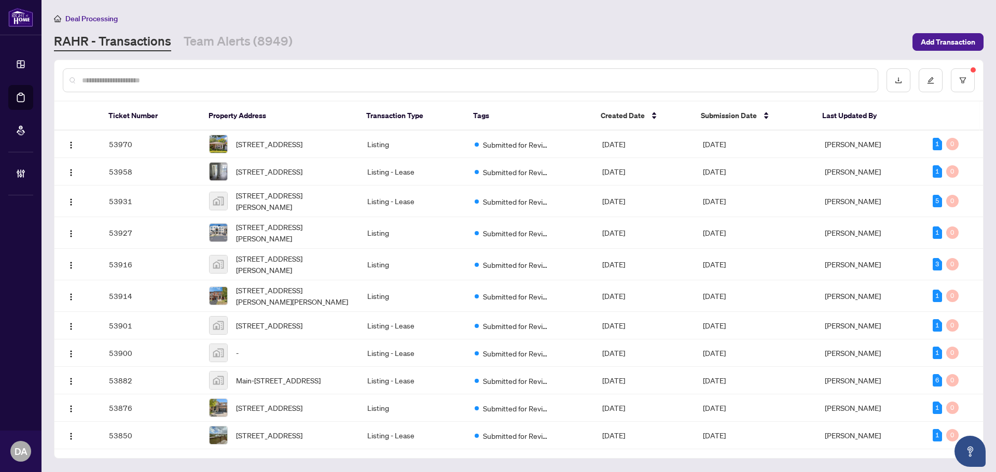
drag, startPoint x: 453, startPoint y: 89, endPoint x: 454, endPoint y: 82, distance: 6.8
click at [453, 89] on div at bounding box center [470, 80] width 815 height 24
click at [454, 82] on input "text" at bounding box center [475, 80] width 787 height 11
paste input "*****"
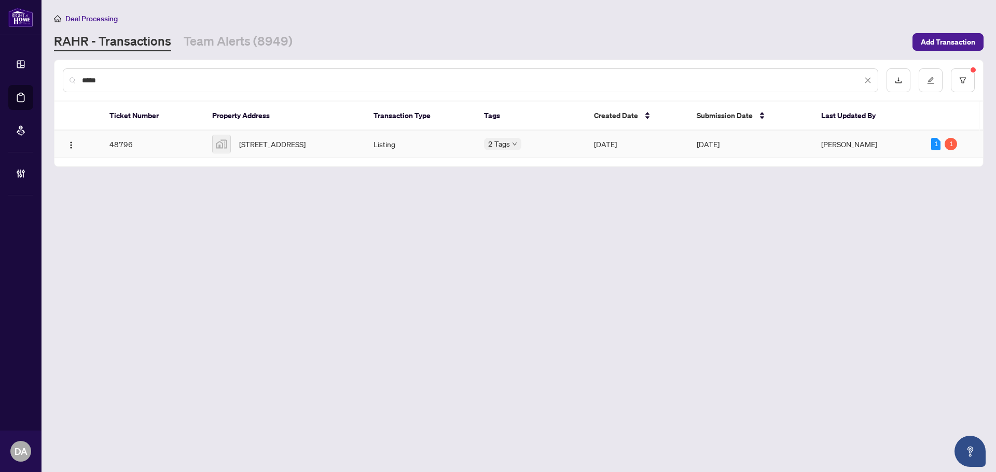
type input "*****"
click at [287, 131] on td "3530 Burningelm Crescent, Mississauga, ON, Canada" at bounding box center [284, 144] width 161 height 27
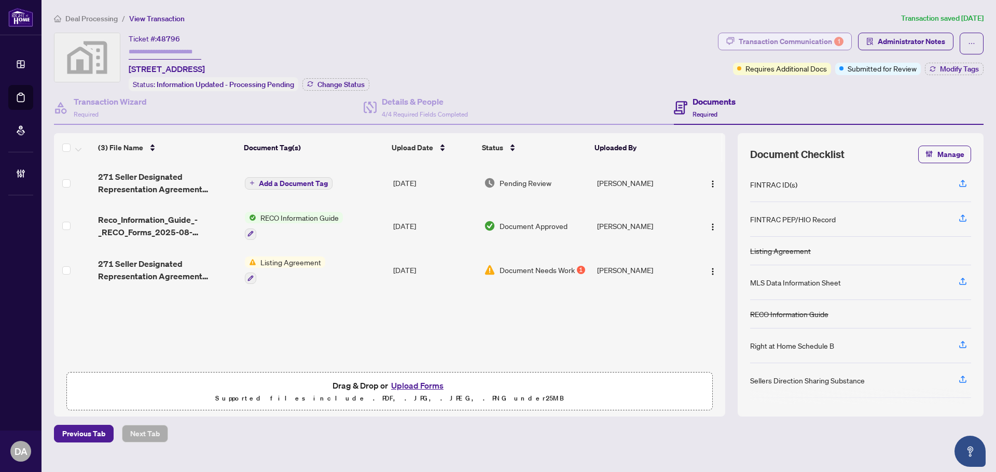
click at [776, 39] on div "Transaction Communication 1" at bounding box center [790, 41] width 105 height 17
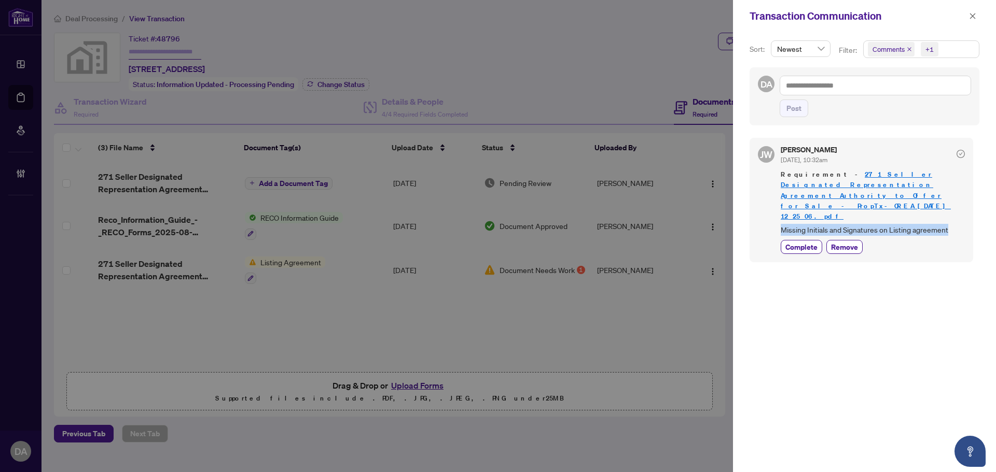
drag, startPoint x: 958, startPoint y: 213, endPoint x: 781, endPoint y: 213, distance: 177.4
click at [781, 224] on span "Missing Initials and Signatures on Listing agreement" at bounding box center [872, 230] width 184 height 12
click at [869, 330] on div "JW Jeneel Walker Sep/11/2025, 10:32am Requirement - 271 Seller Designated Repre…" at bounding box center [864, 299] width 230 height 334
click at [973, 16] on icon "close" at bounding box center [973, 16] width 6 height 6
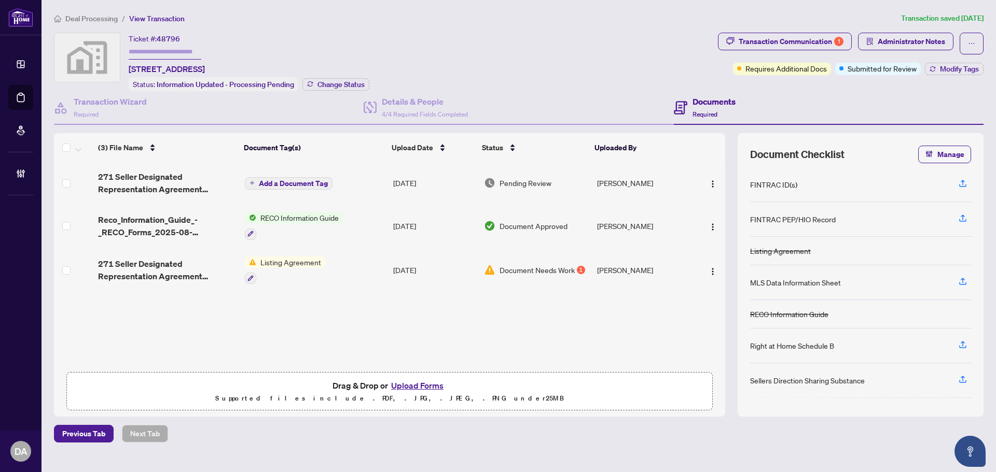
click at [342, 184] on td "Add a Document Tag" at bounding box center [315, 182] width 148 height 41
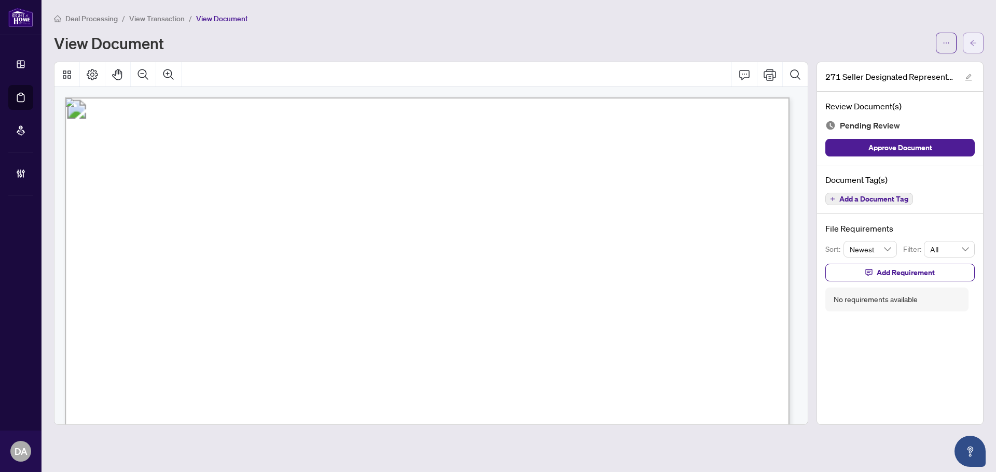
click at [974, 43] on icon "arrow-left" at bounding box center [972, 42] width 7 height 7
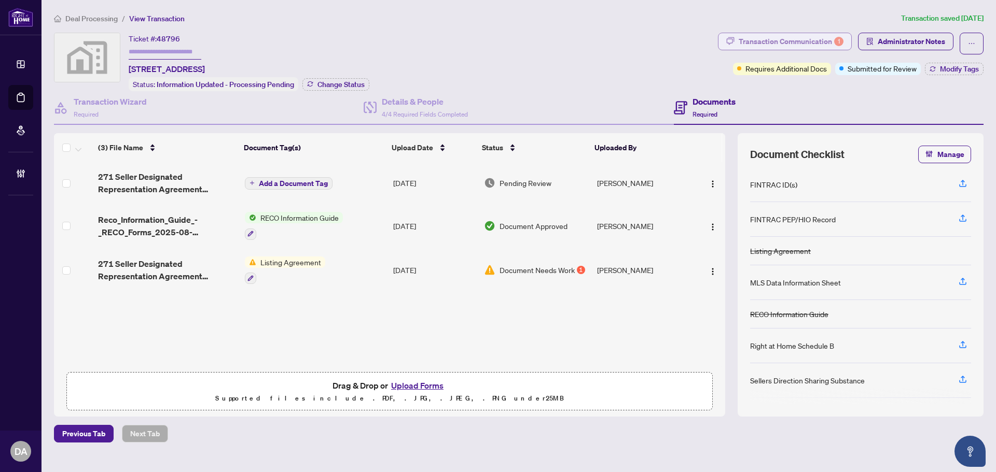
click at [843, 36] on div "Transaction Communication 1" at bounding box center [790, 41] width 105 height 17
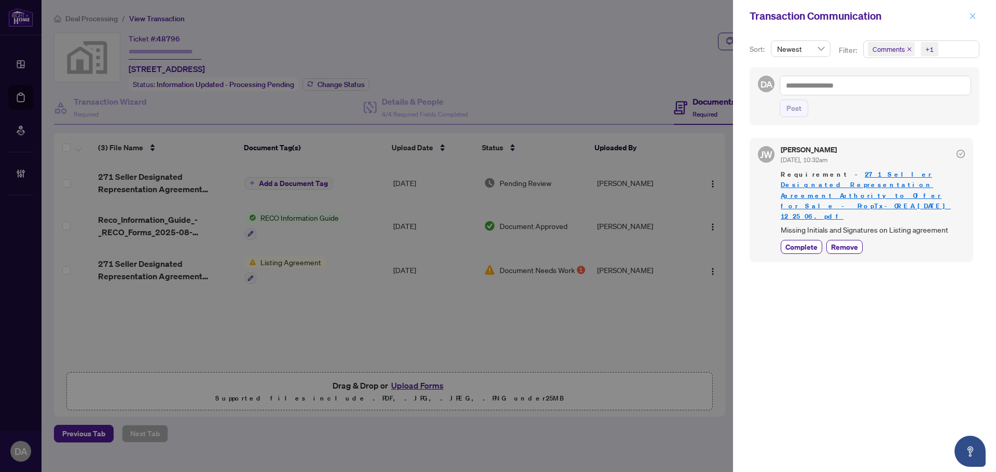
click at [974, 9] on span "button" at bounding box center [972, 16] width 7 height 17
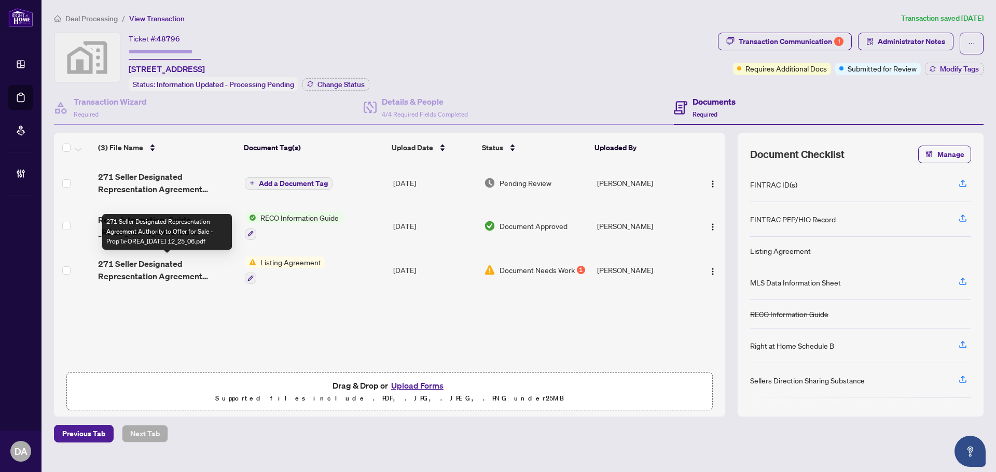
click at [187, 277] on span "271 Seller Designated Representation Agreement Authority to Offer for Sale - Pr…" at bounding box center [167, 270] width 138 height 25
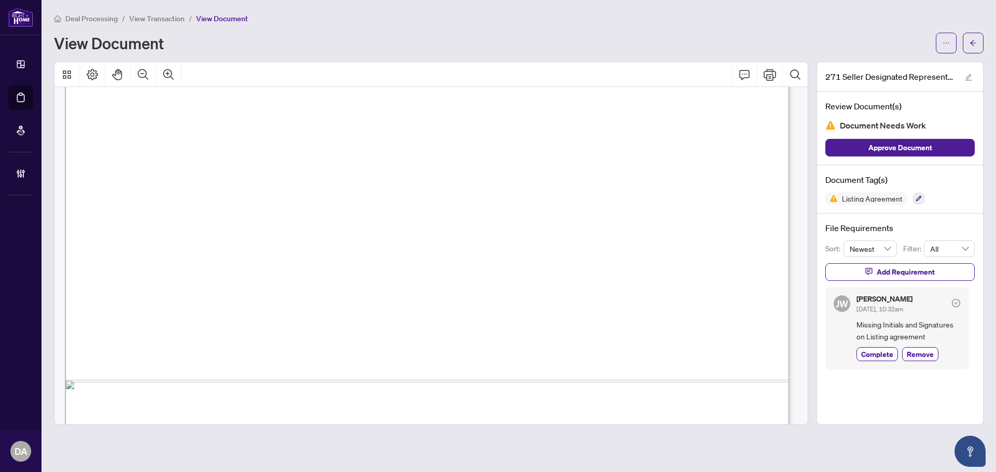
scroll to position [4473, 0]
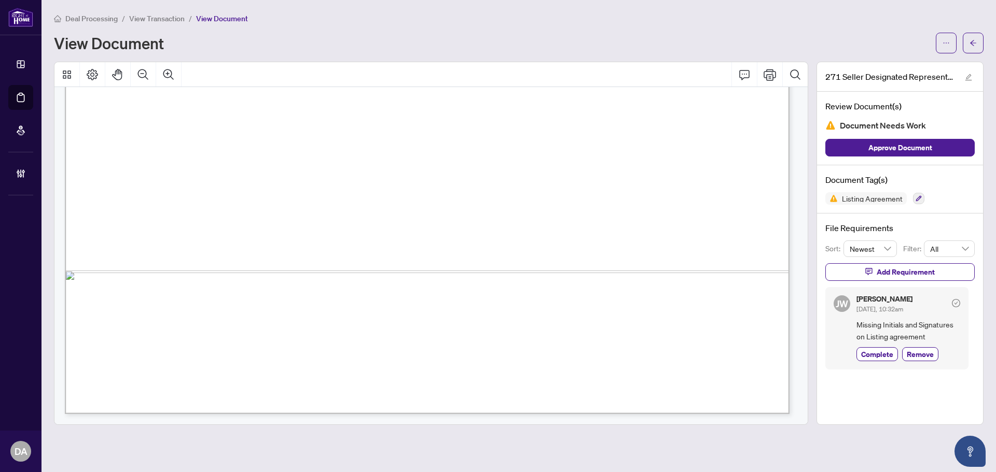
click at [148, 12] on main "Deal Processing / View Transaction / View Document View Document 271 Seller Des…" at bounding box center [518, 236] width 954 height 472
click at [153, 16] on span "View Transaction" at bounding box center [156, 18] width 55 height 9
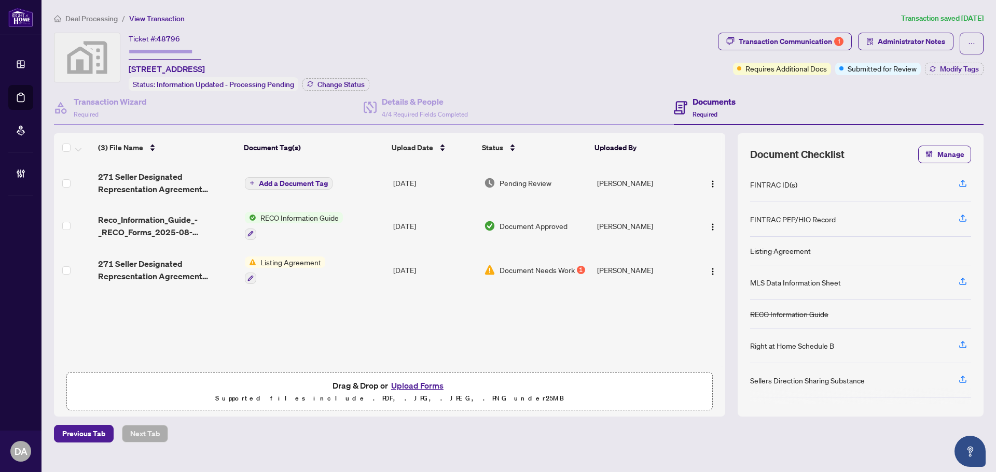
click at [62, 21] on span "Deal Processing" at bounding box center [86, 18] width 64 height 9
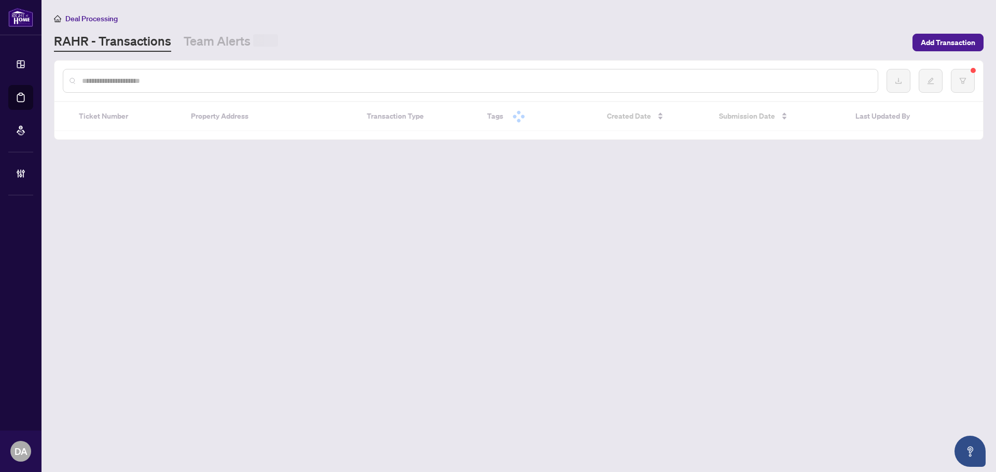
click at [70, 21] on span "Deal Processing" at bounding box center [91, 18] width 52 height 9
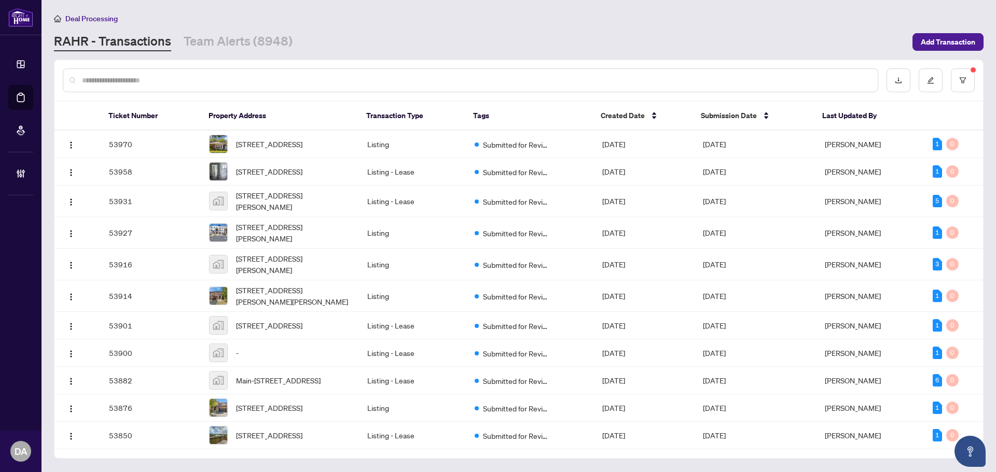
click at [112, 79] on input "text" at bounding box center [475, 80] width 787 height 11
paste input "*****"
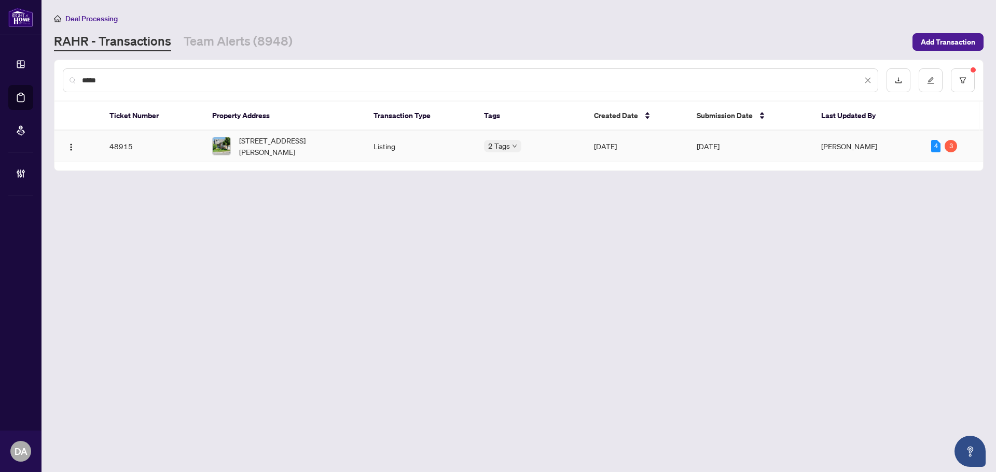
type input "*****"
click at [324, 133] on td "1 Sea Holly Cres, Brampton, Ontario L6R 0W2, Canada" at bounding box center [284, 147] width 161 height 32
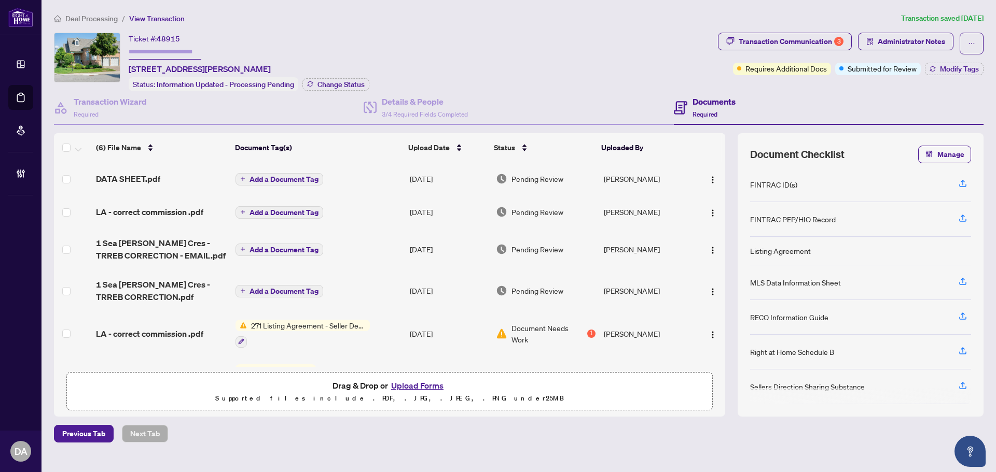
click at [104, 21] on span "Deal Processing" at bounding box center [91, 18] width 52 height 9
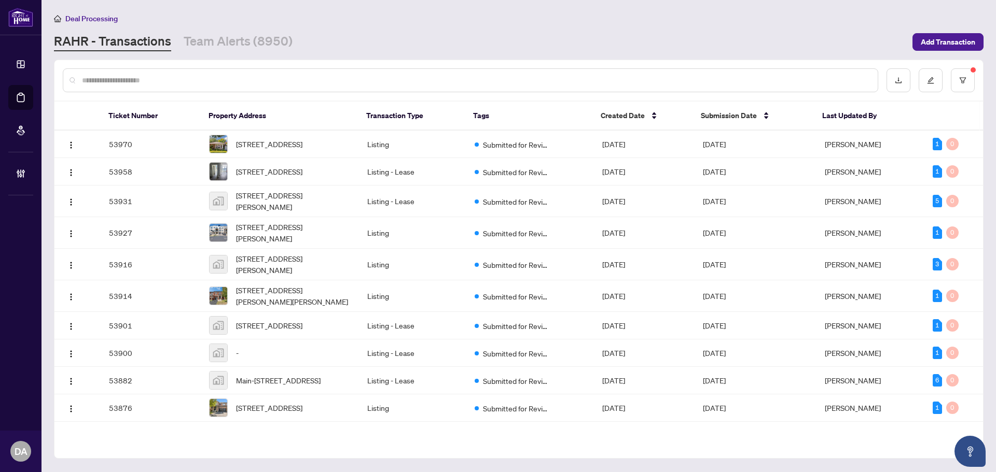
drag, startPoint x: 177, startPoint y: 74, endPoint x: 182, endPoint y: 80, distance: 8.2
click at [178, 76] on div at bounding box center [470, 80] width 815 height 24
click at [182, 81] on input "text" at bounding box center [475, 80] width 787 height 11
paste input "*****"
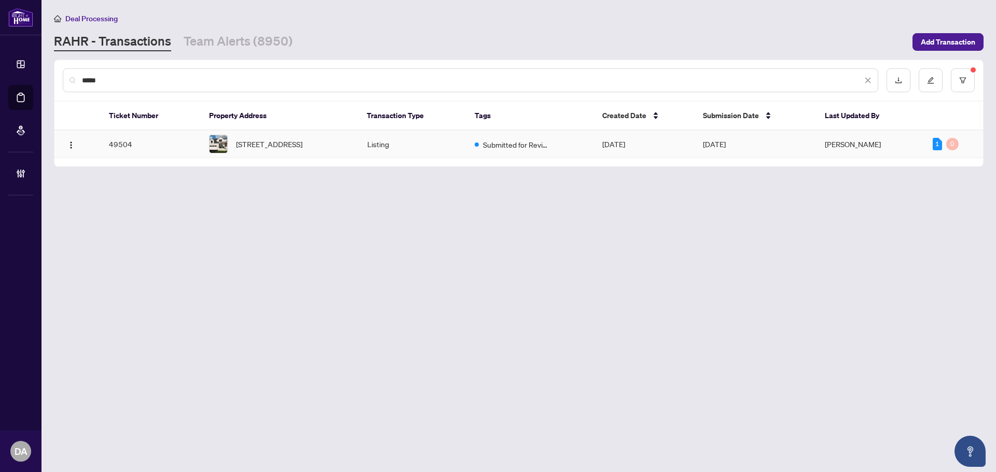
type input "*****"
click at [266, 149] on span "34 Broadview St, Collingwood, Ontario L9Y 0X2, Canada" at bounding box center [269, 143] width 66 height 11
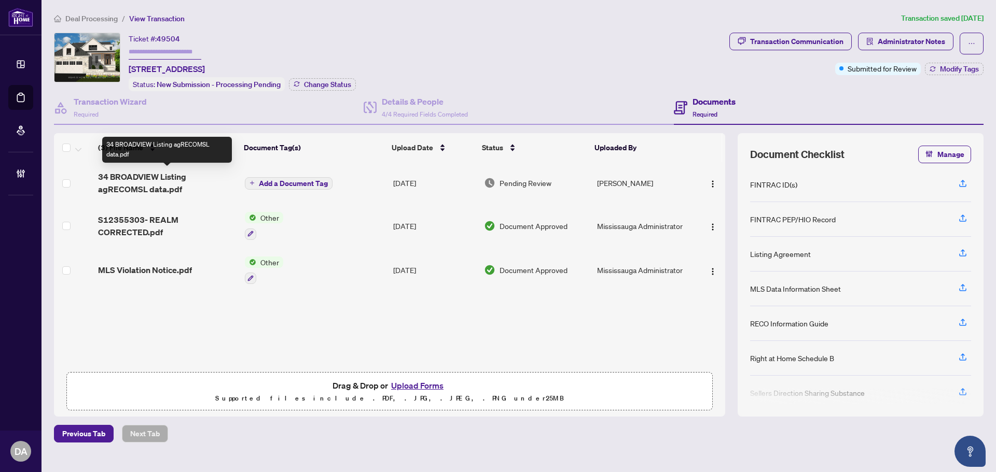
click at [205, 182] on span "34 BROADVIEW Listing agRECOMSL data.pdf" at bounding box center [167, 183] width 138 height 25
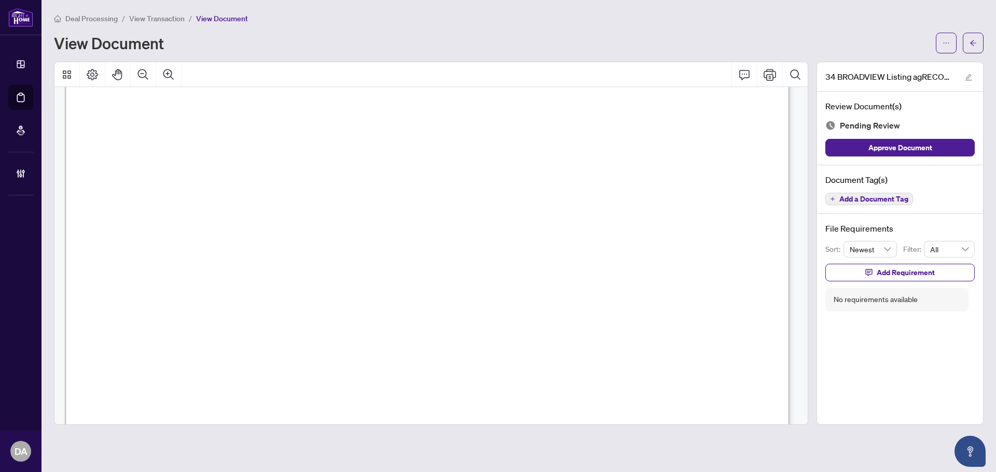
scroll to position [311, 0]
click at [164, 26] on div "Deal Processing / View Transaction / View Document View Document" at bounding box center [518, 32] width 929 height 41
click at [164, 19] on span "View Transaction" at bounding box center [156, 18] width 55 height 9
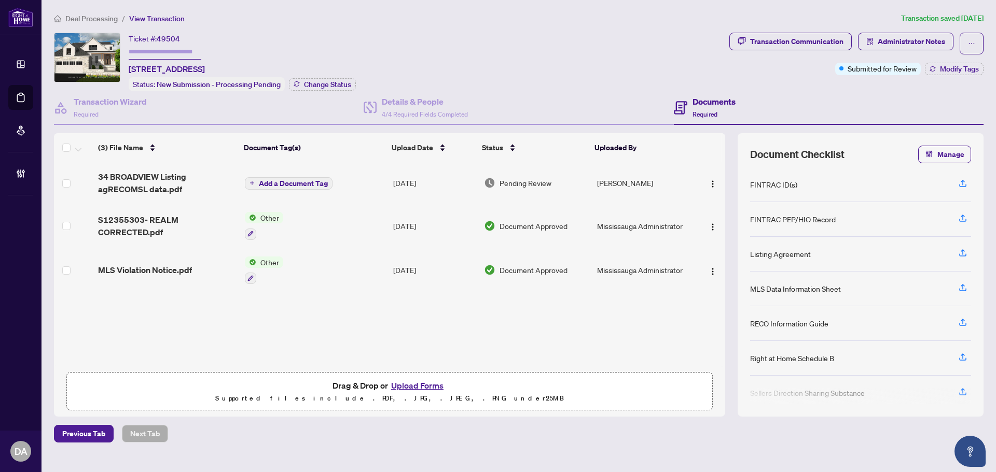
scroll to position [79, 0]
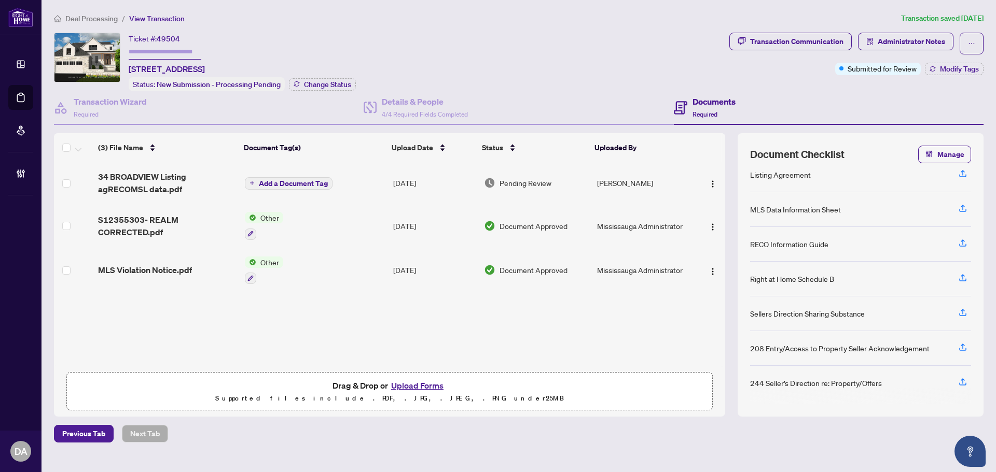
click at [341, 180] on td "Add a Document Tag" at bounding box center [315, 182] width 148 height 41
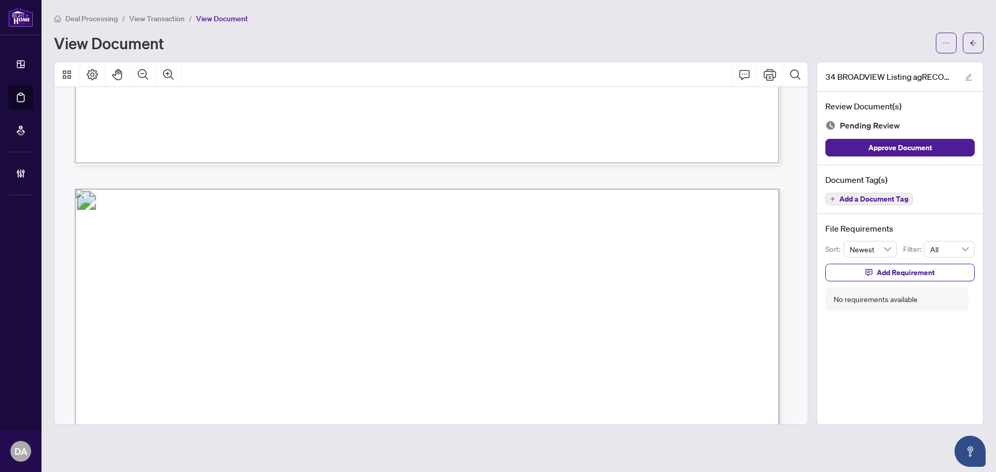
scroll to position [6638, 0]
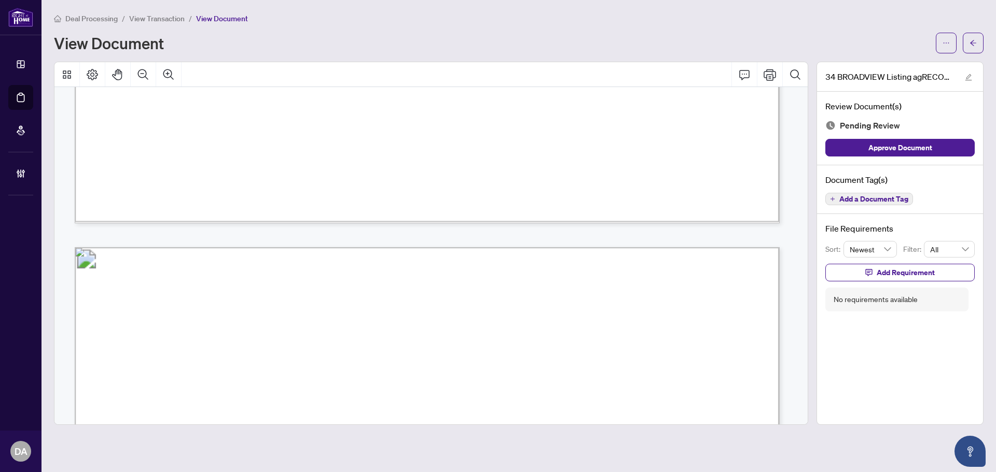
click at [110, 18] on span "Deal Processing" at bounding box center [91, 18] width 52 height 9
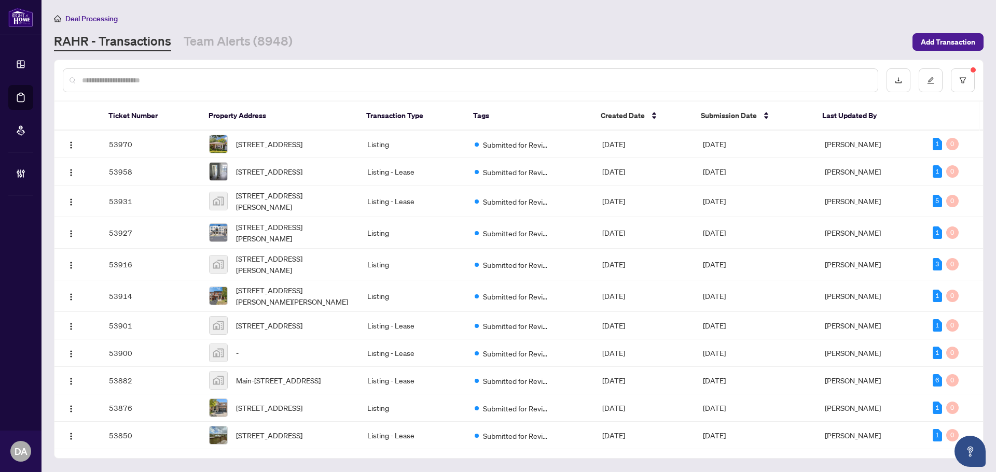
click at [173, 85] on input "text" at bounding box center [475, 80] width 787 height 11
paste input "*****"
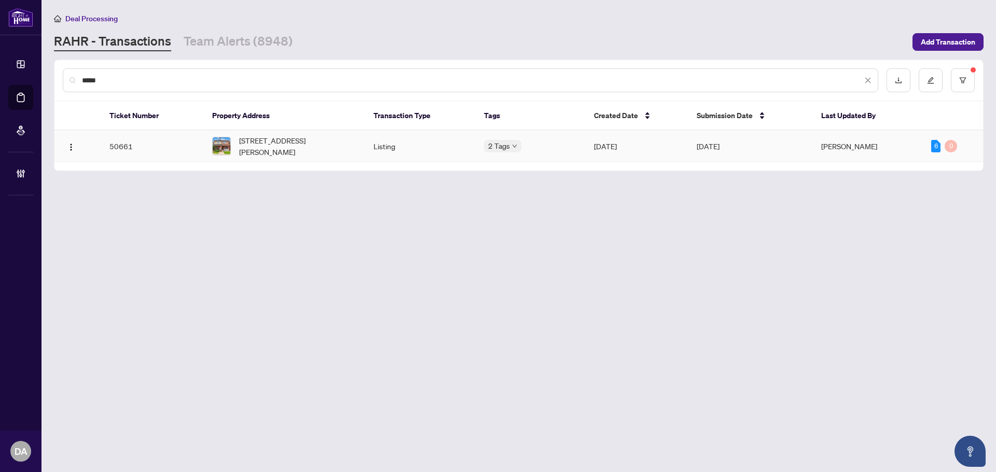
type input "*****"
click at [329, 148] on span "16 Pryor Ave, Toronto, Ontario M6N 1M4, Canada" at bounding box center [298, 146] width 118 height 23
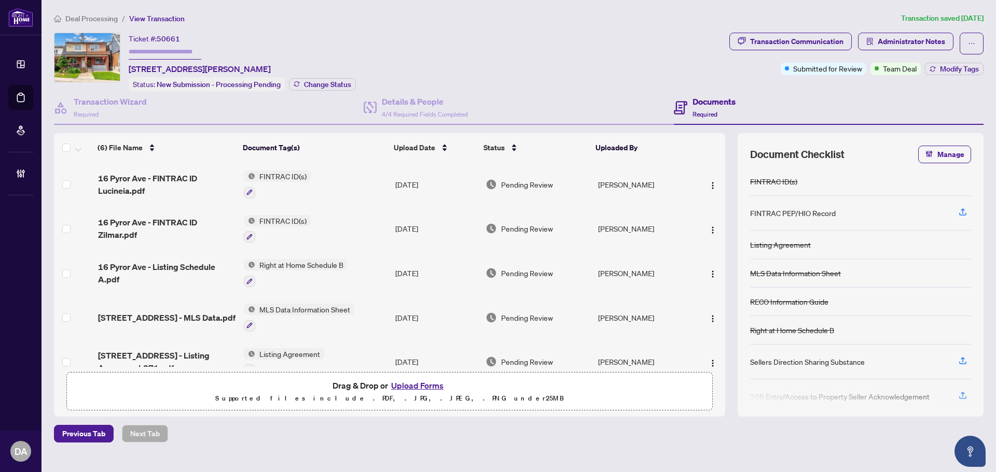
click at [101, 12] on main "Deal Processing / View Transaction Transaction saved 3 days ago Ticket #: 50661…" at bounding box center [518, 236] width 954 height 472
click at [103, 17] on span "Deal Processing" at bounding box center [91, 18] width 52 height 9
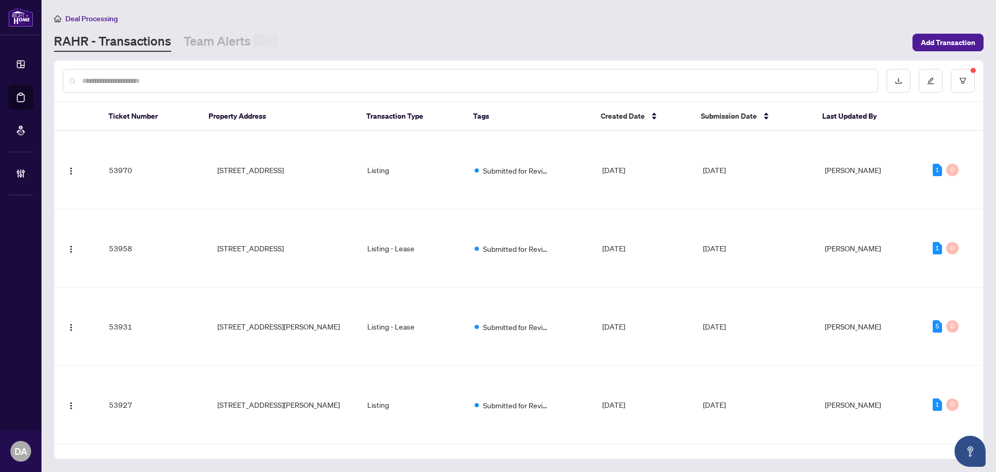
click at [160, 82] on input "text" at bounding box center [475, 80] width 787 height 11
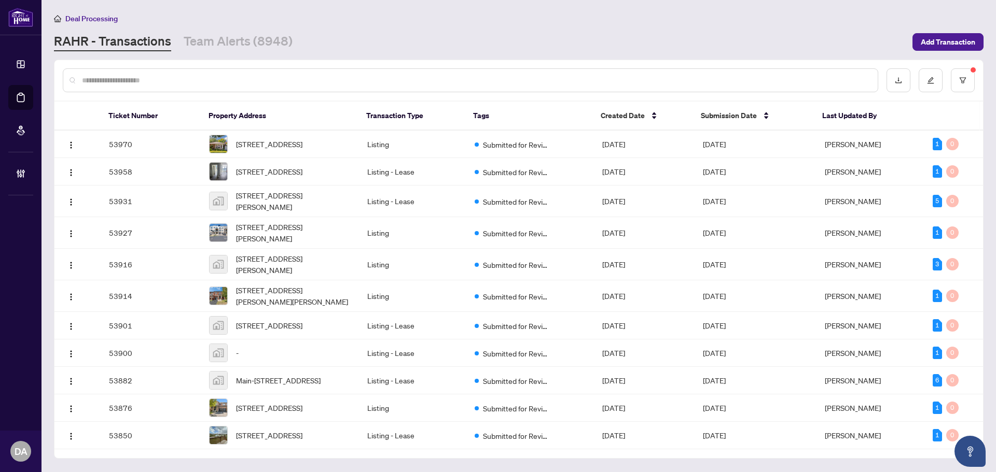
paste input "*****"
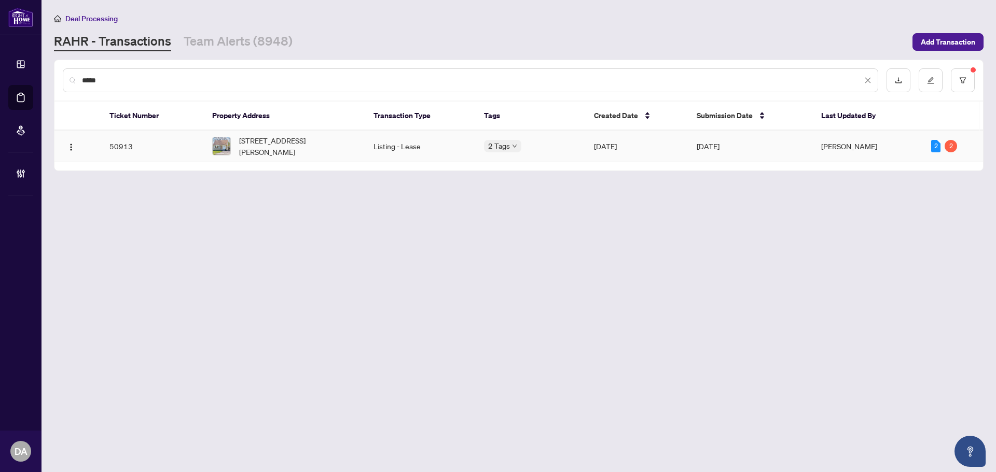
type input "*****"
click at [257, 139] on span "10 Woodbury Pl, Toronto, Ontario M8W 1Y1, Canada" at bounding box center [298, 146] width 118 height 23
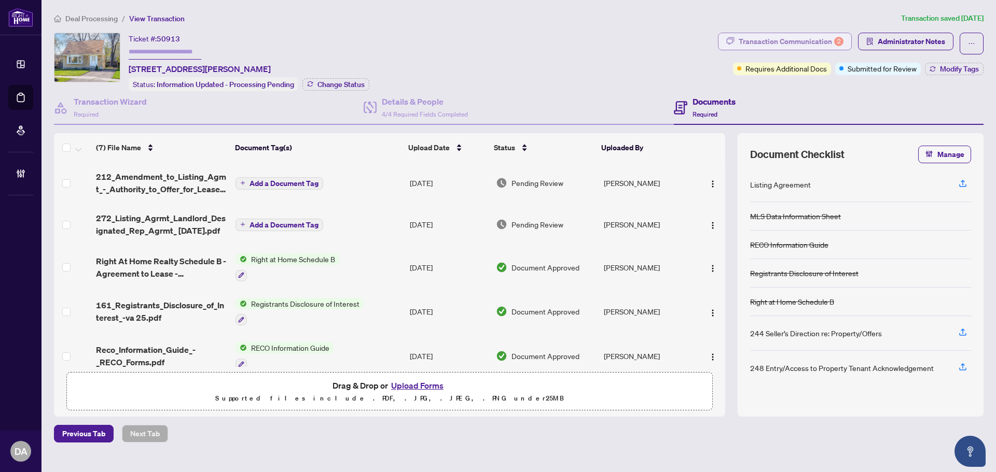
click at [778, 41] on div "Transaction Communication 2" at bounding box center [790, 41] width 105 height 17
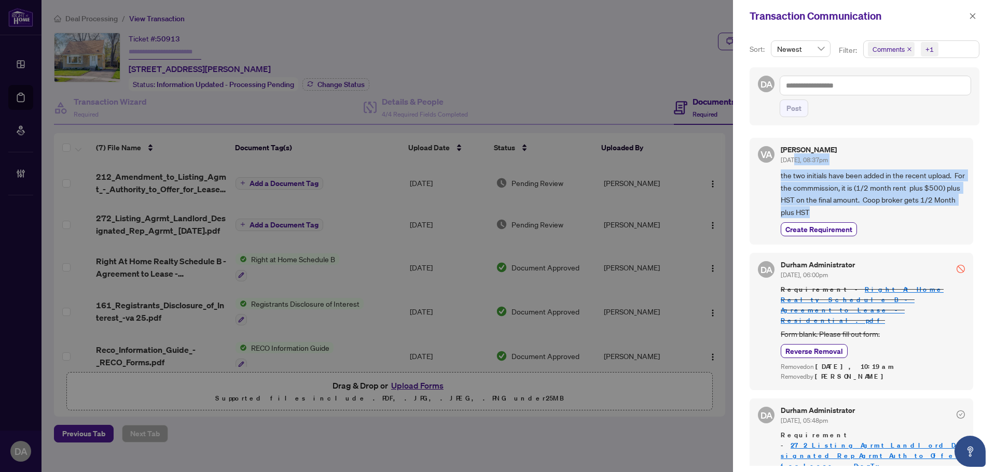
drag, startPoint x: 793, startPoint y: 166, endPoint x: 890, endPoint y: 209, distance: 106.1
click at [890, 209] on div "Vince Arone Sep/10/2025, 08:37pm the two initials have been added in the recent…" at bounding box center [872, 191] width 184 height 90
click at [905, 184] on span "the two initials have been added in the recent upload. For the commmission, it …" at bounding box center [872, 194] width 184 height 49
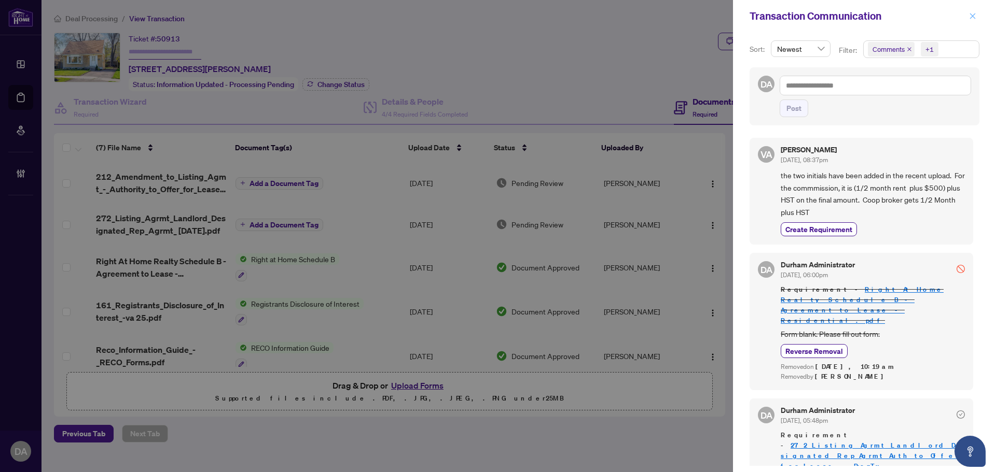
click at [976, 16] on button "button" at bounding box center [972, 16] width 13 height 12
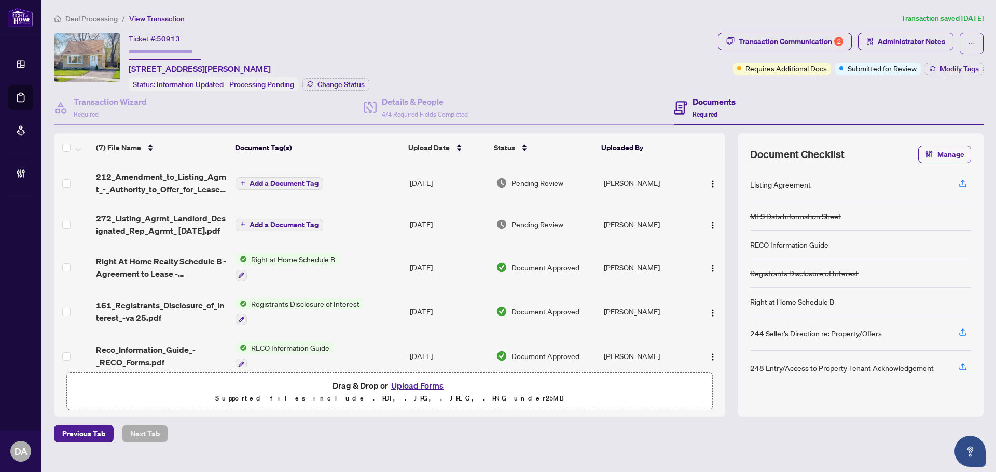
click at [87, 19] on span "Deal Processing" at bounding box center [91, 18] width 52 height 9
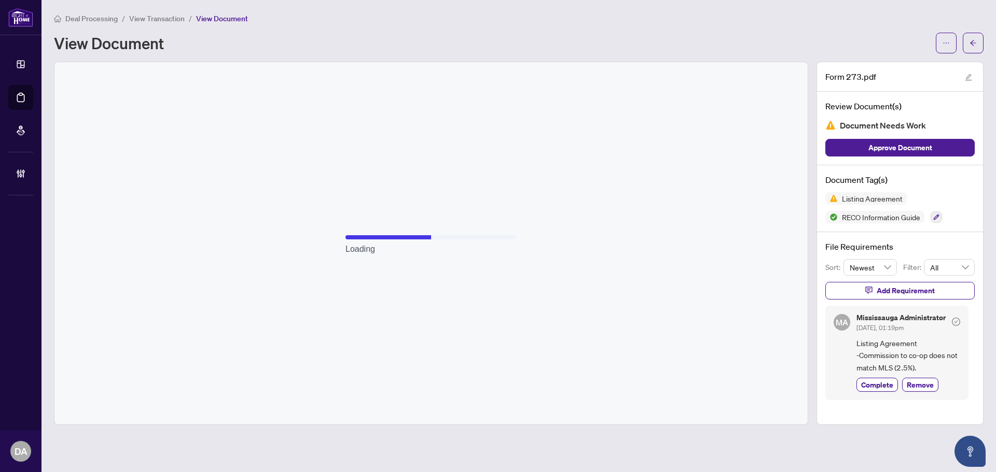
click at [894, 317] on h5 "Mississauga Administrator" at bounding box center [900, 317] width 89 height 7
click at [839, 322] on span "MA" at bounding box center [841, 322] width 12 height 12
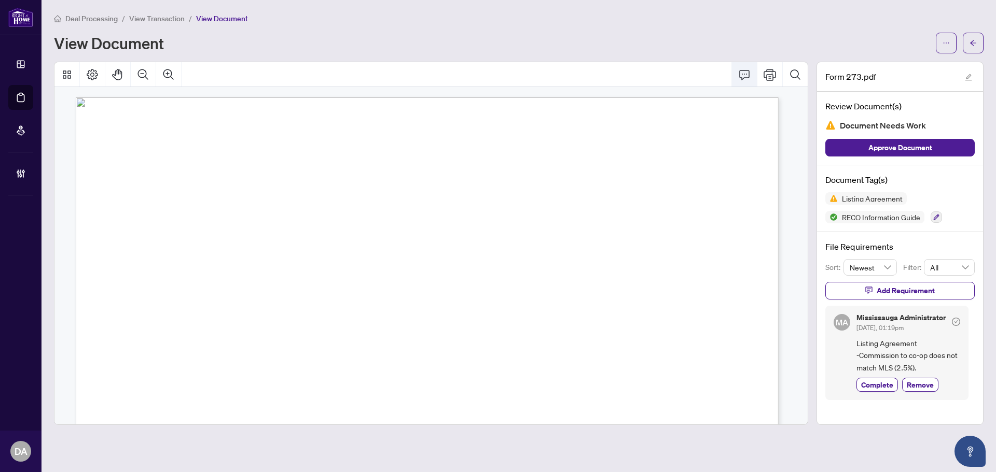
click at [745, 77] on icon "Comment" at bounding box center [744, 75] width 10 height 10
click at [743, 71] on icon "Comment" at bounding box center [744, 74] width 12 height 12
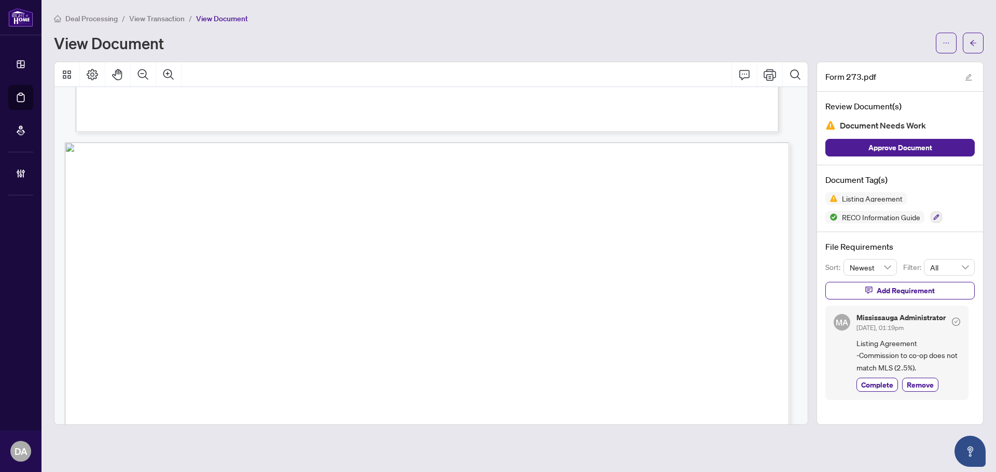
scroll to position [1193, 0]
